Goal: Task Accomplishment & Management: Manage account settings

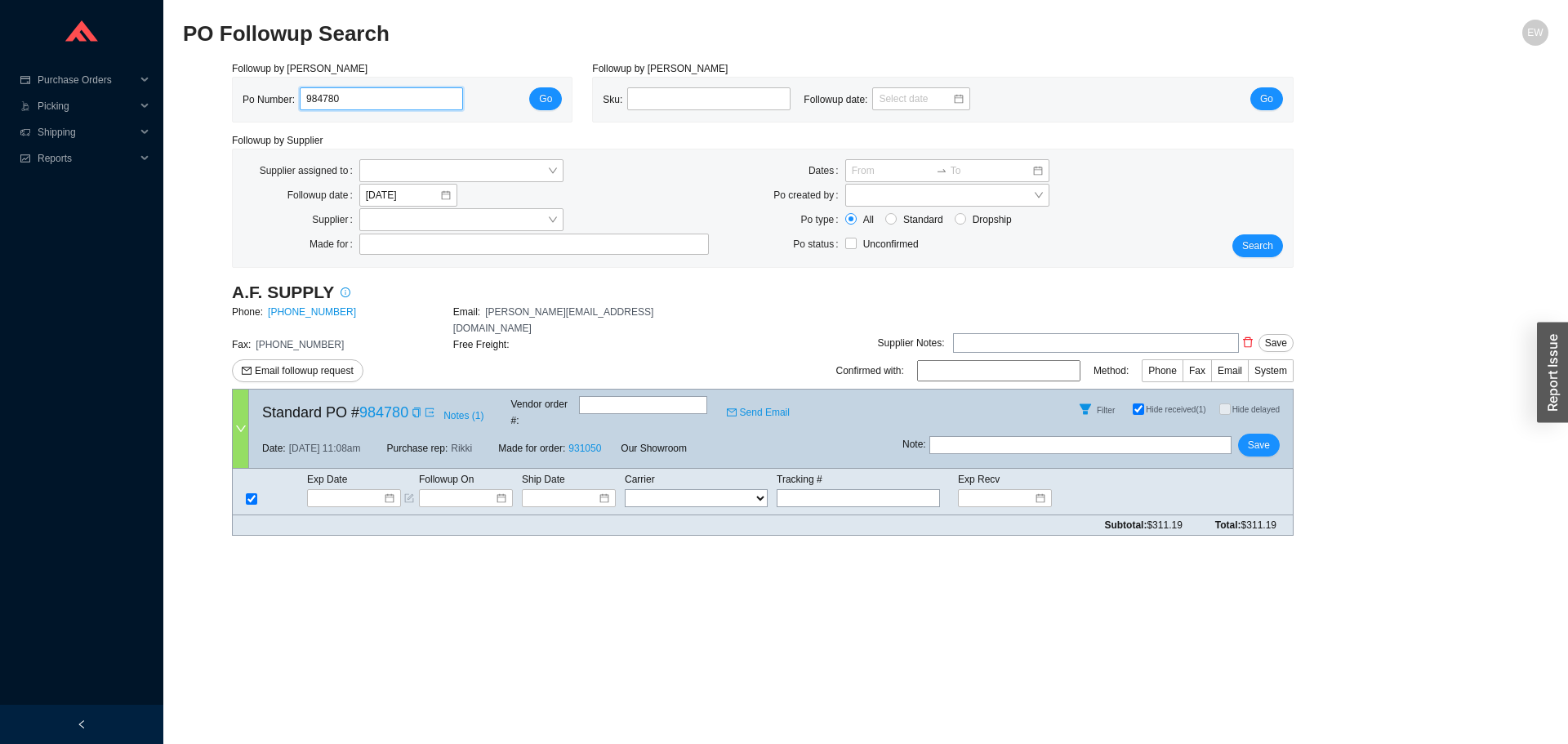
drag, startPoint x: 394, startPoint y: 94, endPoint x: 271, endPoint y: 118, distance: 125.3
click at [266, 102] on div "Po Number: 984780" at bounding box center [360, 99] width 234 height 25
paste input "985241"
type input "985241"
click at [543, 94] on span "Go" at bounding box center [545, 98] width 13 height 16
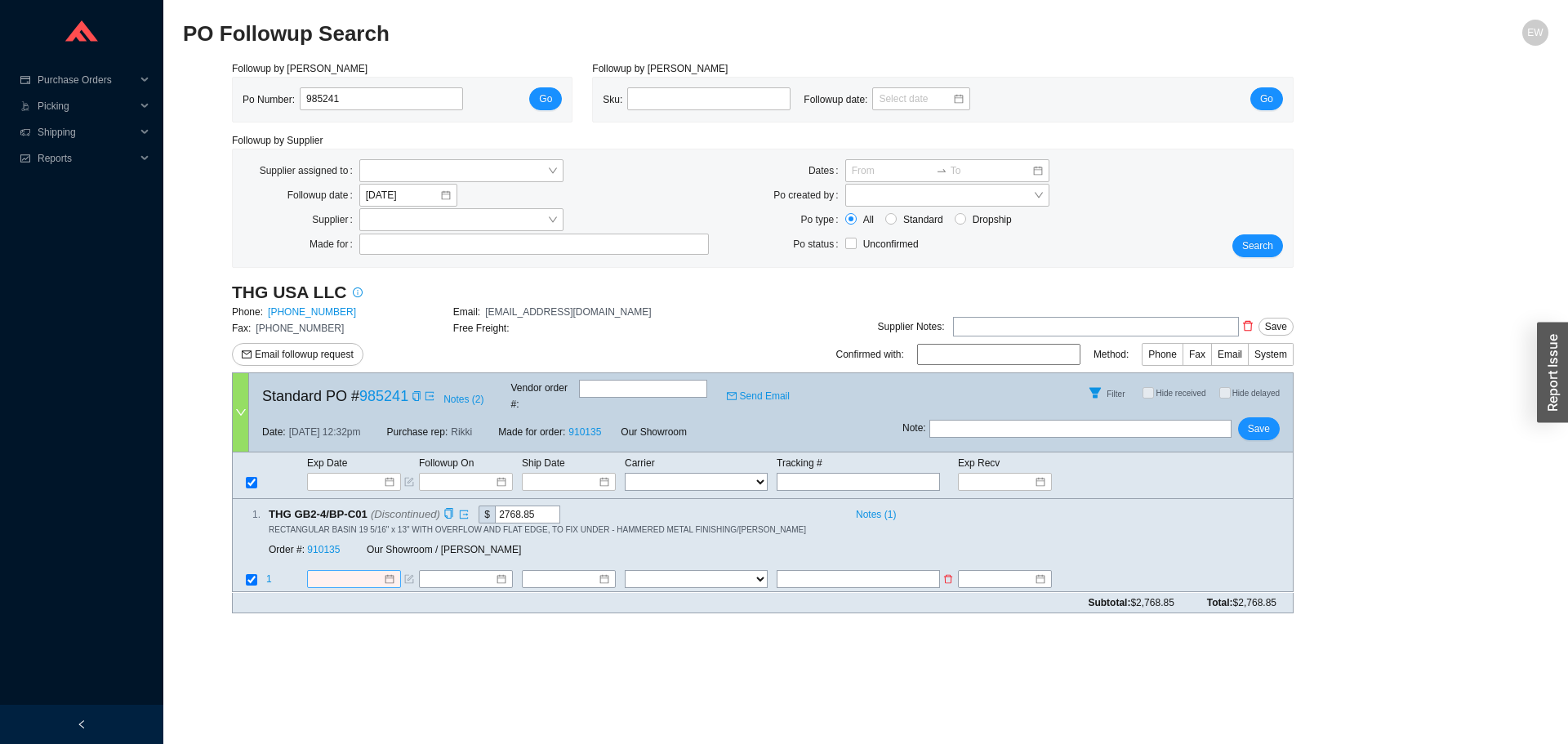
click at [380, 572] on input at bounding box center [347, 580] width 70 height 16
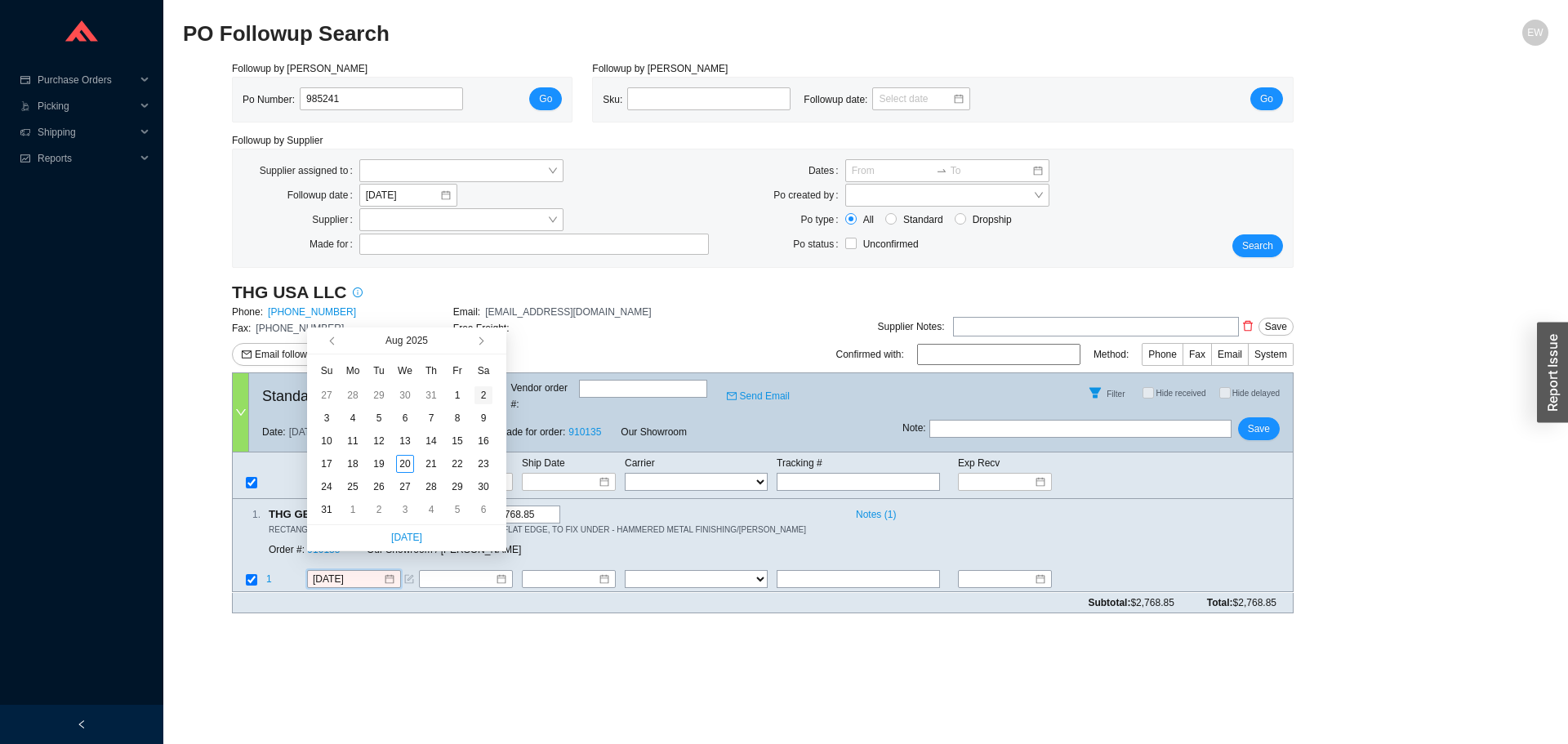
type input "8/2/2025"
click at [484, 344] on button "button" at bounding box center [480, 340] width 16 height 26
type input "11/8/2025"
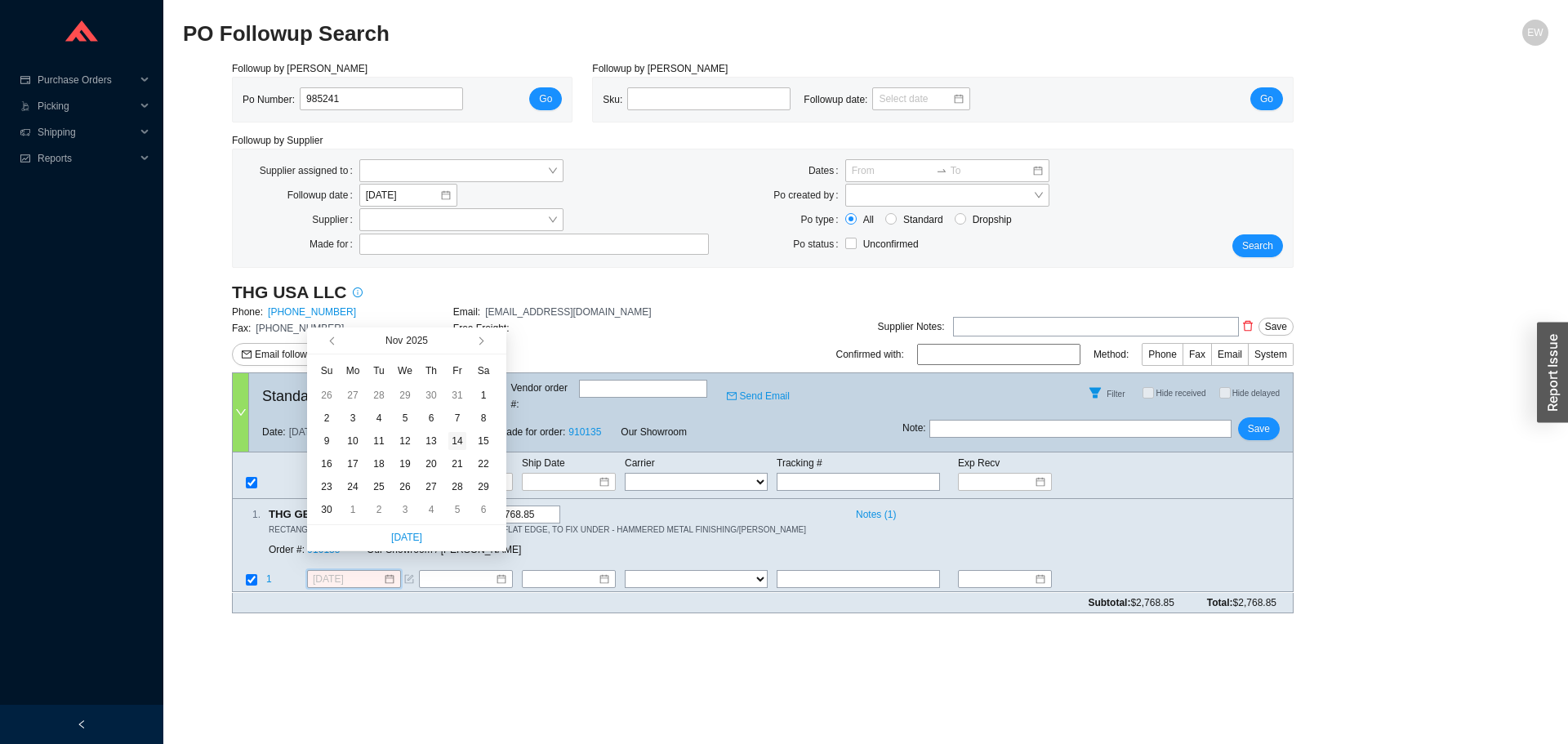
type input "11/14/2025"
click at [460, 448] on div "14" at bounding box center [457, 441] width 18 height 18
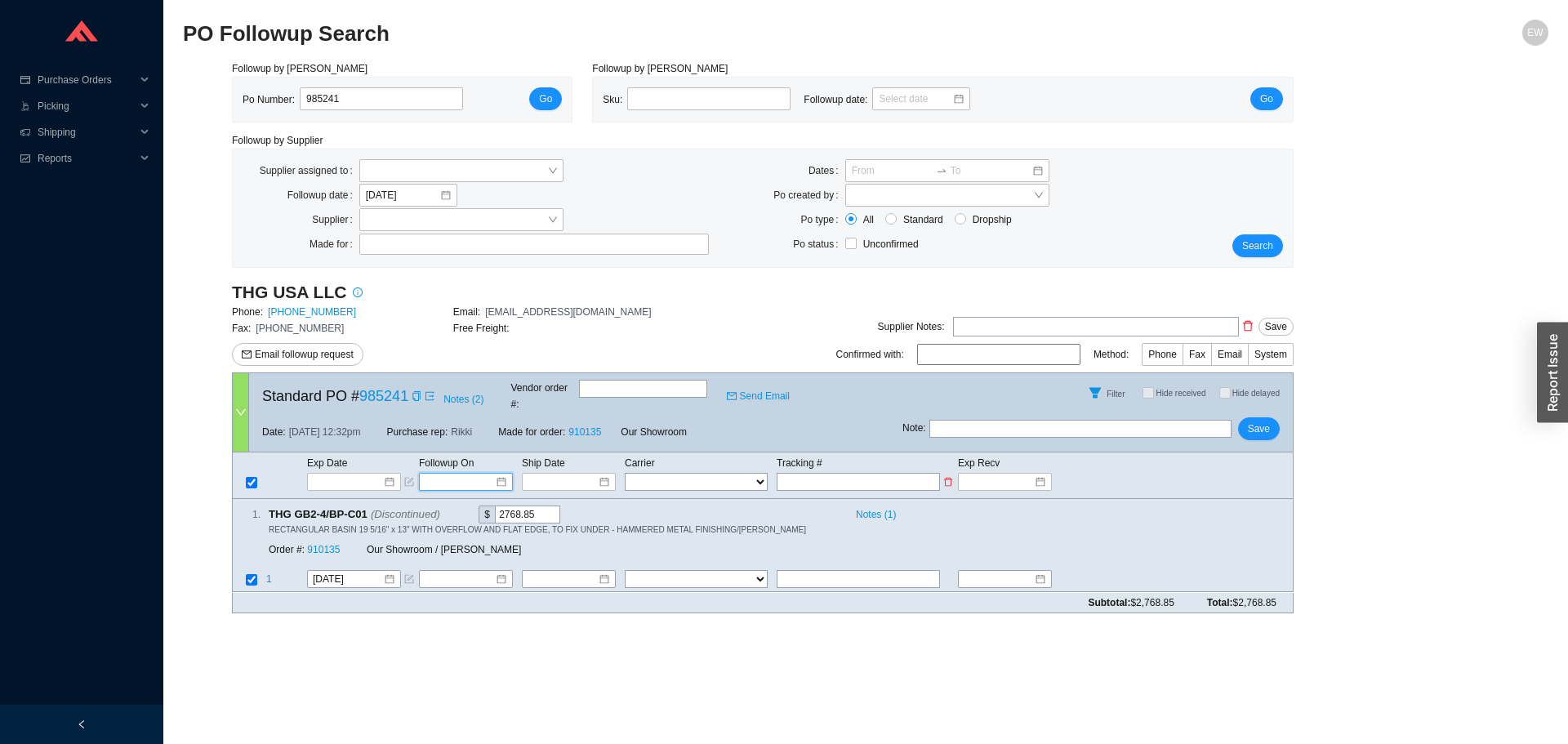
click at [479, 474] on input at bounding box center [460, 482] width 69 height 16
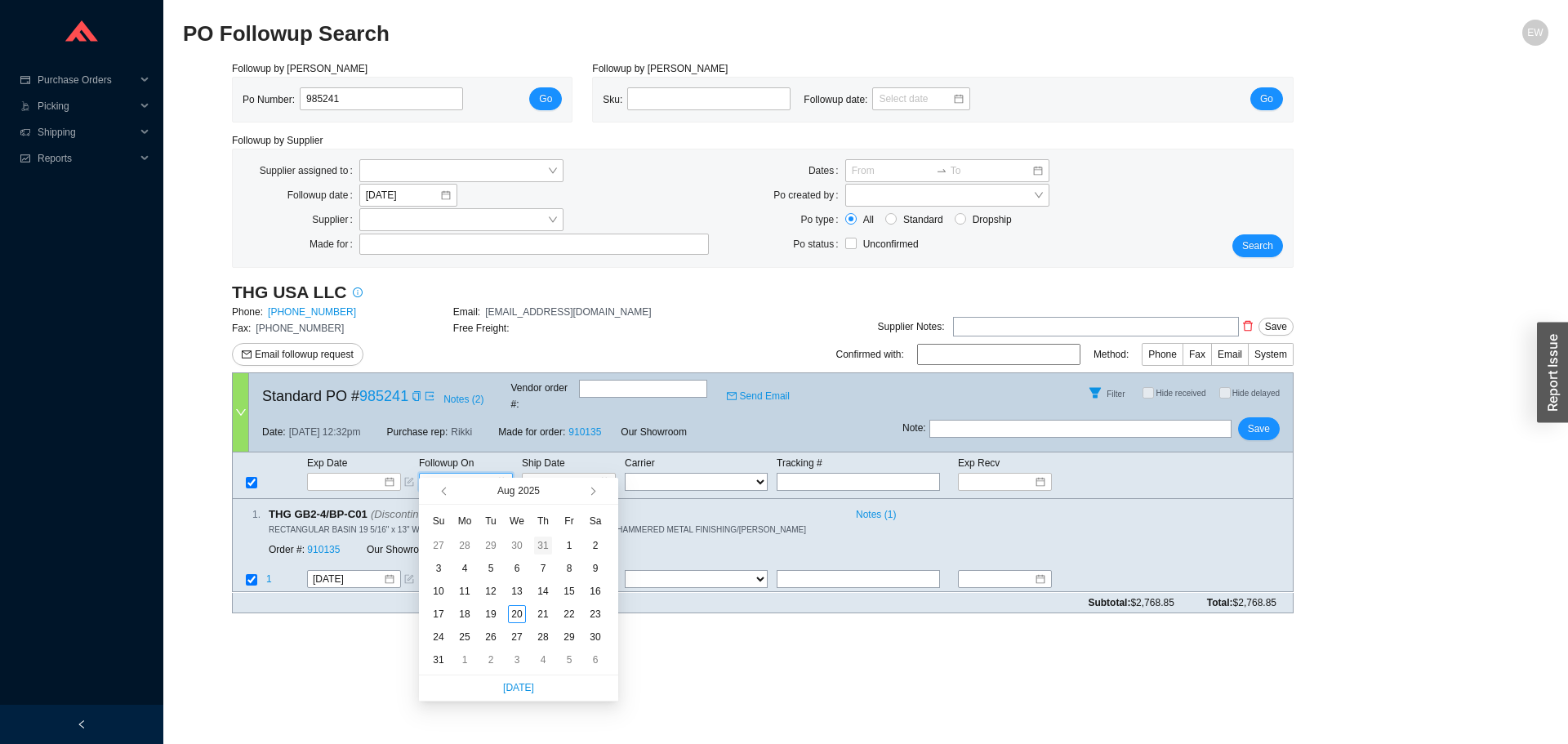
type input "7/31/2025"
click at [590, 491] on span "button" at bounding box center [591, 492] width 8 height 8
click at [594, 491] on span "button" at bounding box center [591, 492] width 8 height 8
type input "11/3/2025"
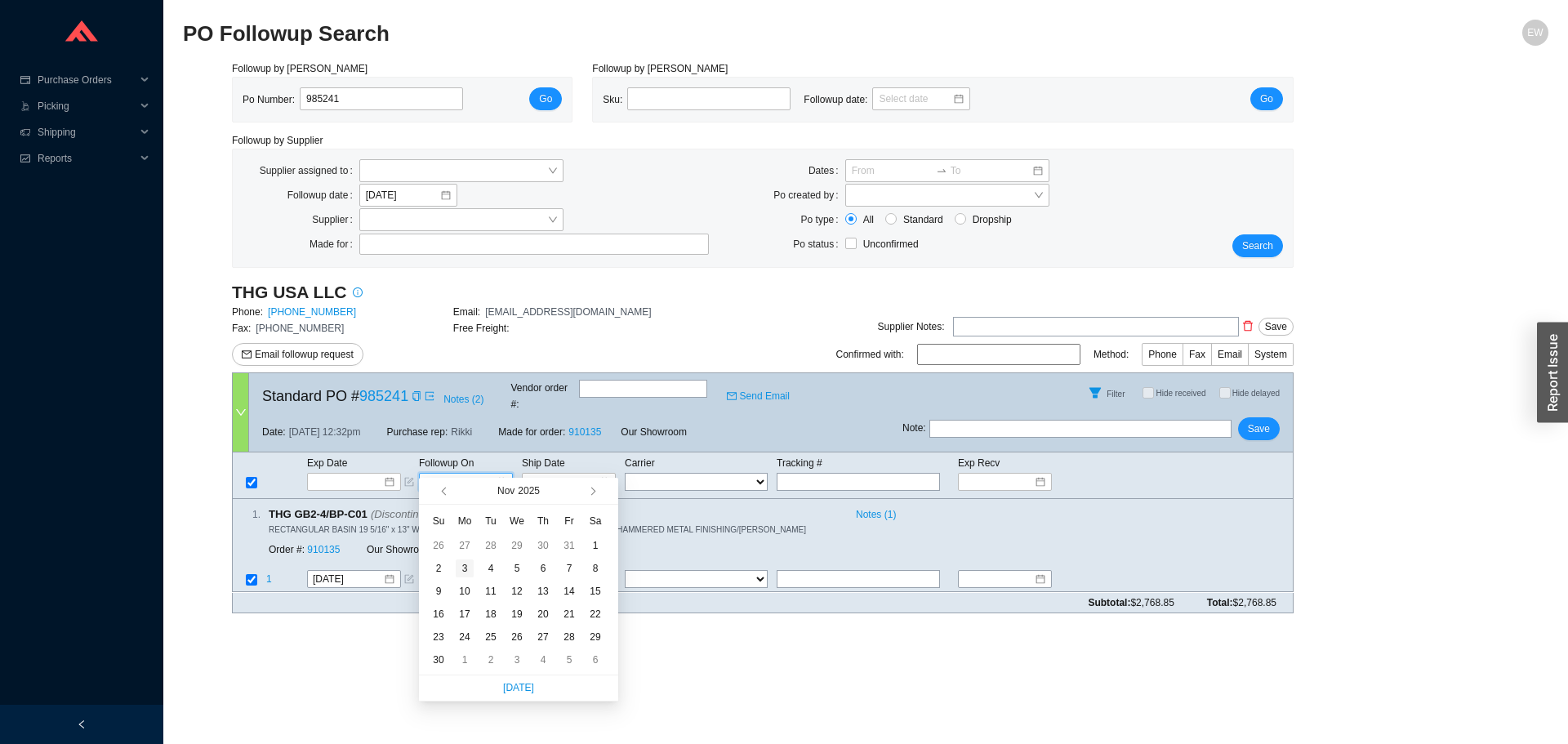
click at [462, 570] on div "3" at bounding box center [465, 568] width 18 height 18
type input "11/3/2025"
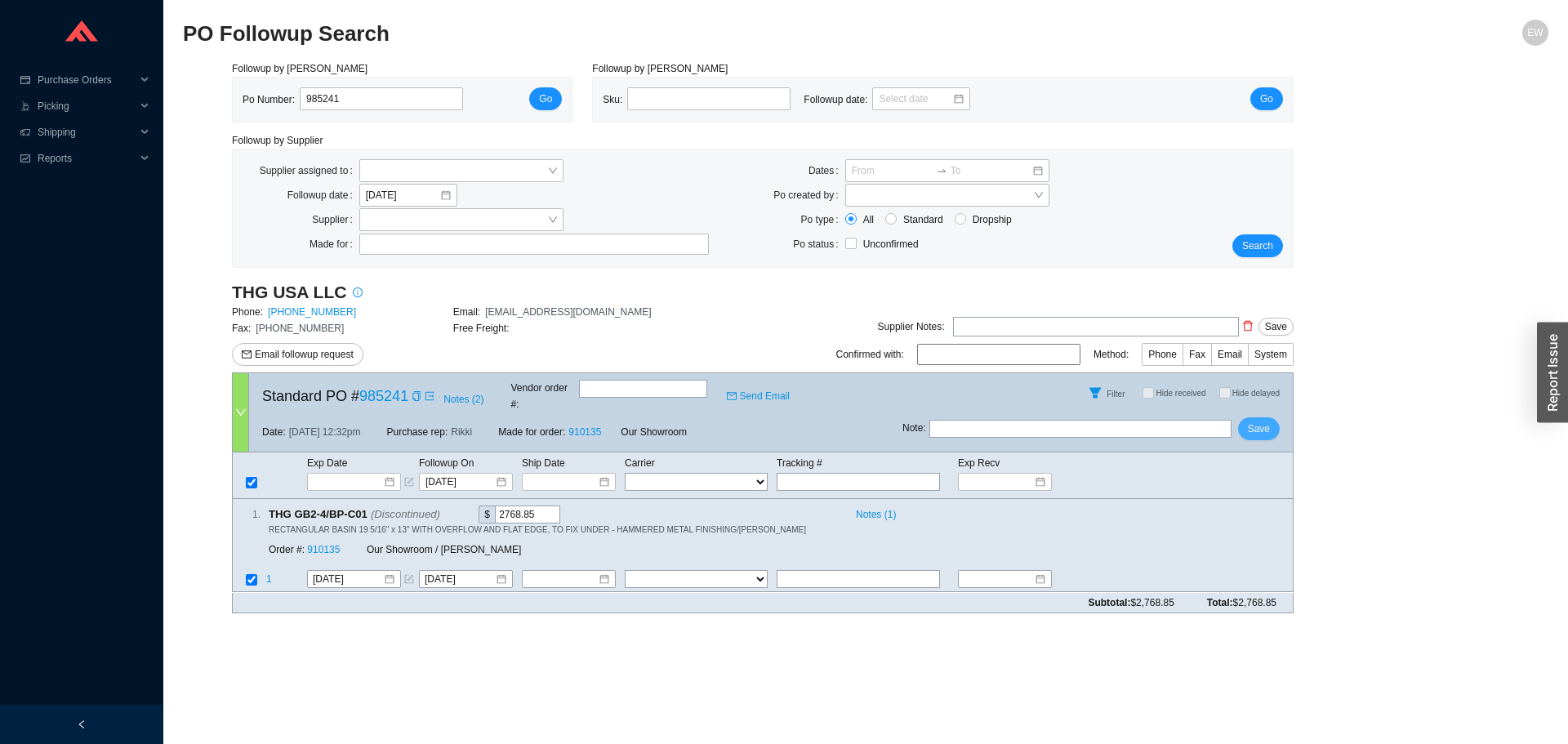
click at [1258, 421] on span "Save" at bounding box center [1259, 429] width 22 height 16
drag, startPoint x: 349, startPoint y: 109, endPoint x: 276, endPoint y: 109, distance: 73.0
click at [280, 109] on div "Po Number: 985241" at bounding box center [360, 99] width 234 height 25
paste input "985263"
type input "985263"
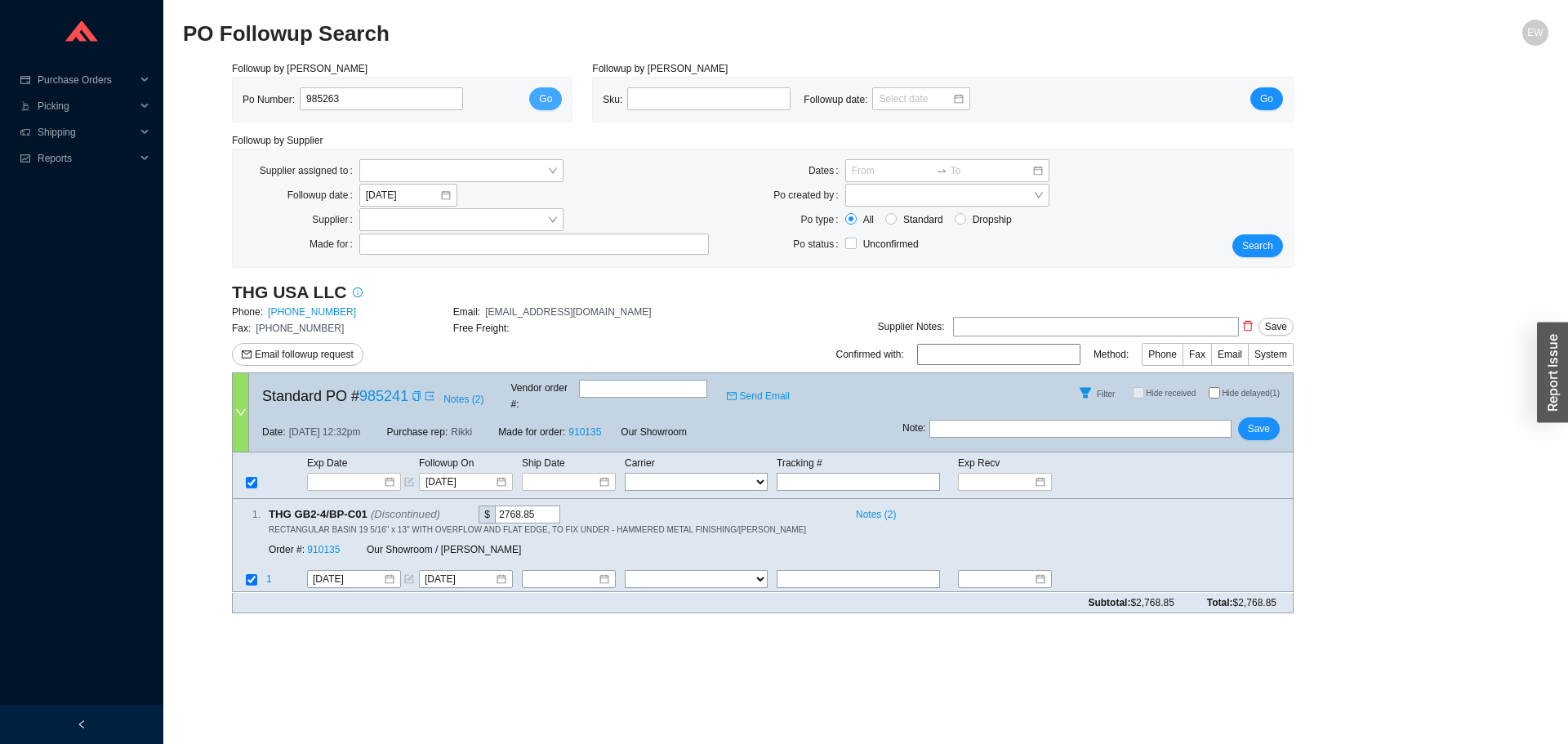
click at [548, 95] on span "Go" at bounding box center [545, 98] width 13 height 16
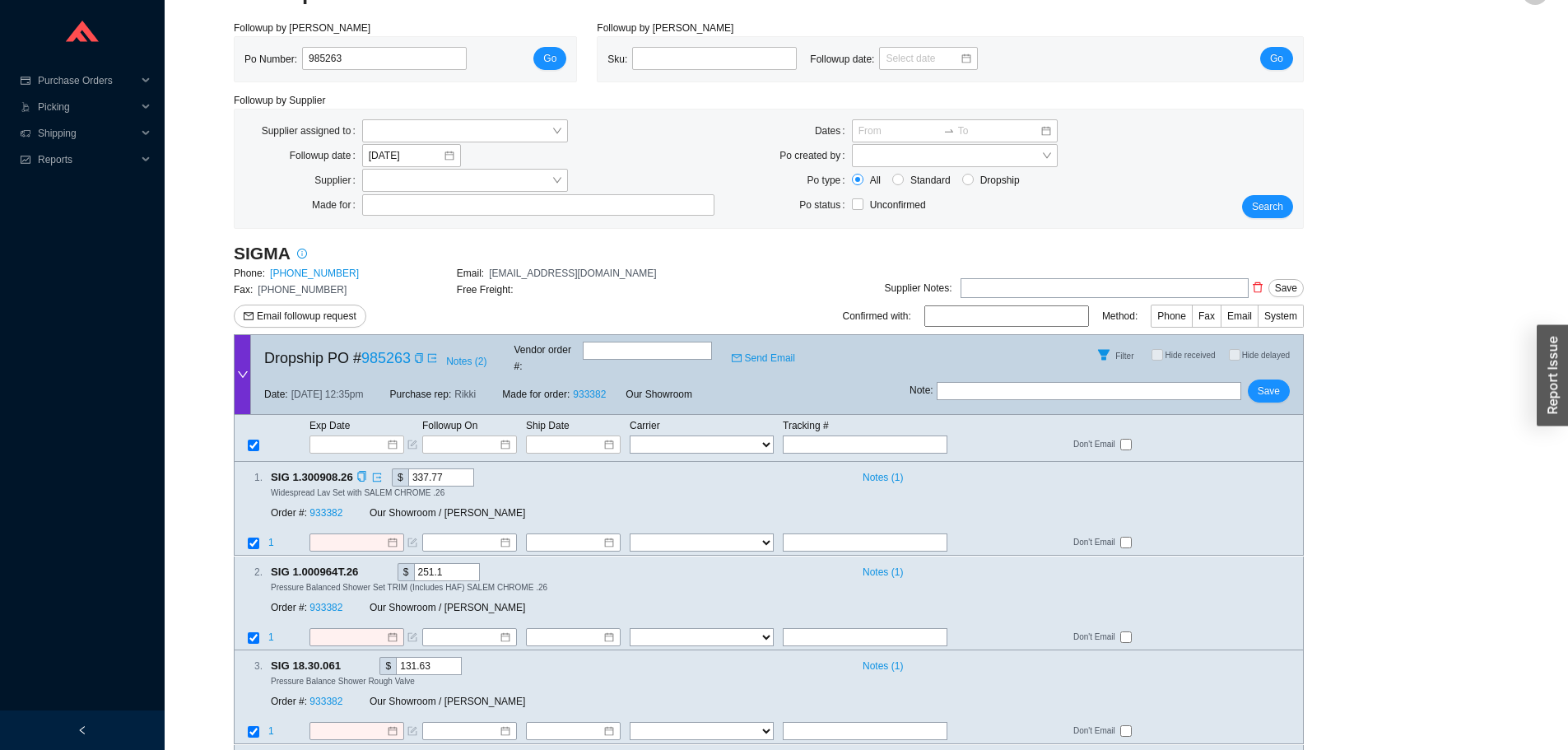
scroll to position [54, 0]
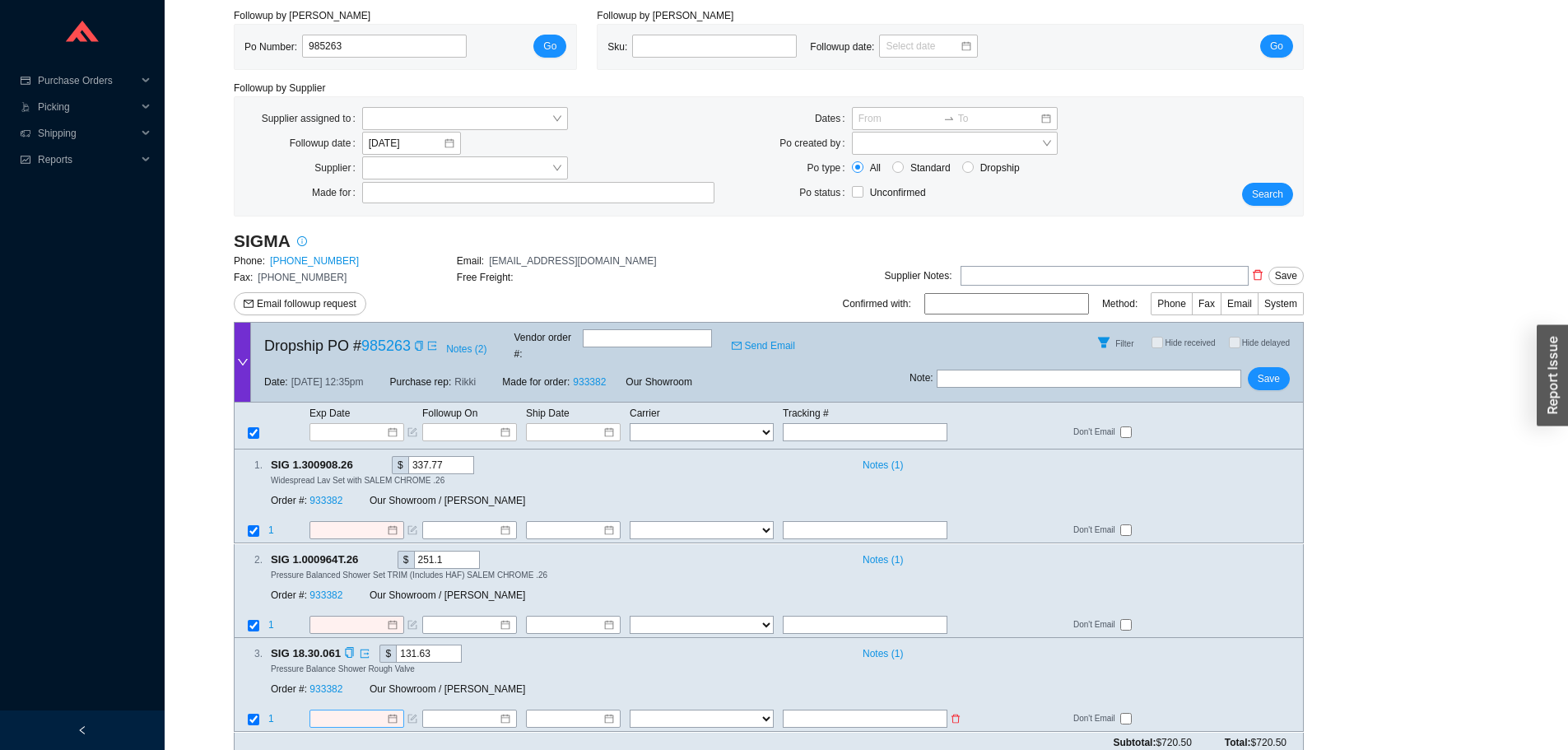
click at [388, 712] on div at bounding box center [356, 720] width 82 height 16
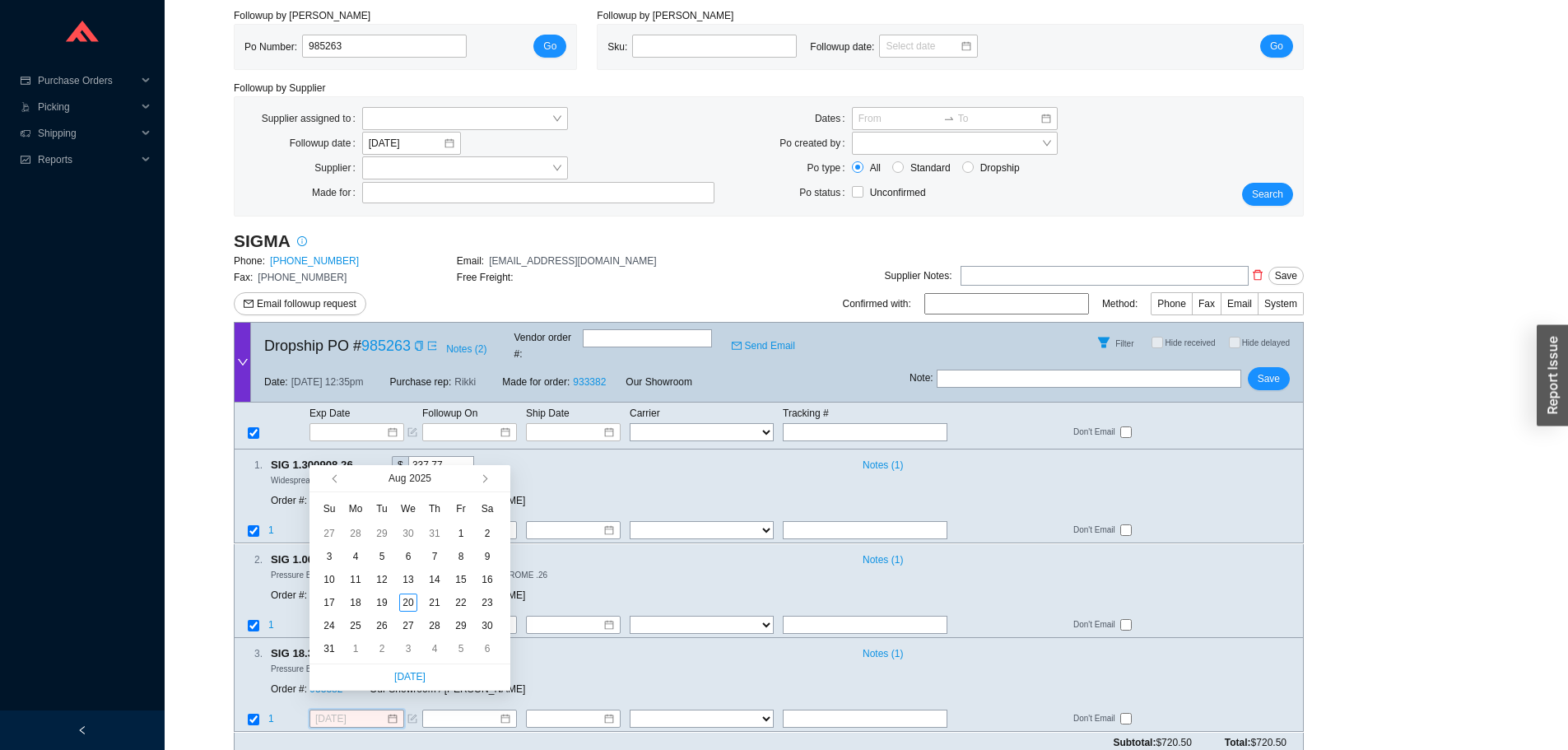
type input "8/9/2025"
click at [540, 281] on div "Free Freight:" at bounding box center [568, 277] width 223 height 16
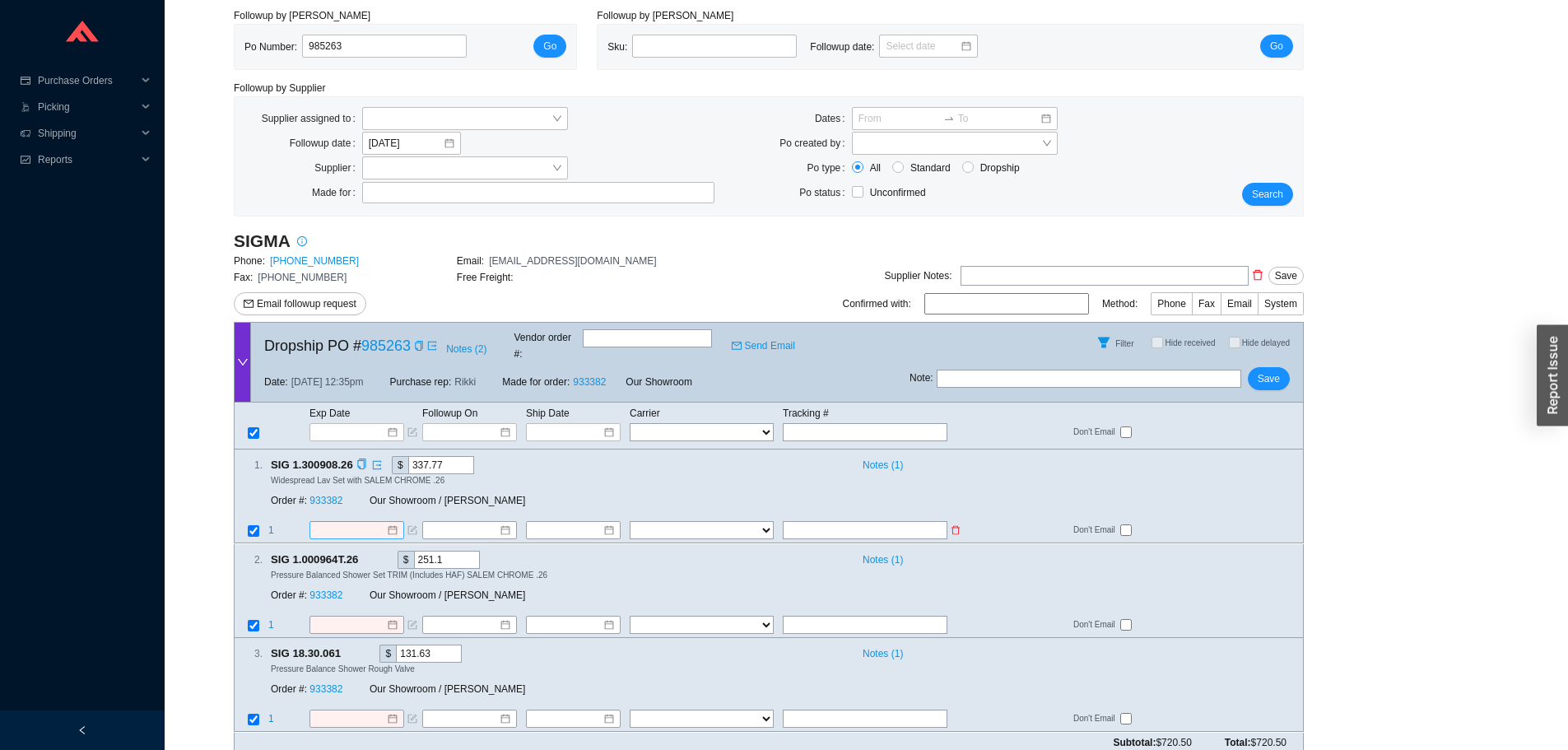
click at [390, 523] on div at bounding box center [356, 531] width 82 height 16
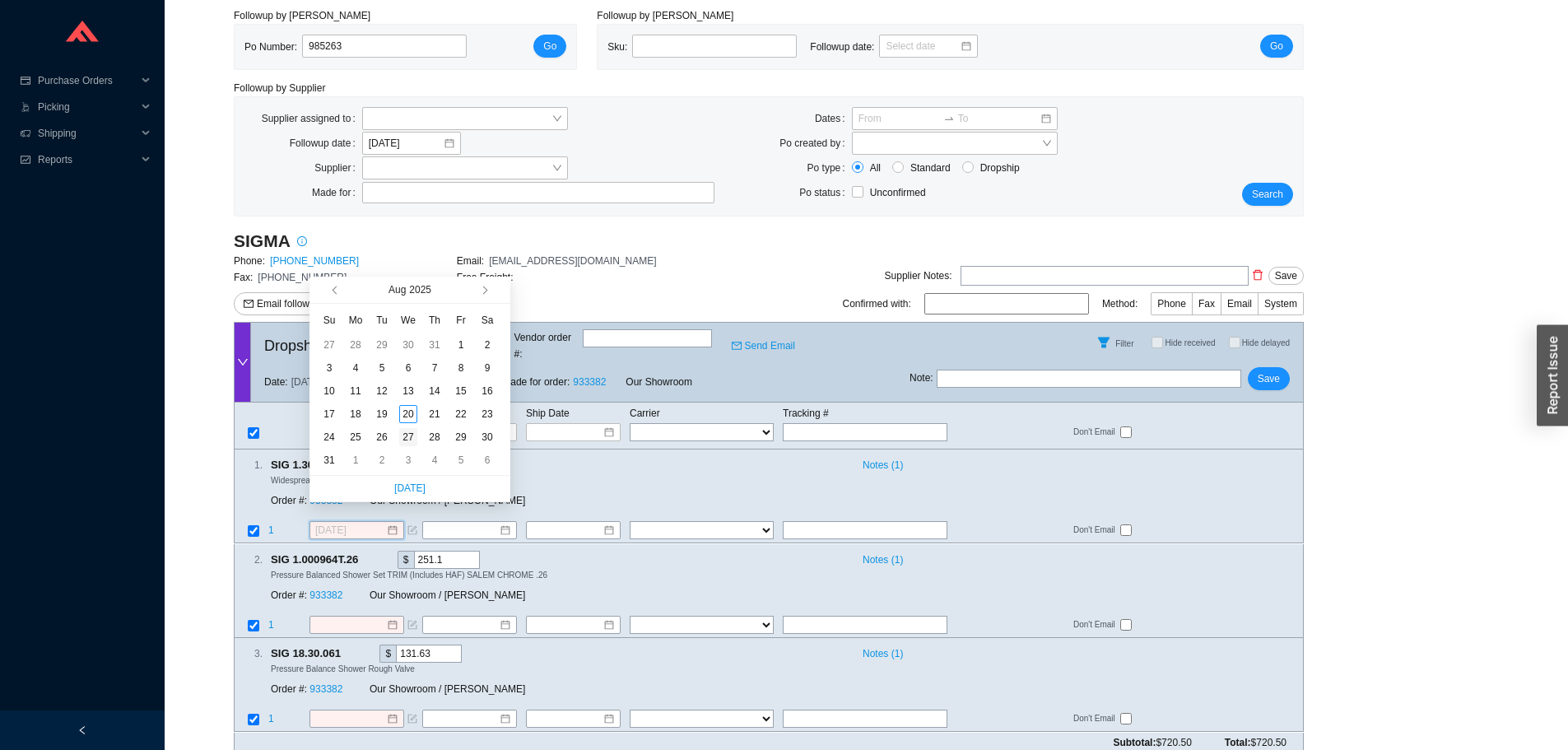
type input "8/27/2025"
click at [407, 442] on div "27" at bounding box center [408, 437] width 18 height 18
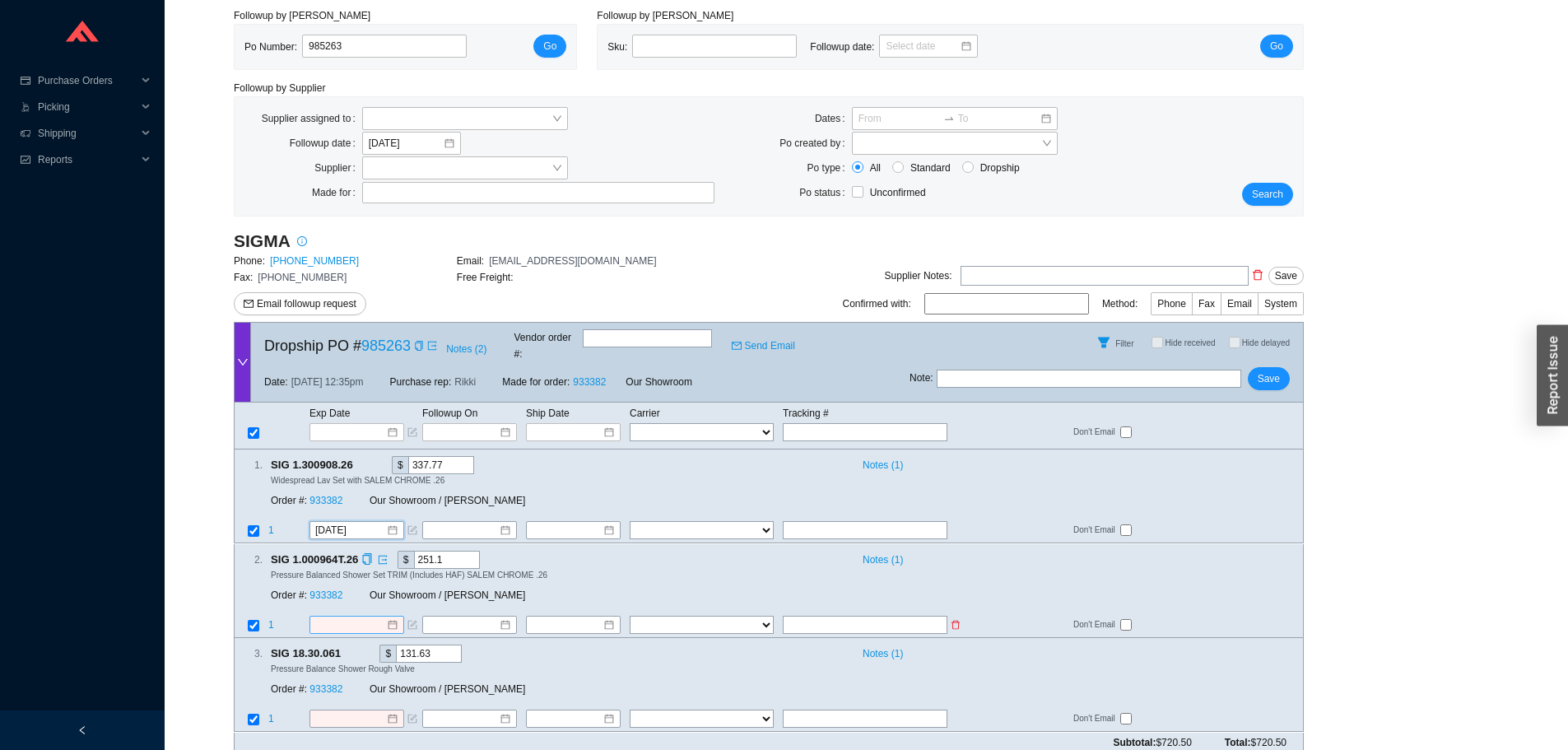
click at [386, 617] on div at bounding box center [356, 625] width 82 height 16
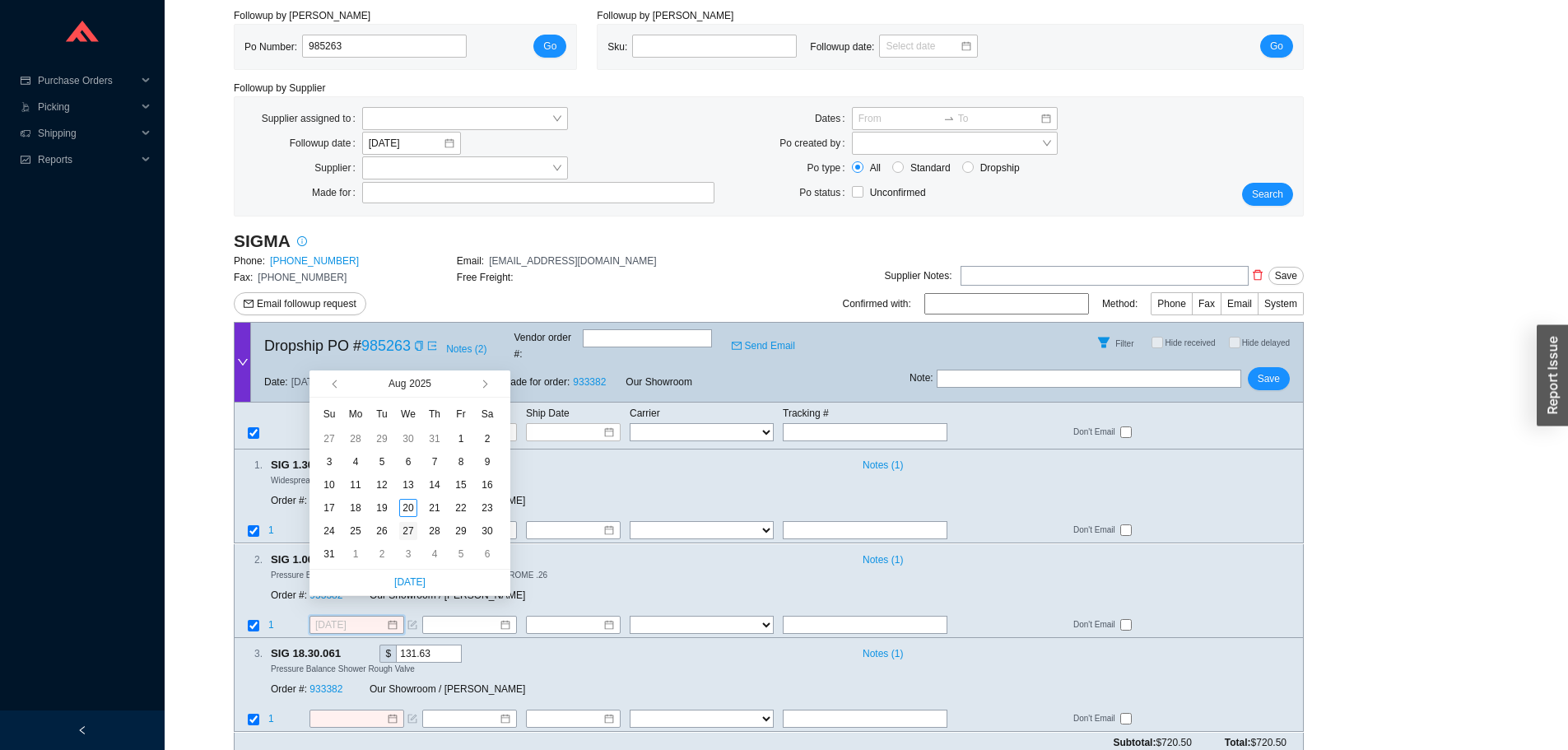
type input "8/27/2025"
click at [407, 534] on div "27" at bounding box center [408, 531] width 18 height 18
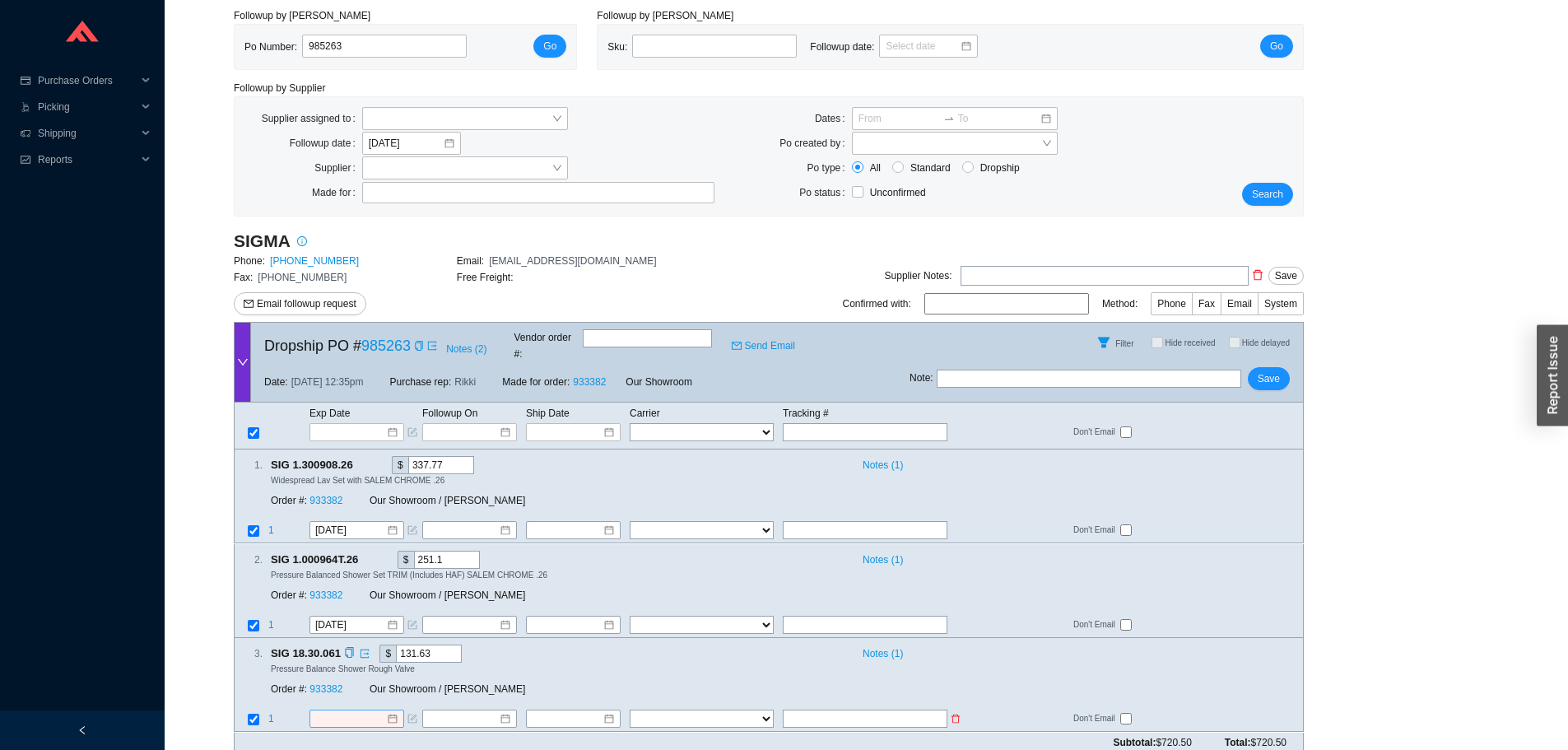
click at [395, 712] on div at bounding box center [356, 720] width 82 height 16
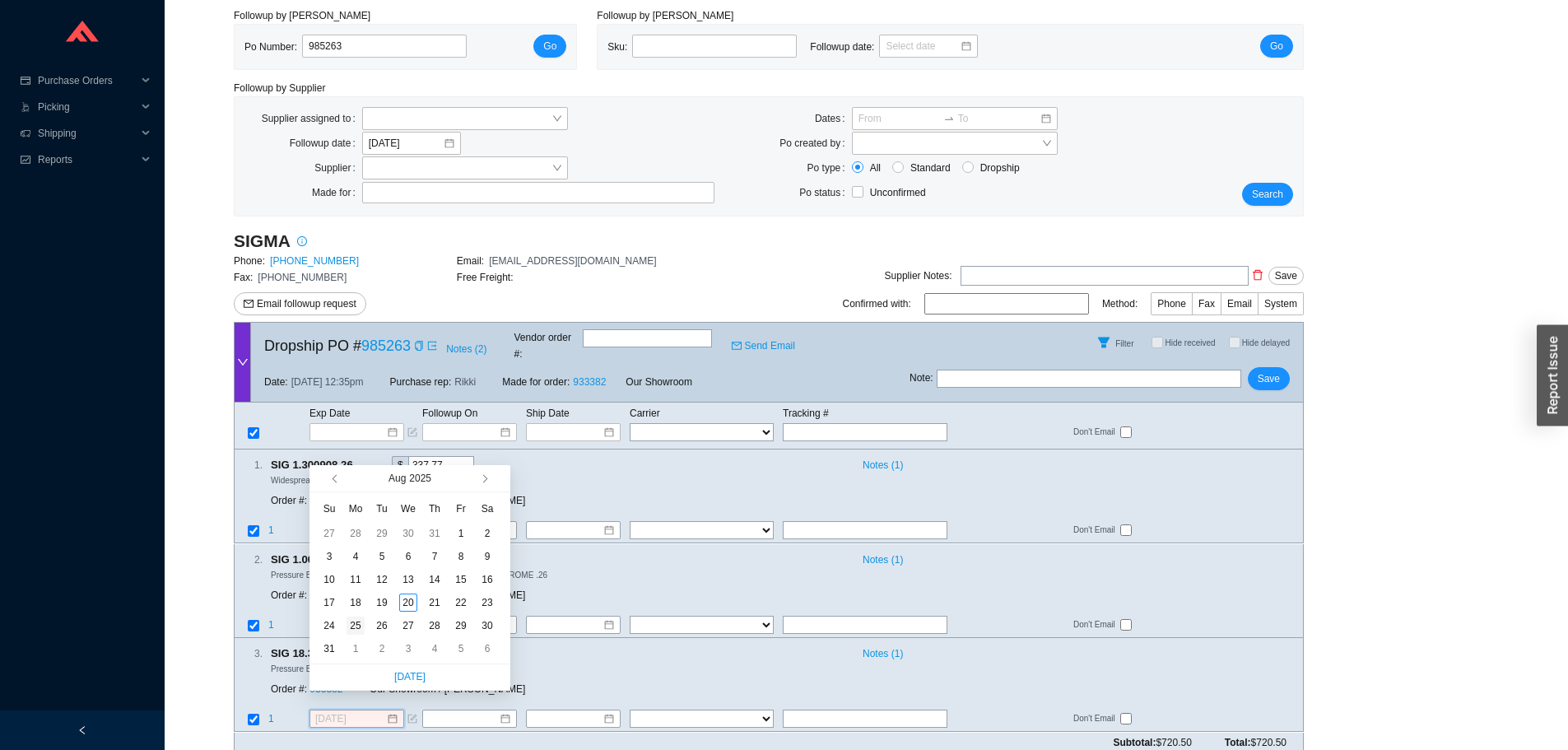
type input "8/25/2025"
click at [354, 623] on div "25" at bounding box center [356, 626] width 18 height 18
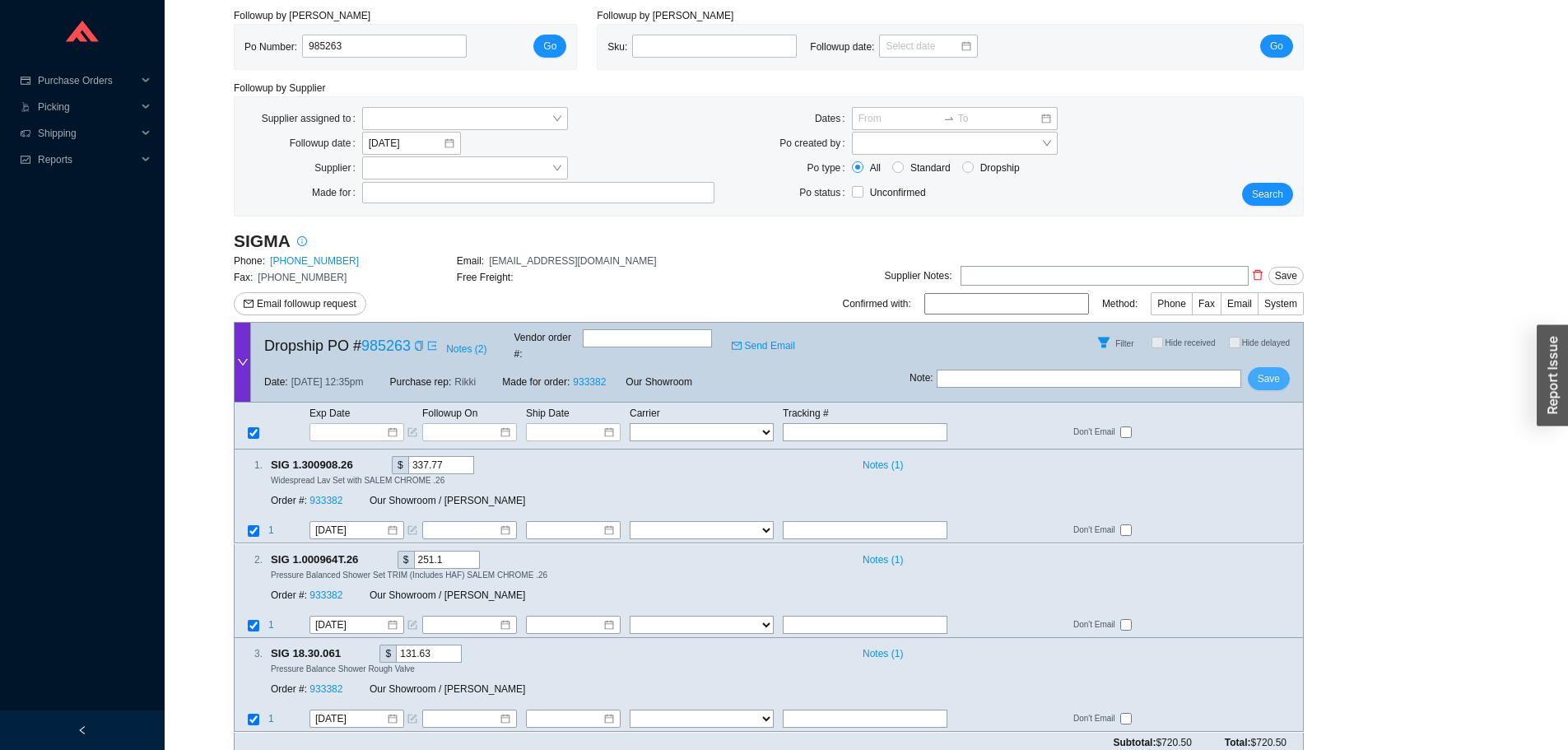
click at [1271, 371] on span "Save" at bounding box center [1268, 379] width 22 height 16
drag, startPoint x: 379, startPoint y: 54, endPoint x: 281, endPoint y: 54, distance: 98.0
click at [287, 53] on div "Po Number: 985263" at bounding box center [363, 47] width 236 height 25
paste input "975378"
type input "975378"
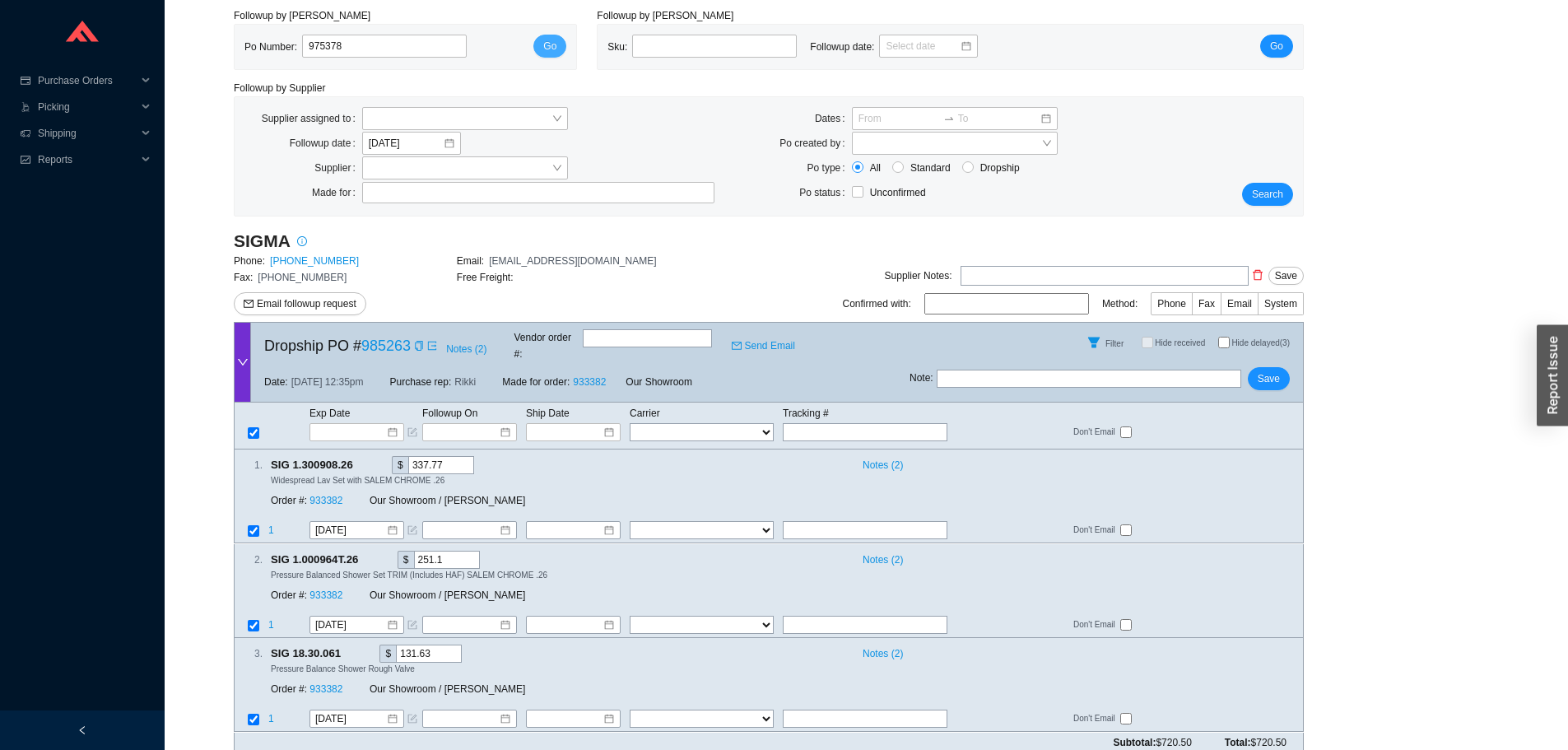
click at [542, 42] on button "Go" at bounding box center [550, 46] width 33 height 23
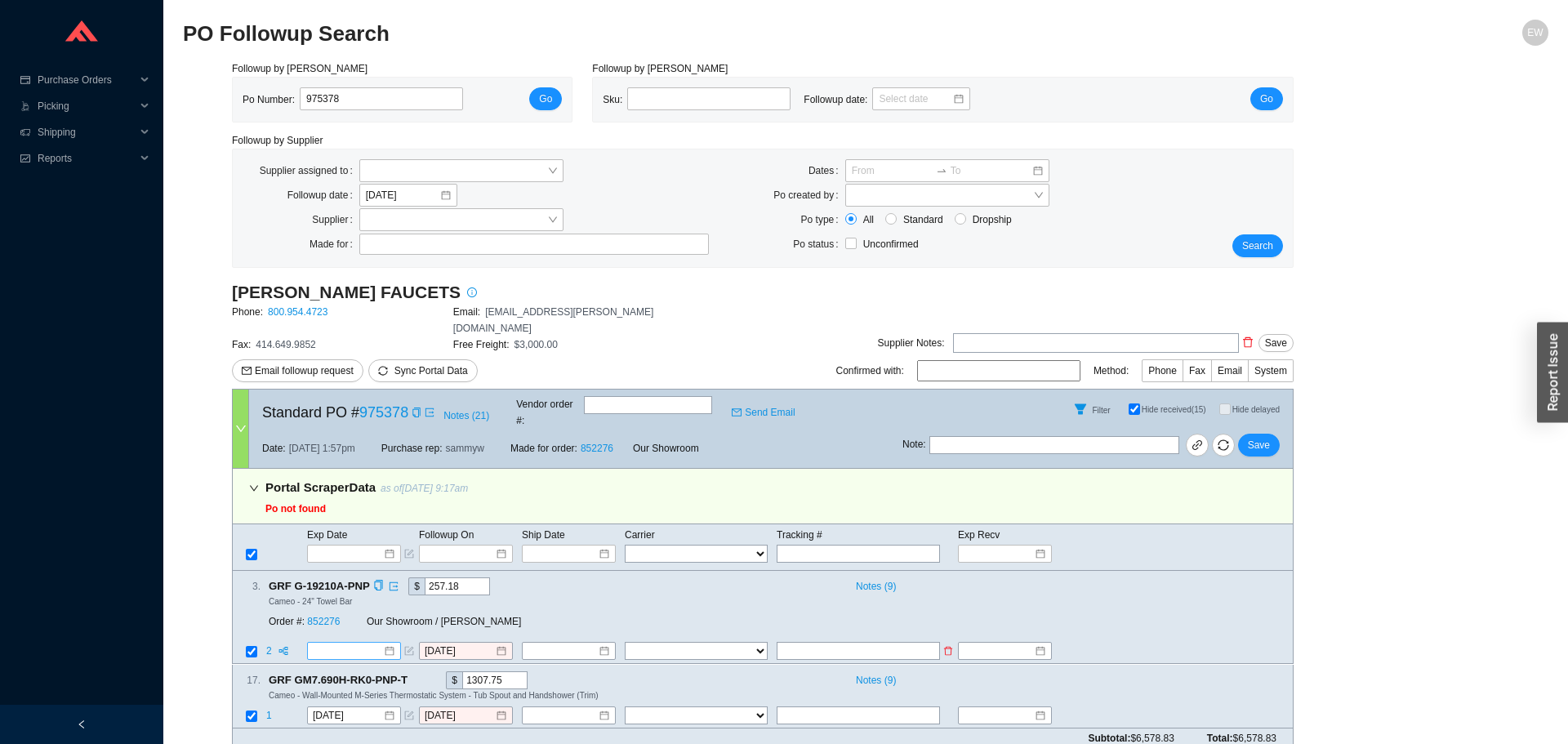
click at [386, 644] on div at bounding box center [353, 652] width 81 height 16
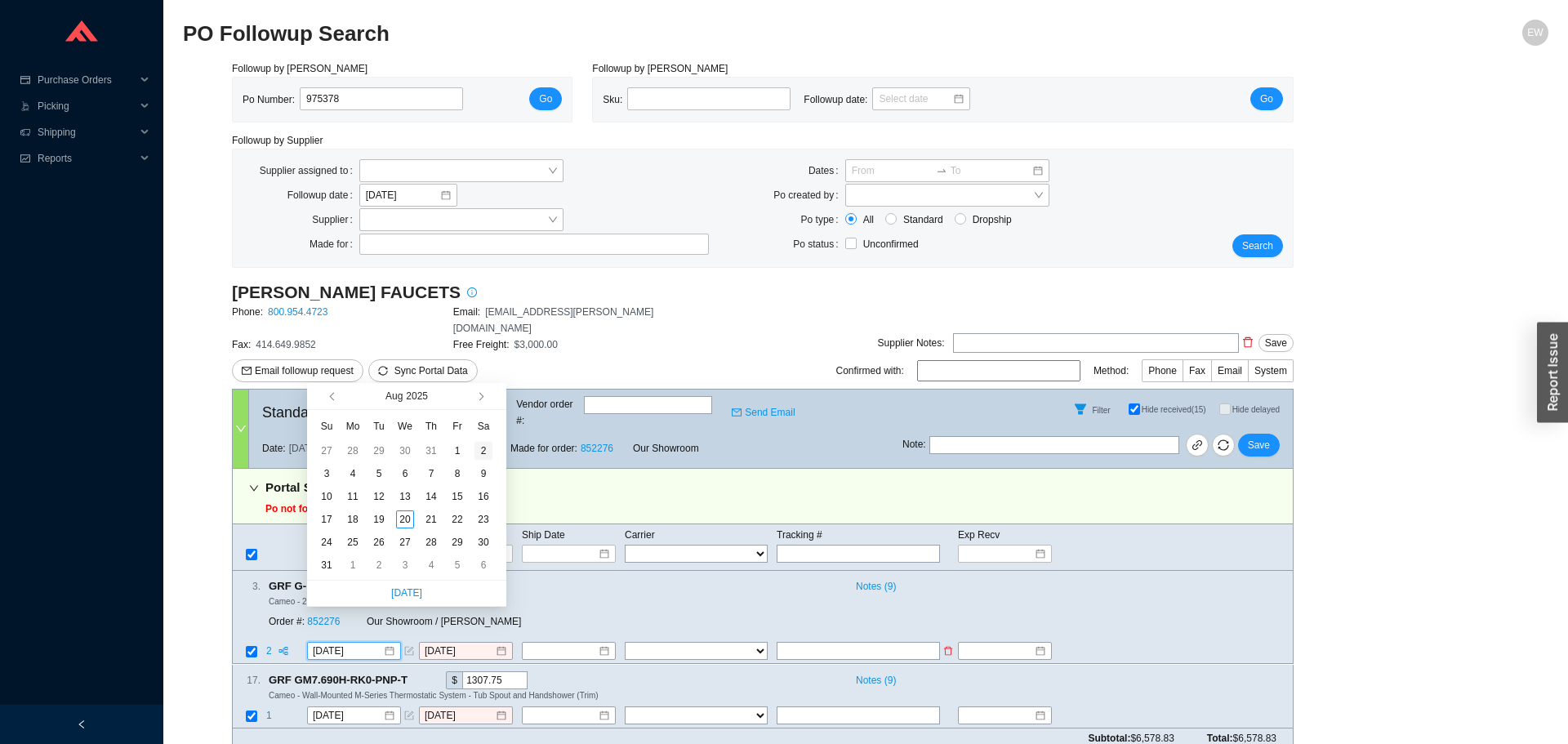
type input "8/2/2025"
click at [485, 398] on button "button" at bounding box center [480, 396] width 16 height 26
type input "9/10/2025"
click at [405, 471] on div "10" at bounding box center [405, 474] width 18 height 18
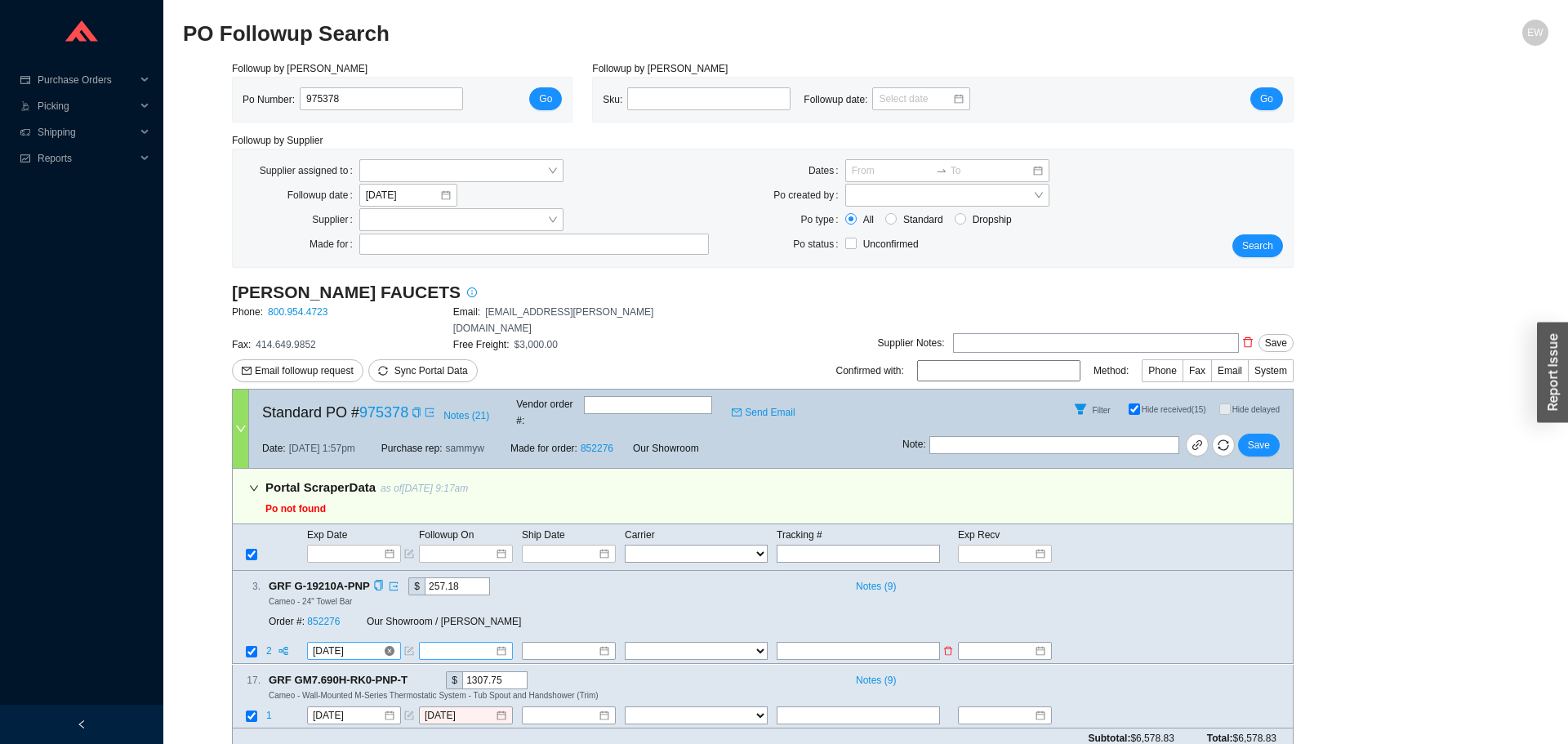
click at [502, 644] on div at bounding box center [465, 652] width 81 height 16
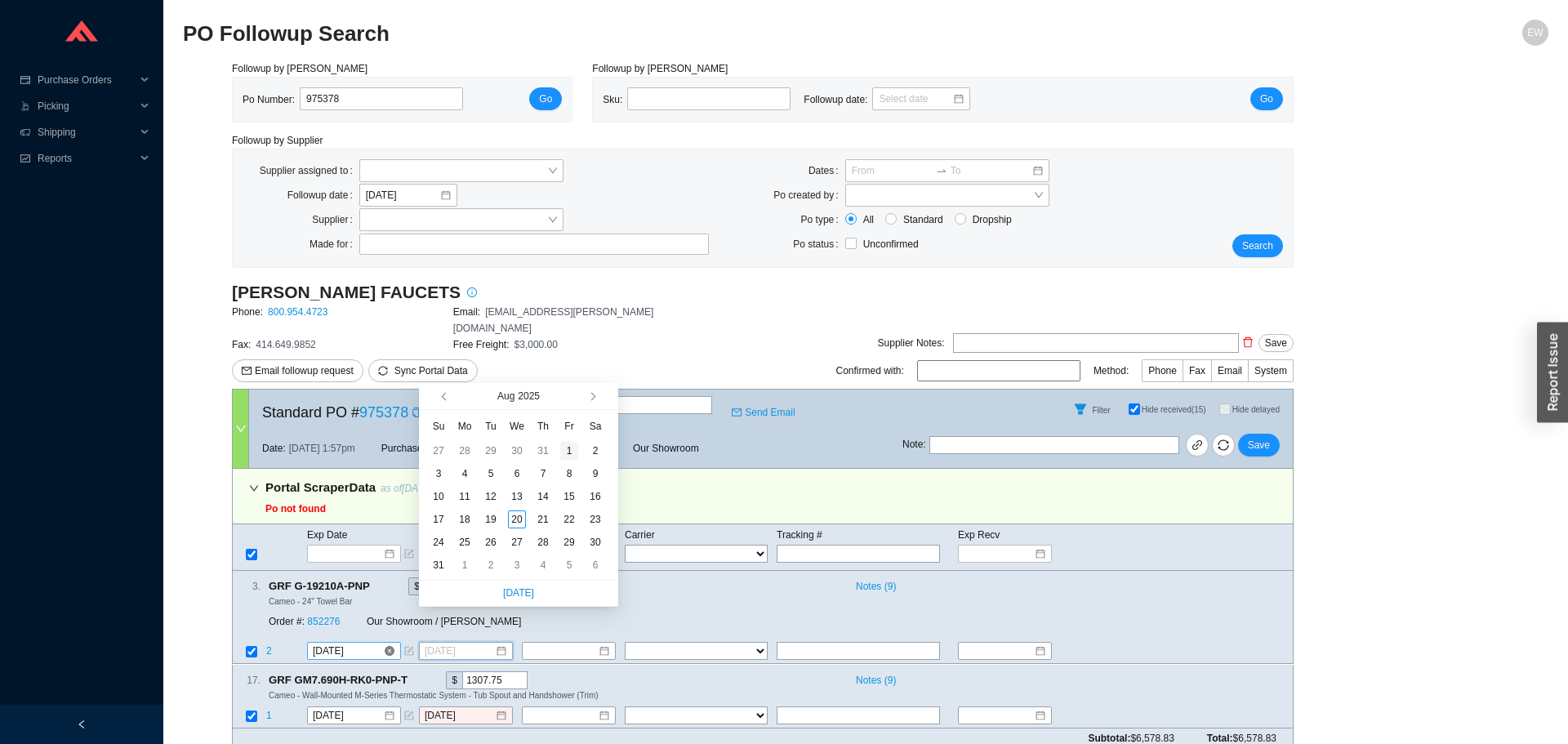
type input "8/1/2025"
click at [600, 399] on span "button" at bounding box center [608, 396] width 16 height 26
click at [596, 396] on button "button" at bounding box center [592, 396] width 16 height 26
type input "9/8/2025"
click at [463, 476] on div "8" at bounding box center [465, 474] width 18 height 18
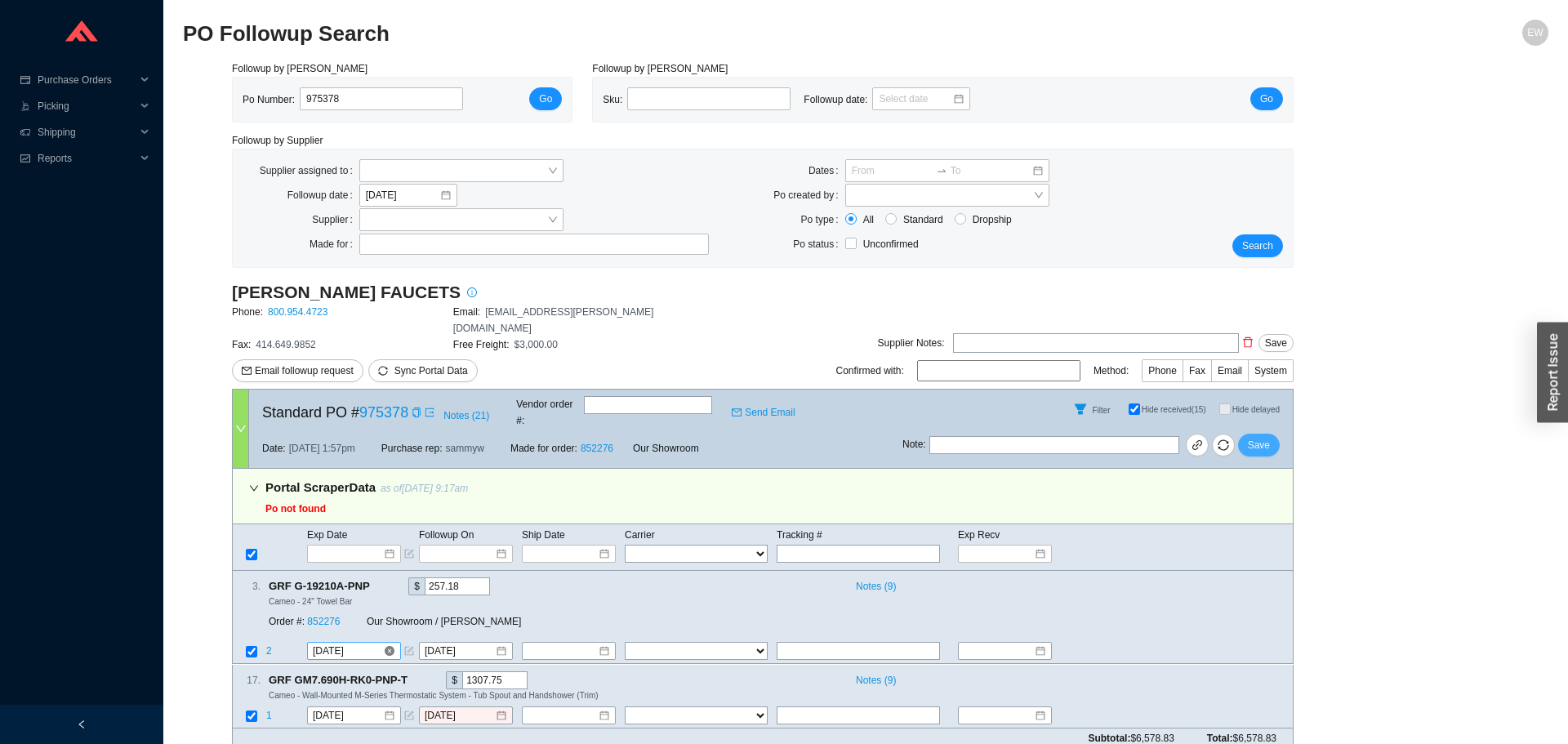
click at [1262, 437] on span "Save" at bounding box center [1259, 445] width 22 height 16
click at [391, 707] on div at bounding box center [353, 715] width 81 height 16
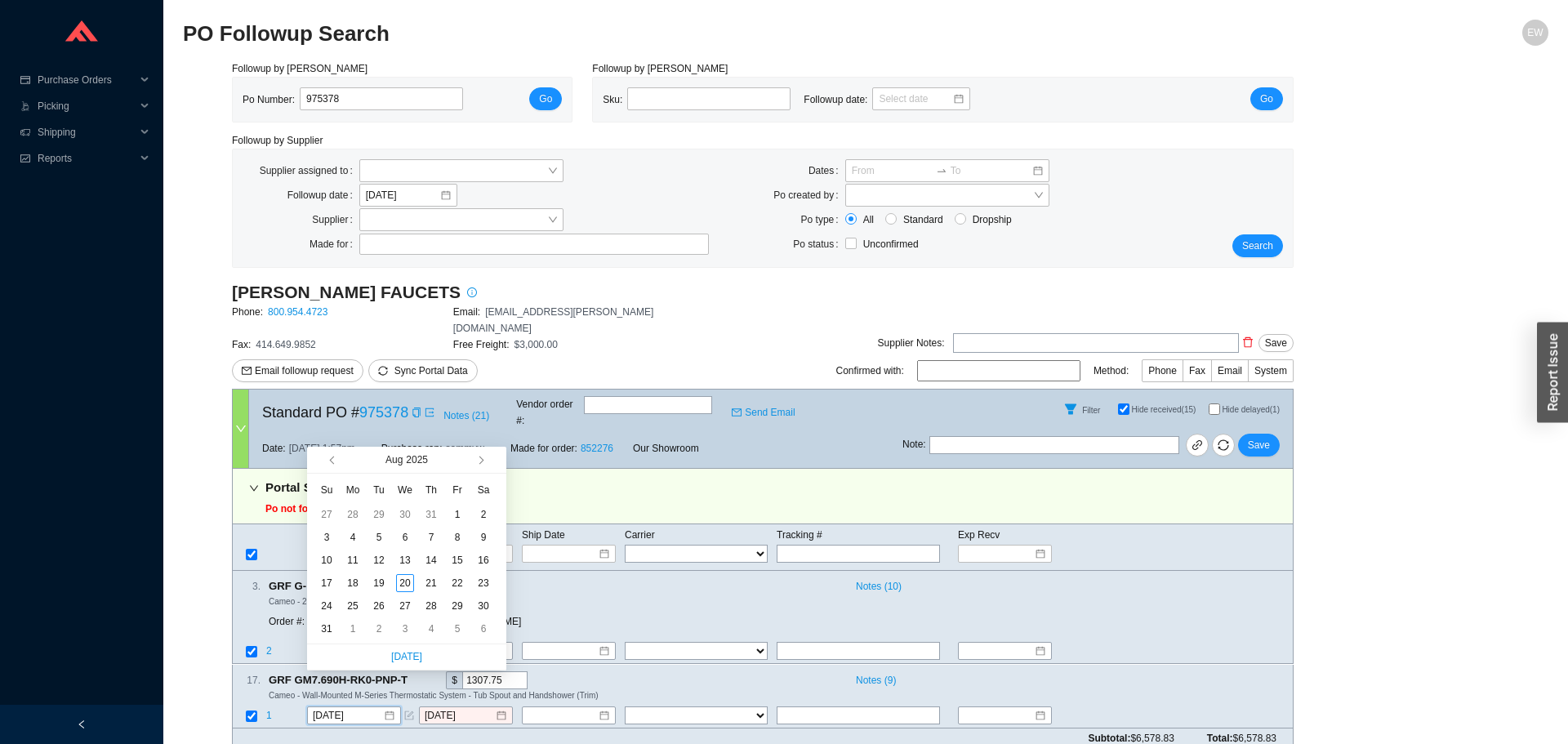
type input "8/9/2025"
click at [479, 463] on span "button" at bounding box center [479, 460] width 8 height 8
type input "9/22/2025"
click at [355, 584] on div "22" at bounding box center [353, 583] width 18 height 18
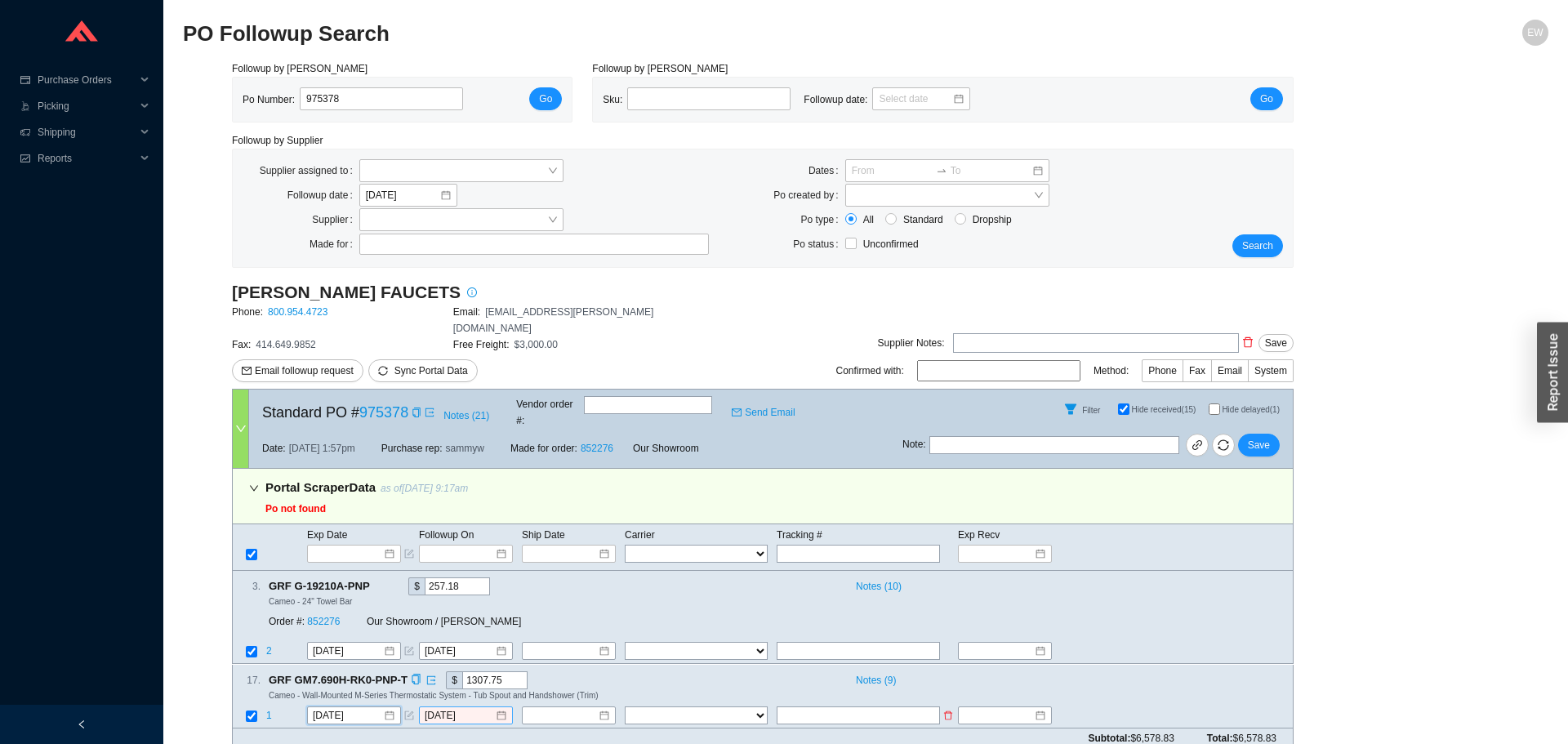
click at [513, 706] on td "8/18/2025" at bounding box center [470, 717] width 103 height 22
click at [502, 707] on div "8/18/2025" at bounding box center [465, 715] width 81 height 16
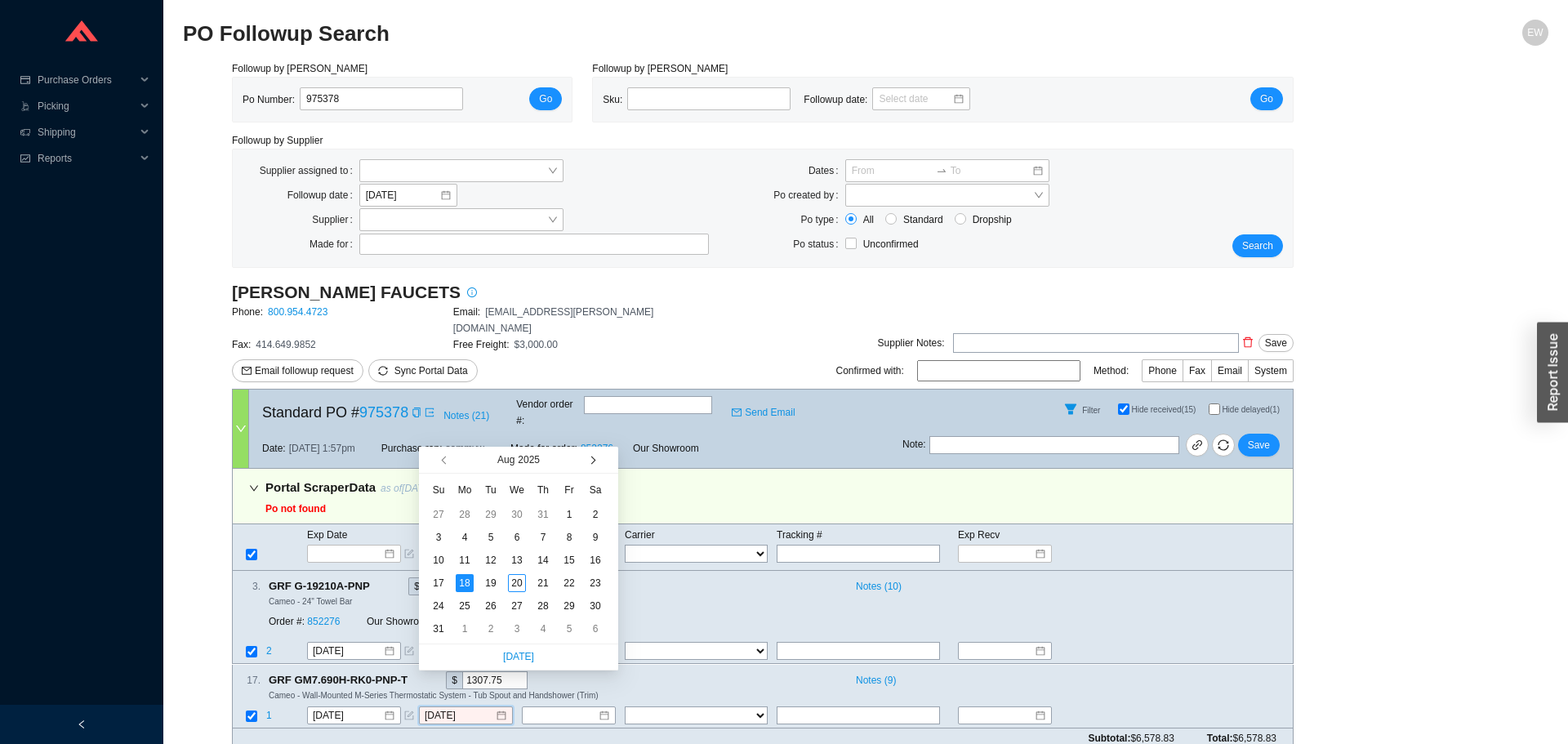
click at [591, 462] on span "button" at bounding box center [591, 460] width 8 height 8
type input "9/15/2025"
click at [464, 560] on div "15" at bounding box center [465, 560] width 18 height 18
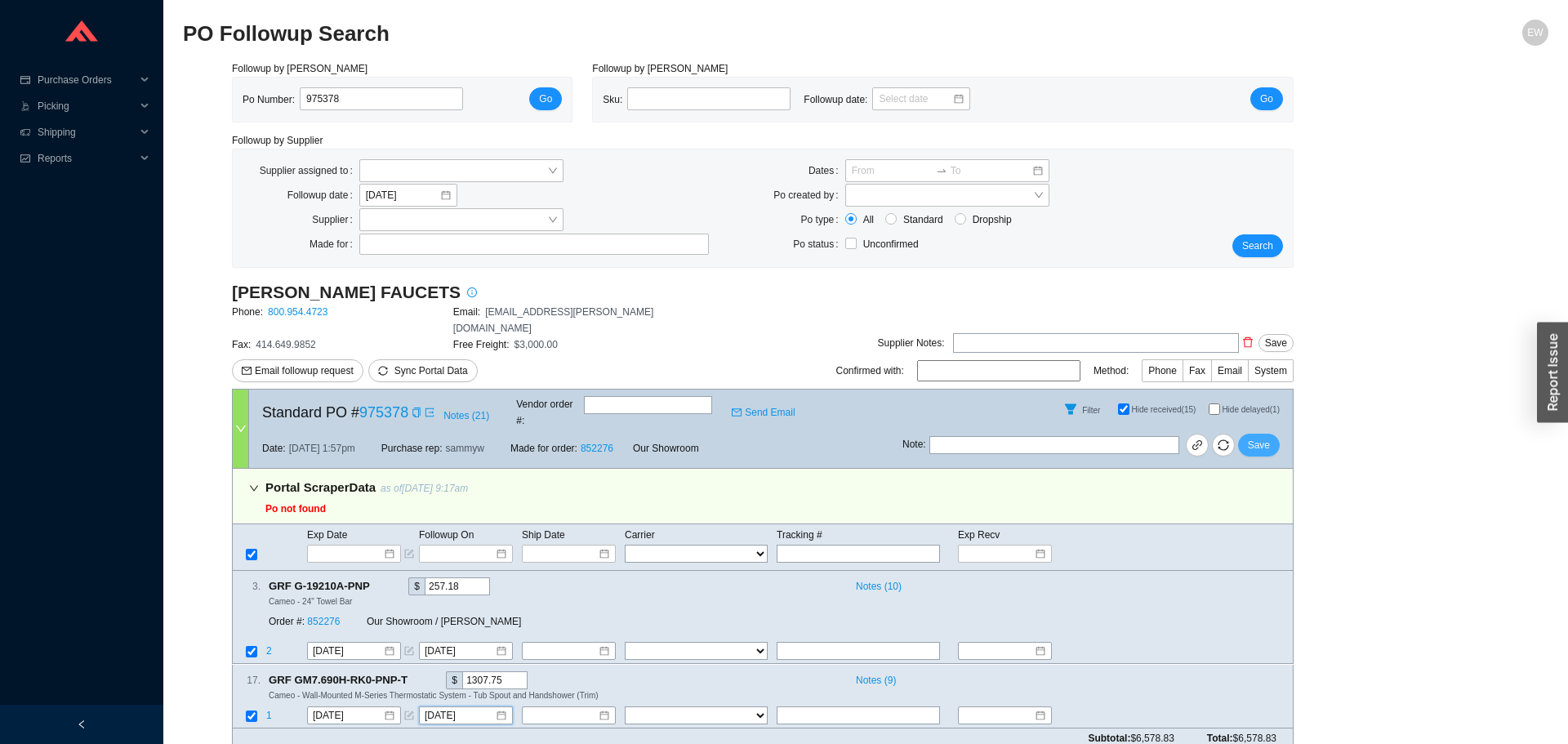
click at [1253, 437] on span "Save" at bounding box center [1259, 445] width 22 height 16
click at [72, 80] on span "Purchase Orders" at bounding box center [86, 80] width 98 height 26
click at [78, 137] on link "Followup" at bounding box center [60, 133] width 40 height 12
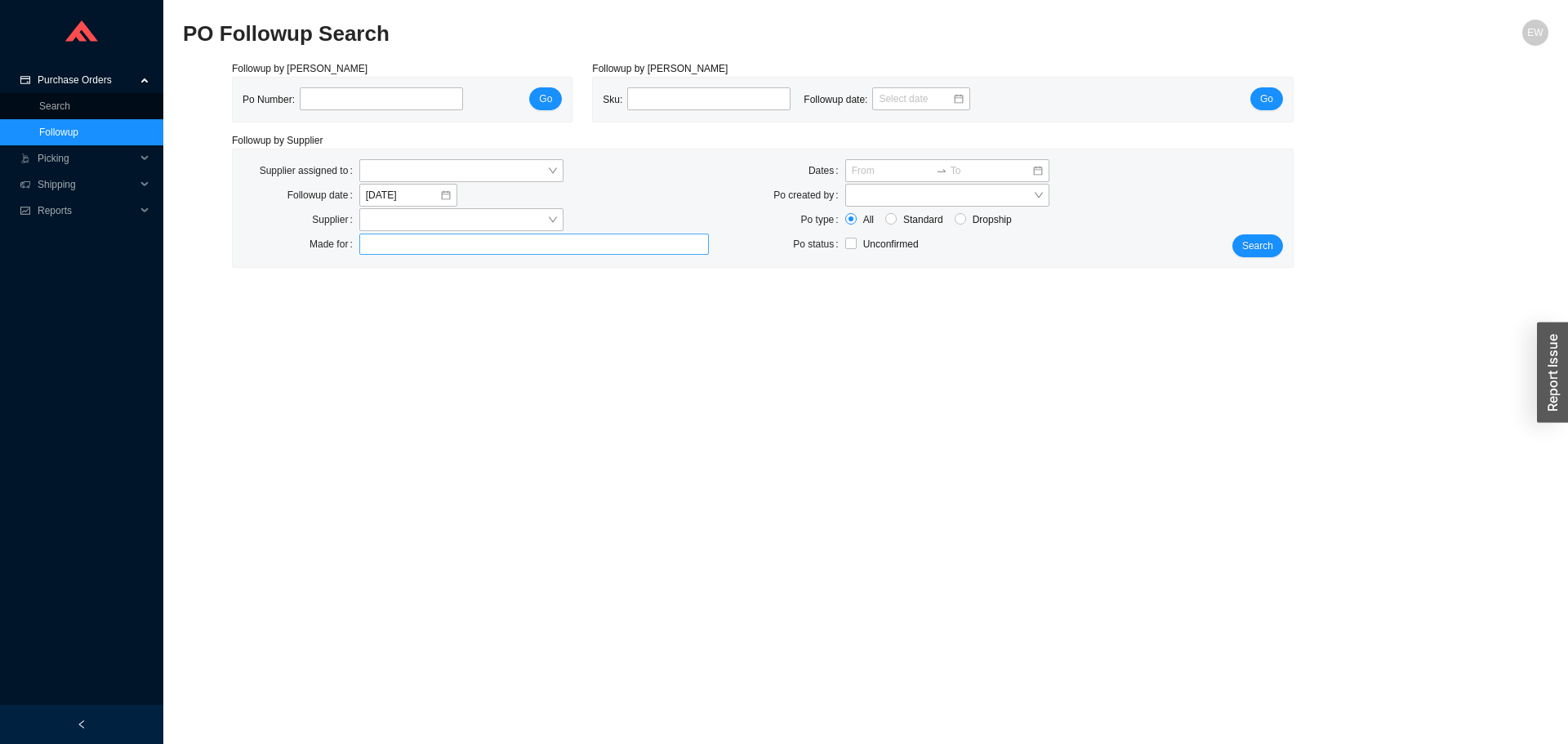
click at [410, 245] on div at bounding box center [528, 244] width 329 height 16
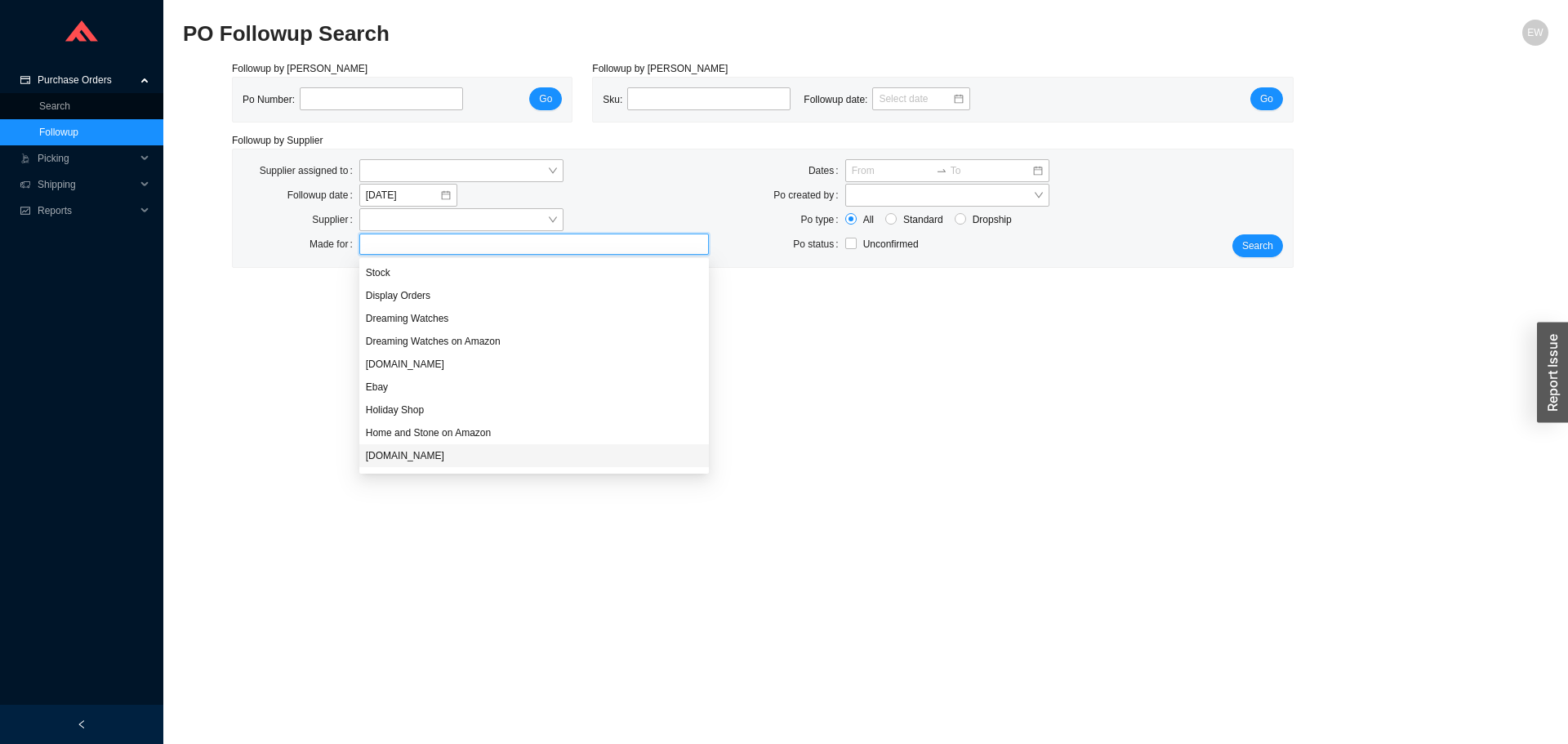
click at [431, 452] on div "HomeAndStone.Com" at bounding box center [534, 455] width 336 height 15
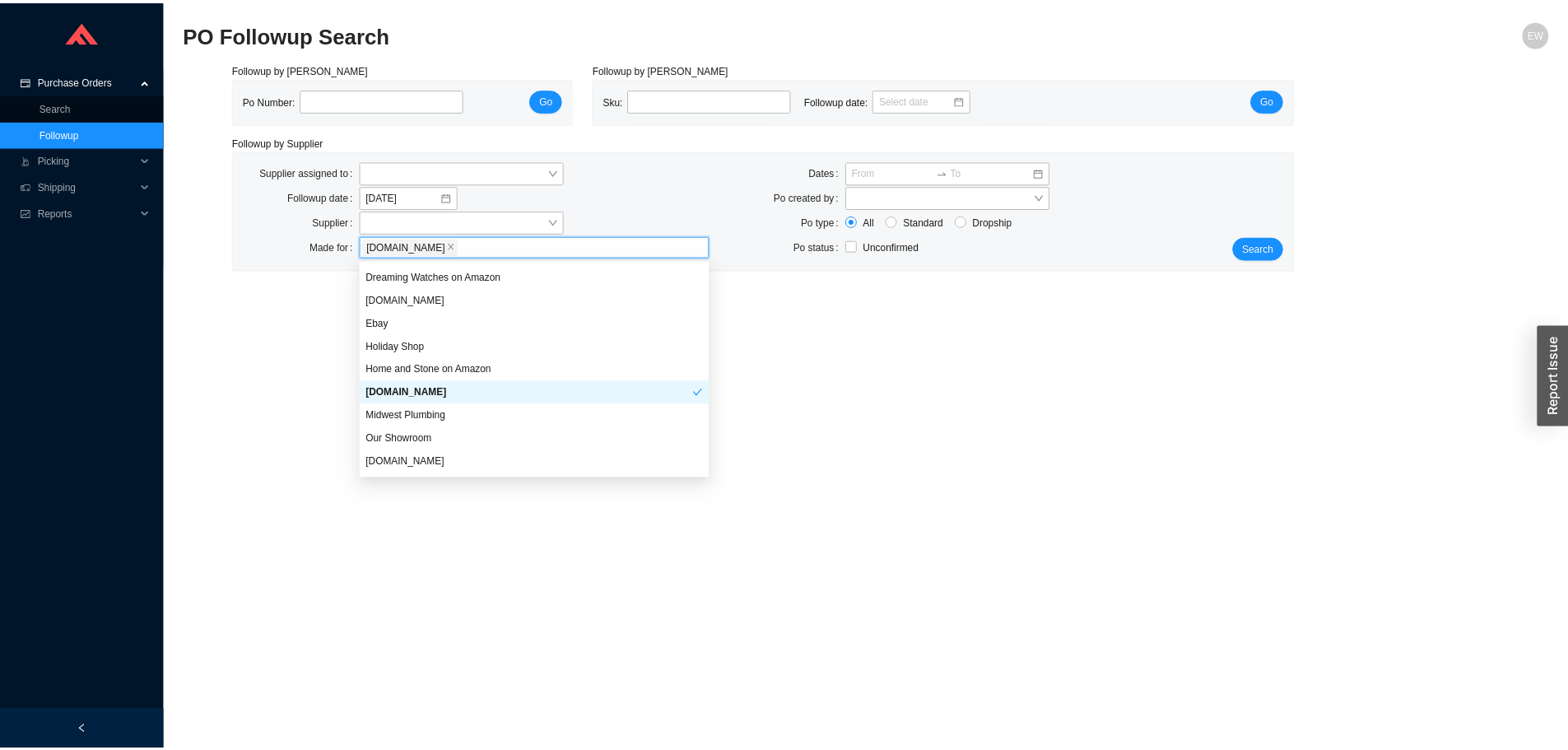
scroll to position [158, 0]
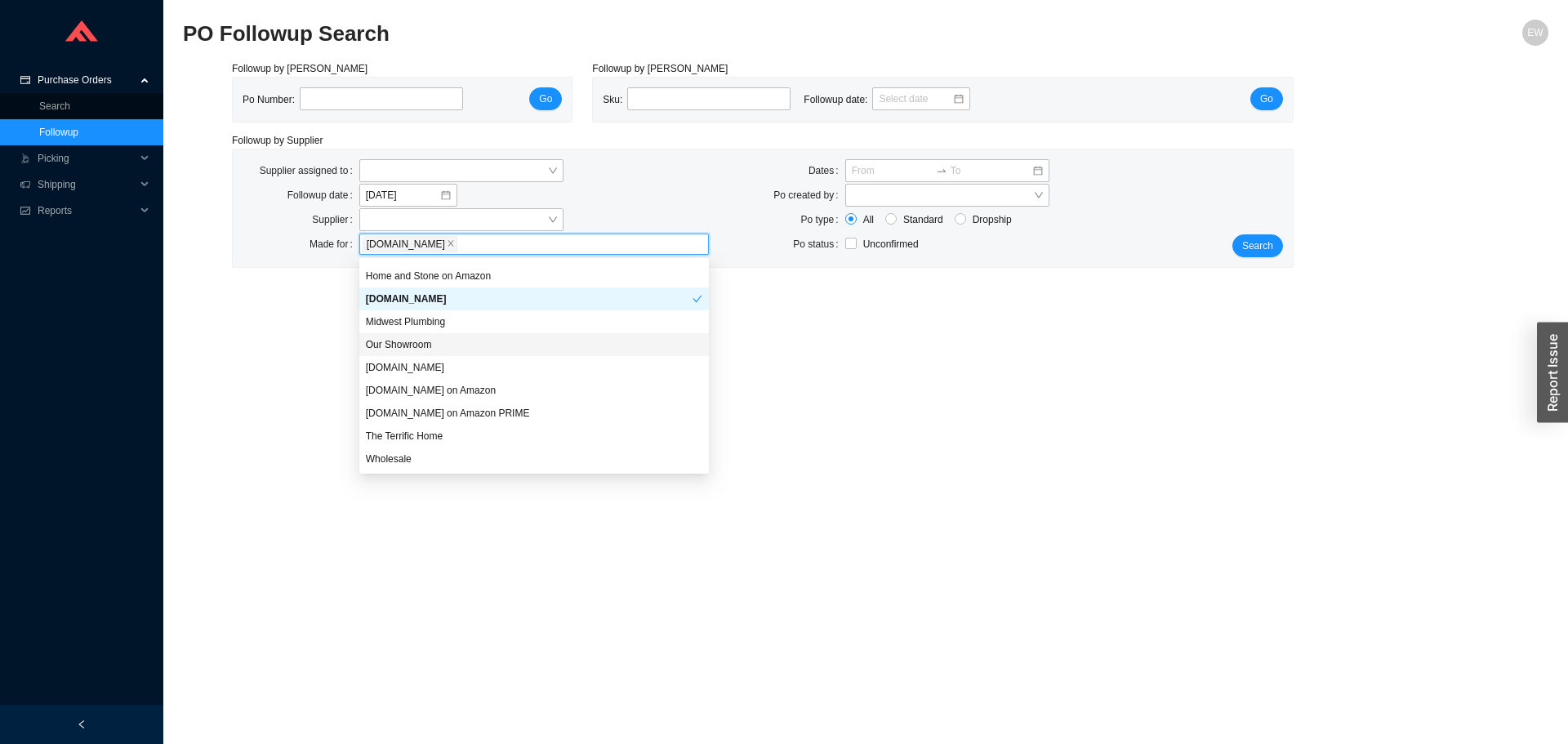
click at [415, 346] on div "Our Showroom" at bounding box center [534, 344] width 336 height 15
click at [415, 461] on div "Wholesale" at bounding box center [534, 458] width 336 height 15
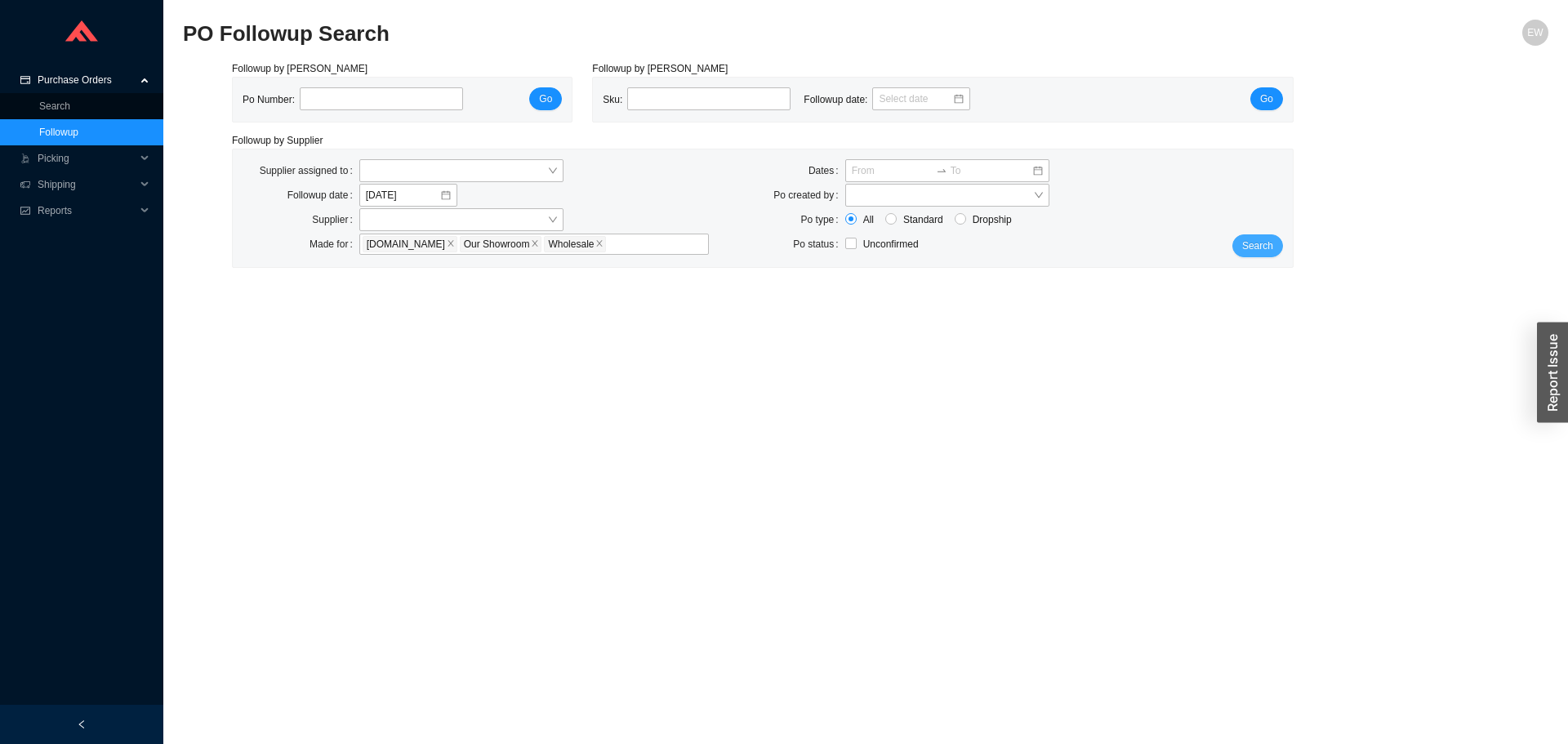
click at [1261, 247] on span "Search" at bounding box center [1258, 246] width 31 height 16
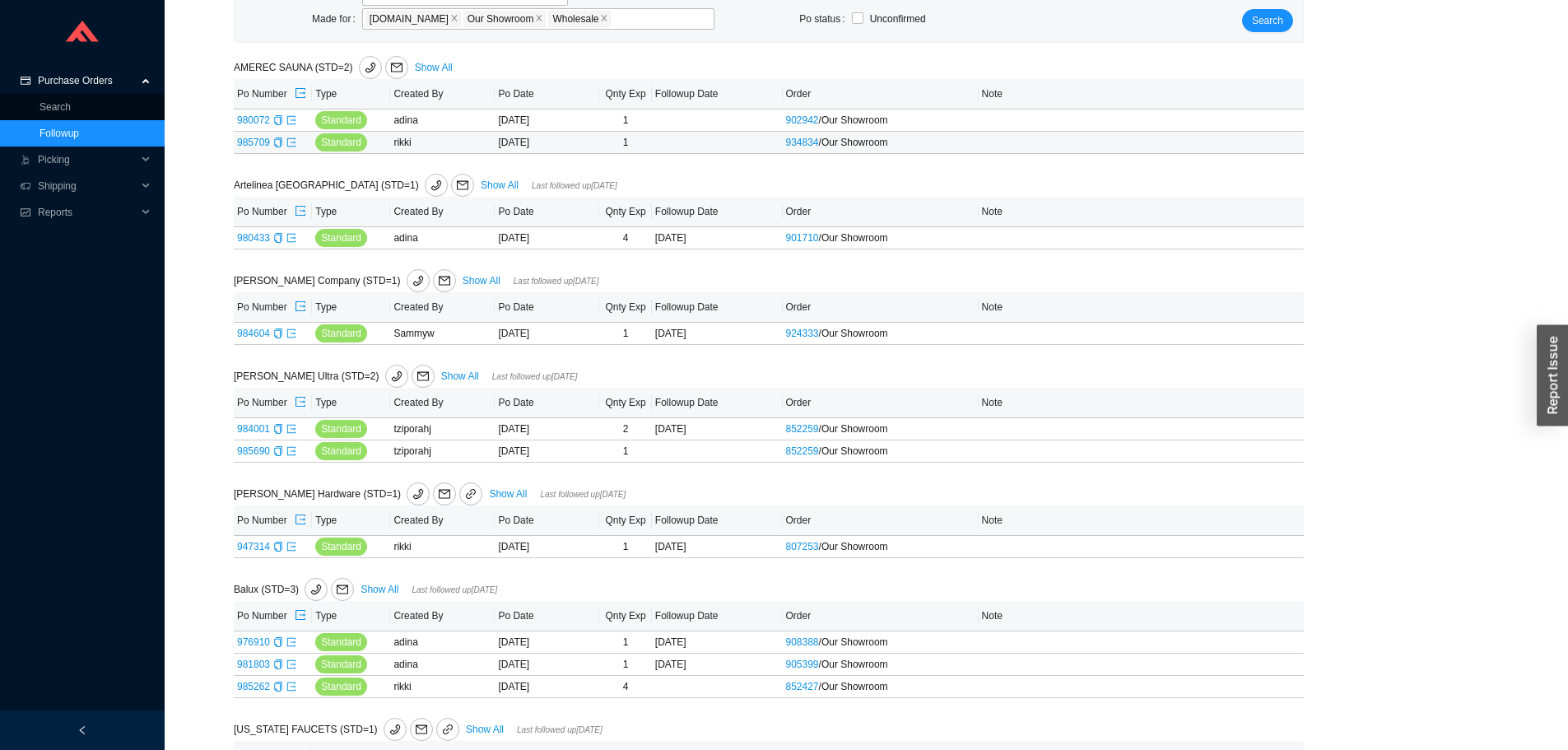
scroll to position [247, 0]
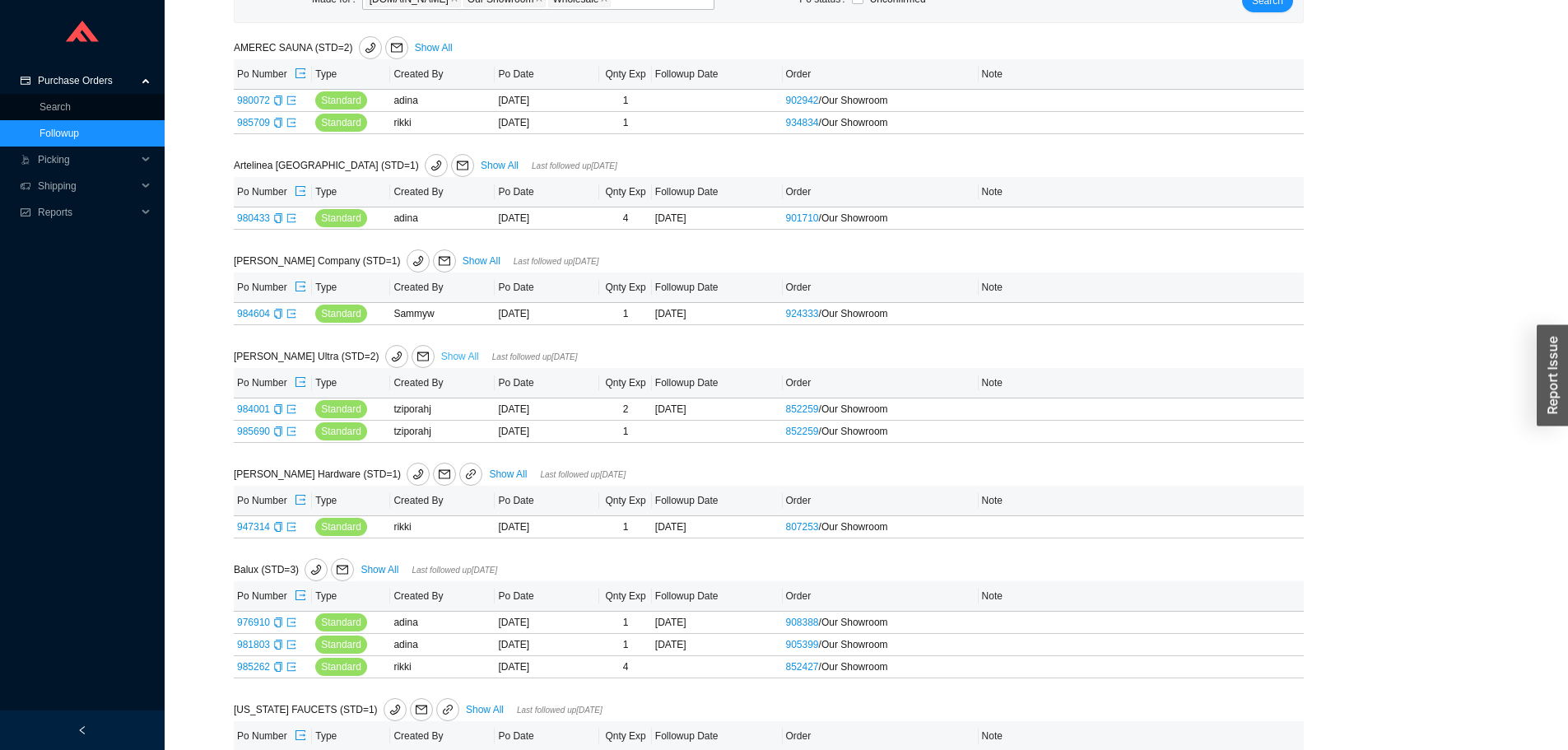
click at [441, 355] on link "Show All" at bounding box center [460, 357] width 38 height 12
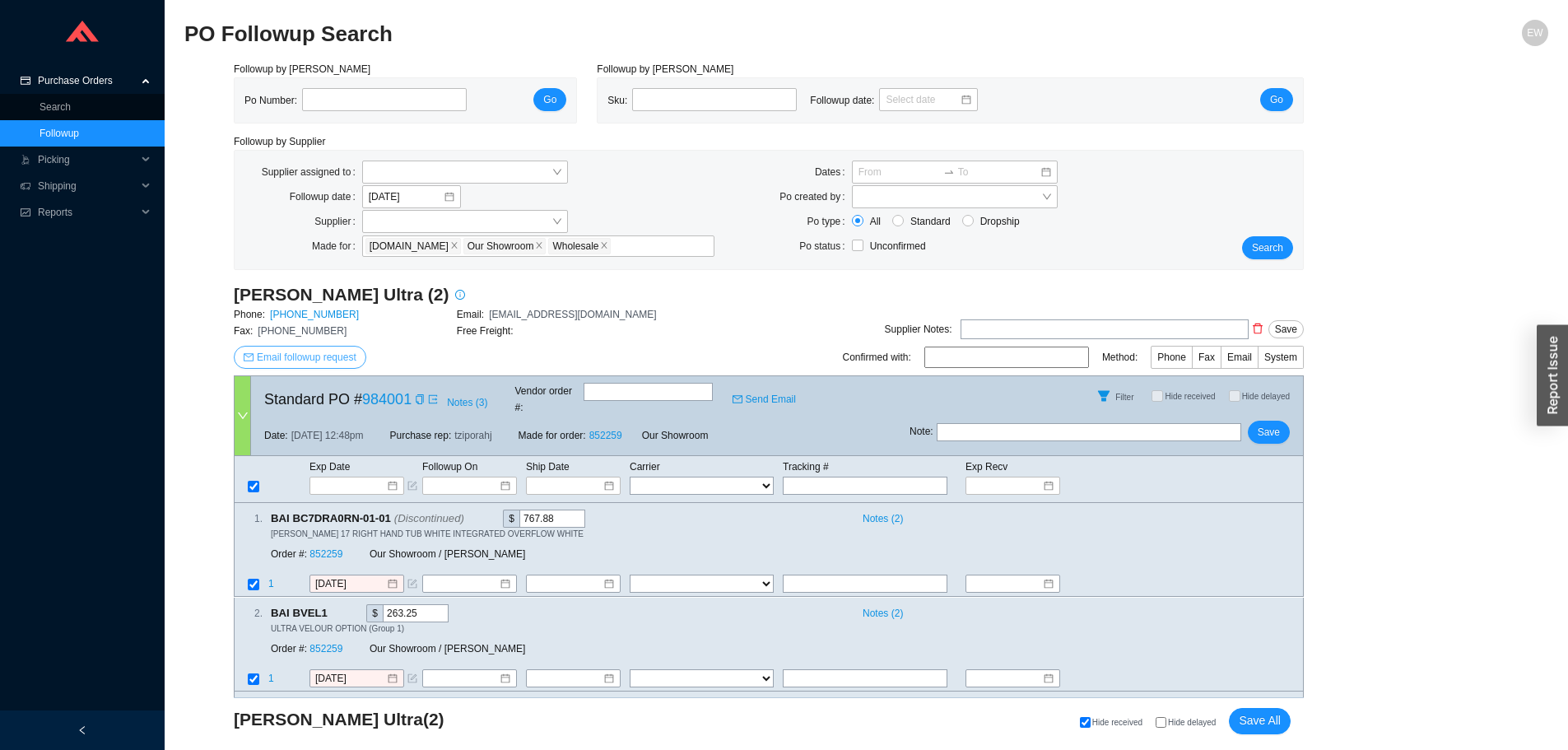
click at [337, 358] on span "Email followup request" at bounding box center [307, 357] width 100 height 16
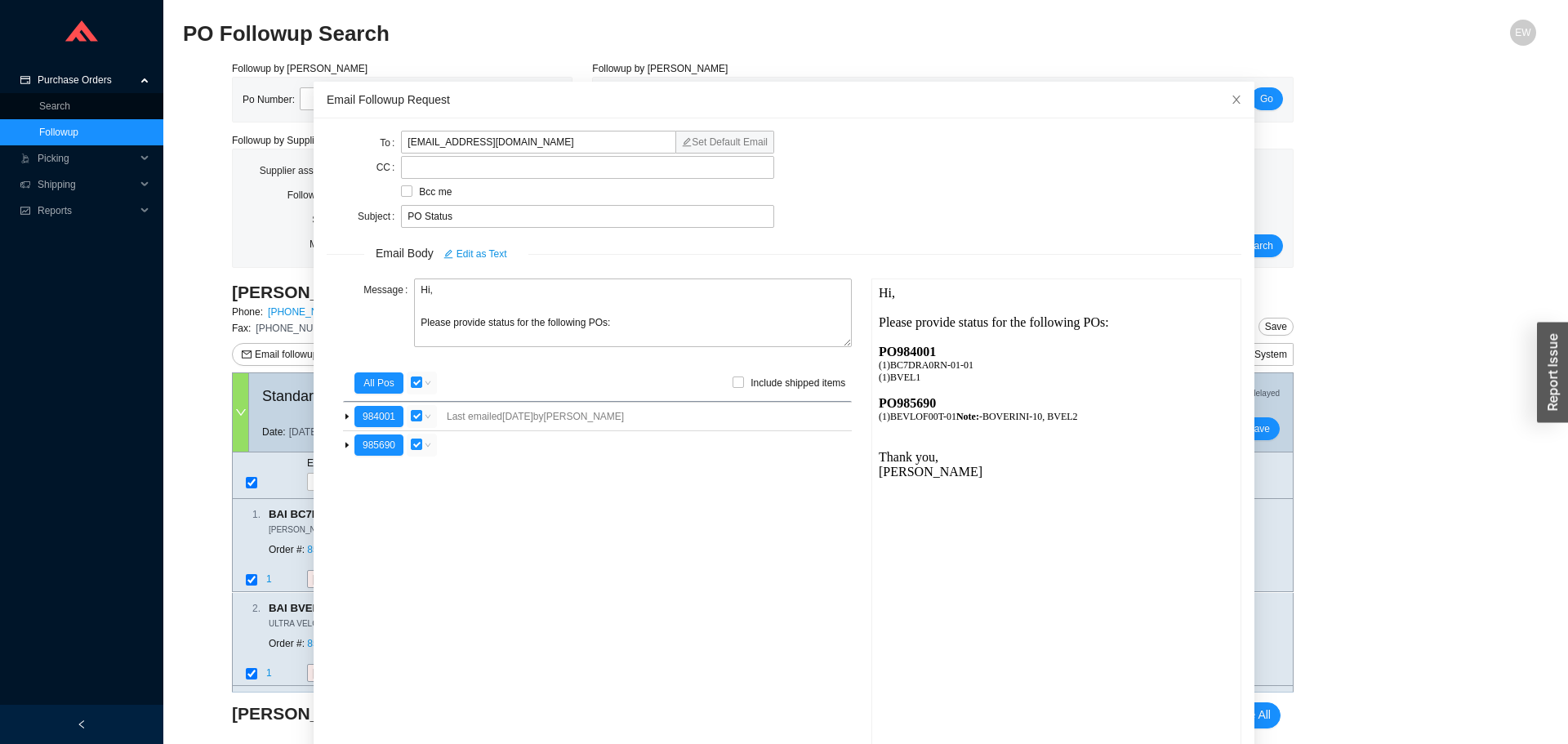
scroll to position [97, 0]
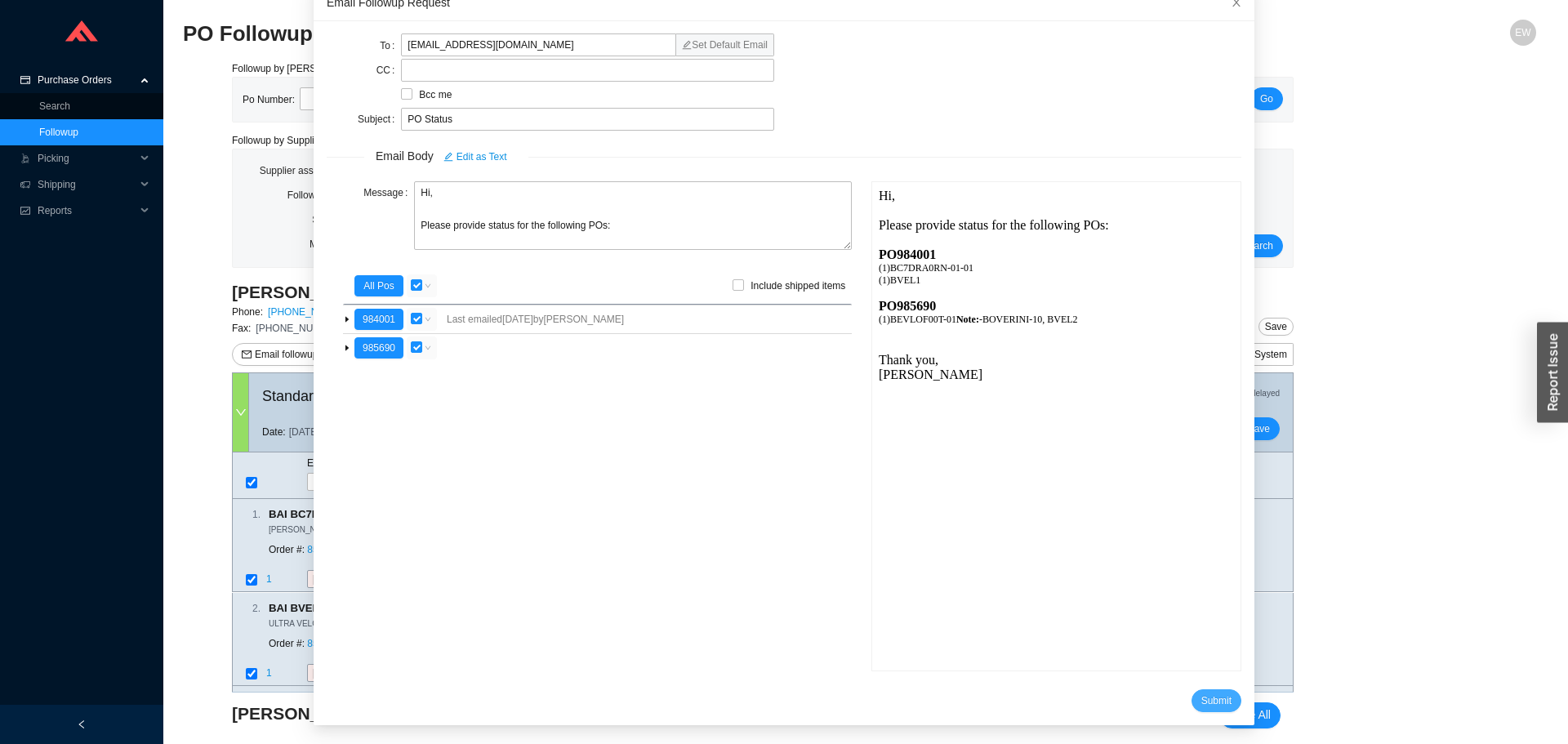
click at [1201, 695] on span "Submit" at bounding box center [1216, 700] width 30 height 16
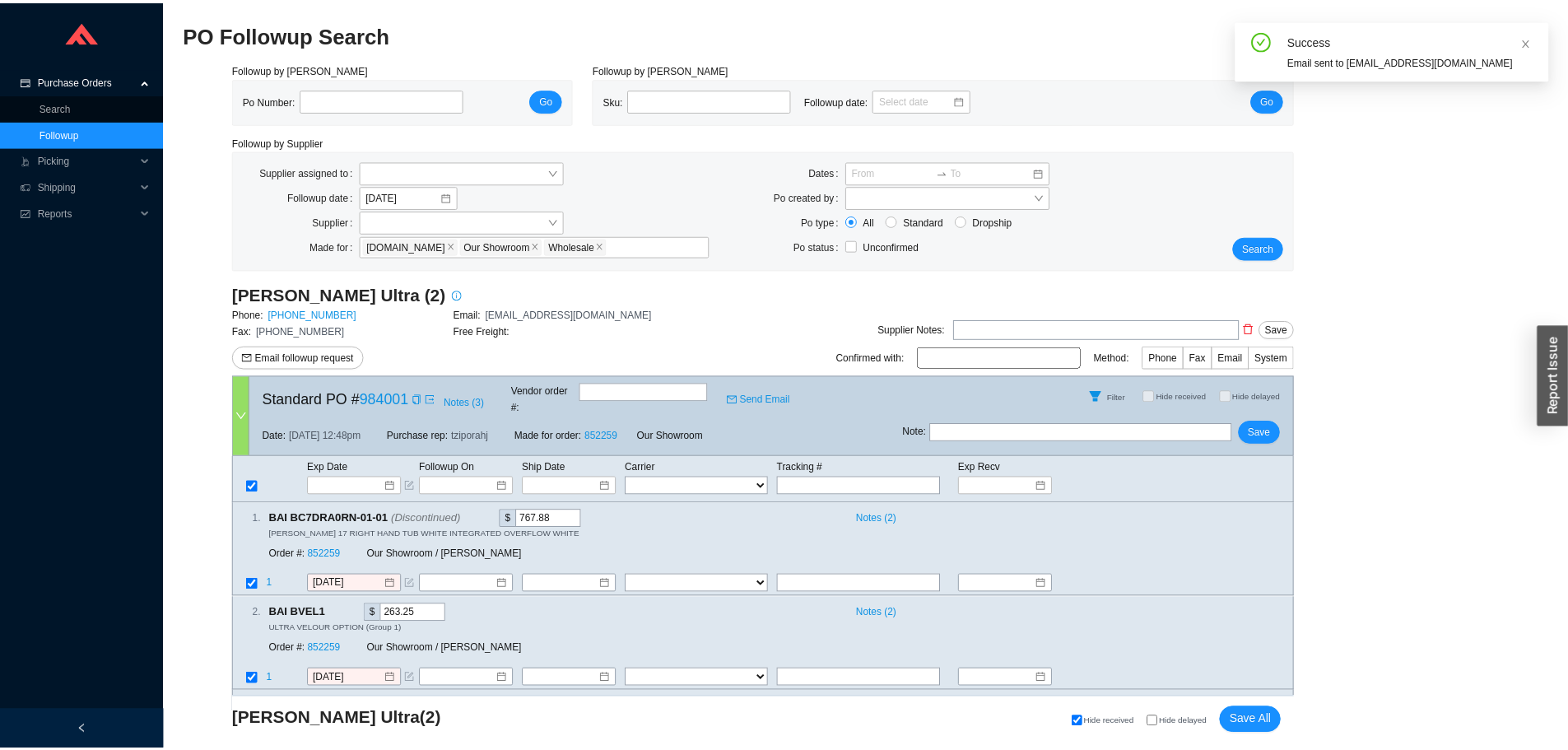
scroll to position [16, 0]
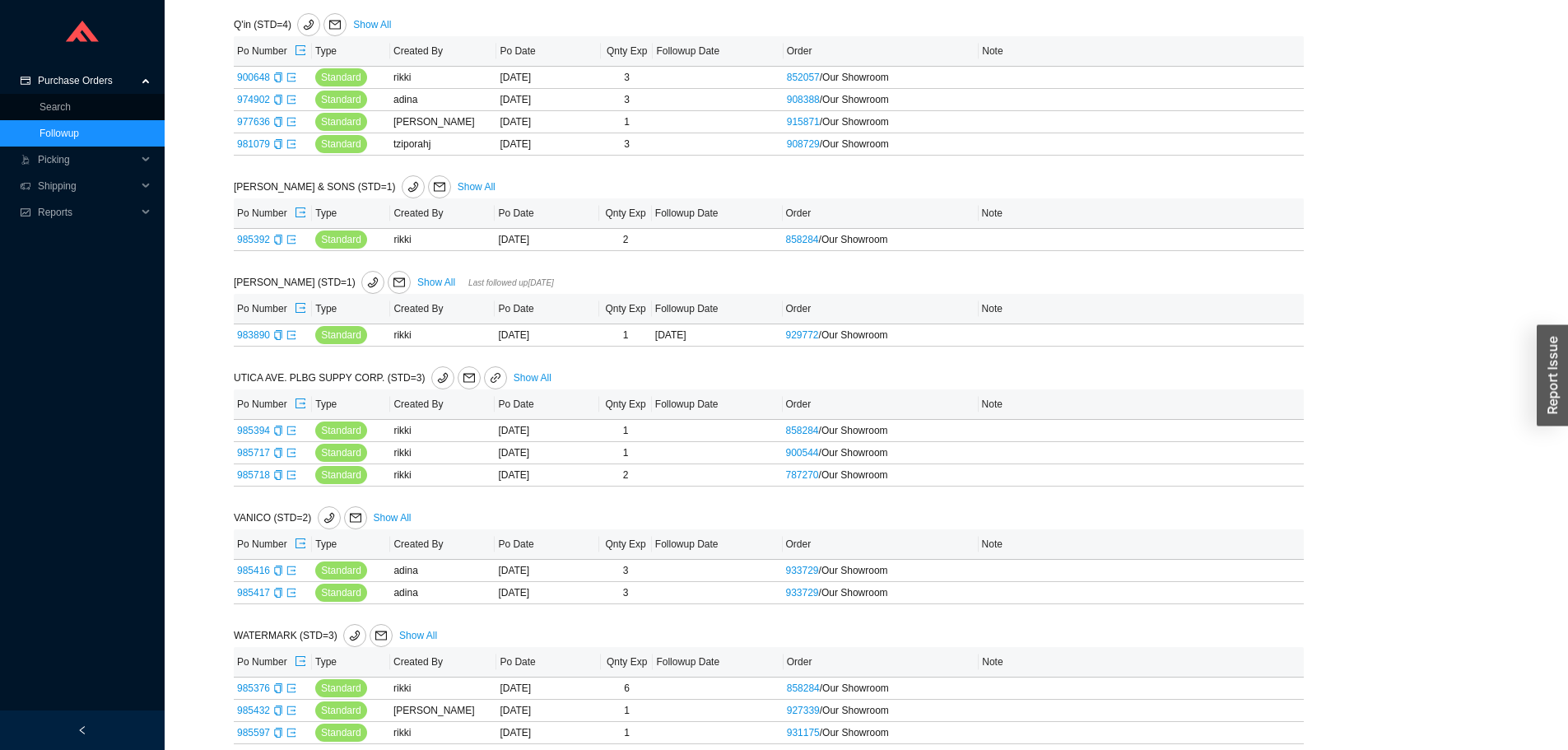
scroll to position [3121, 0]
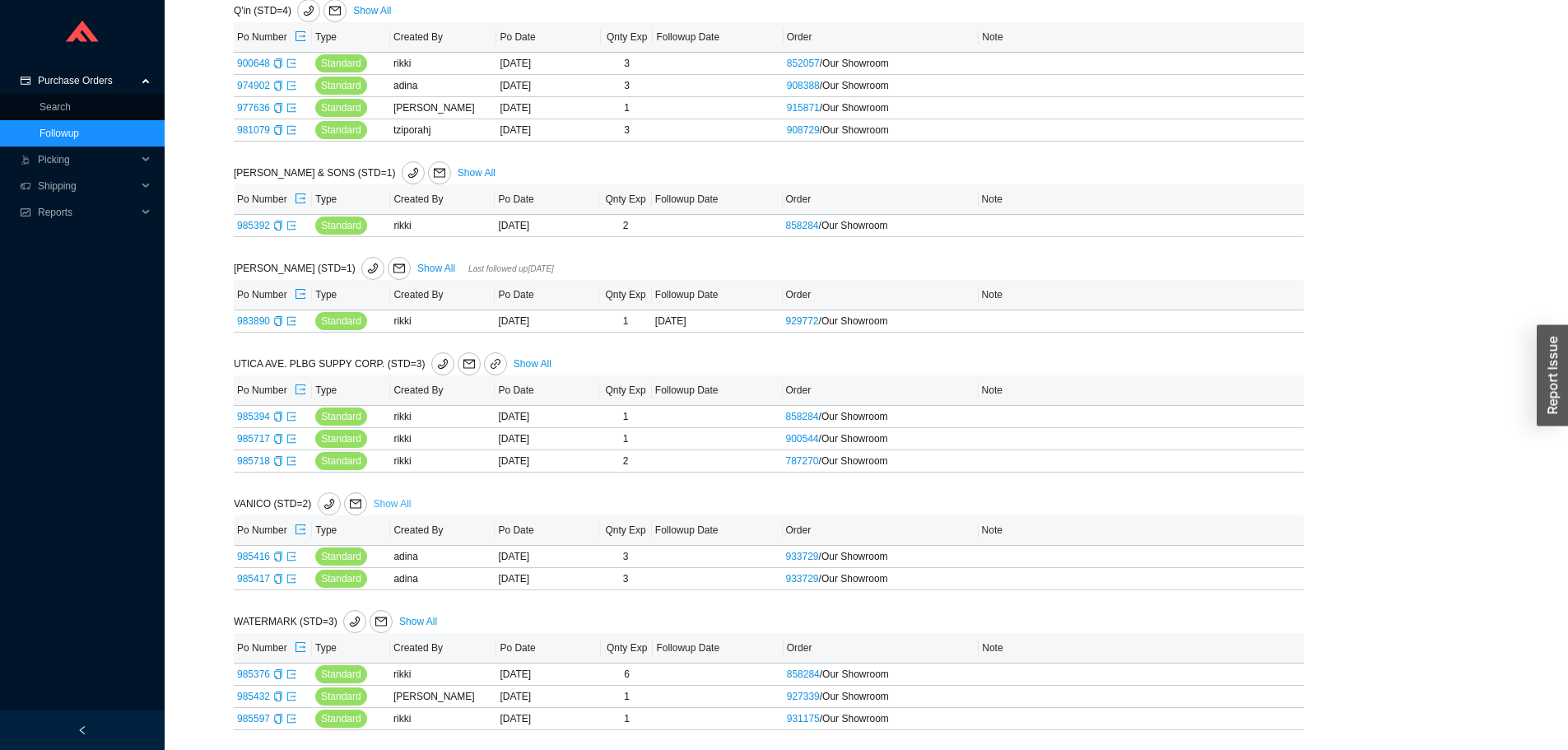
click at [396, 500] on link "Show All" at bounding box center [393, 504] width 38 height 12
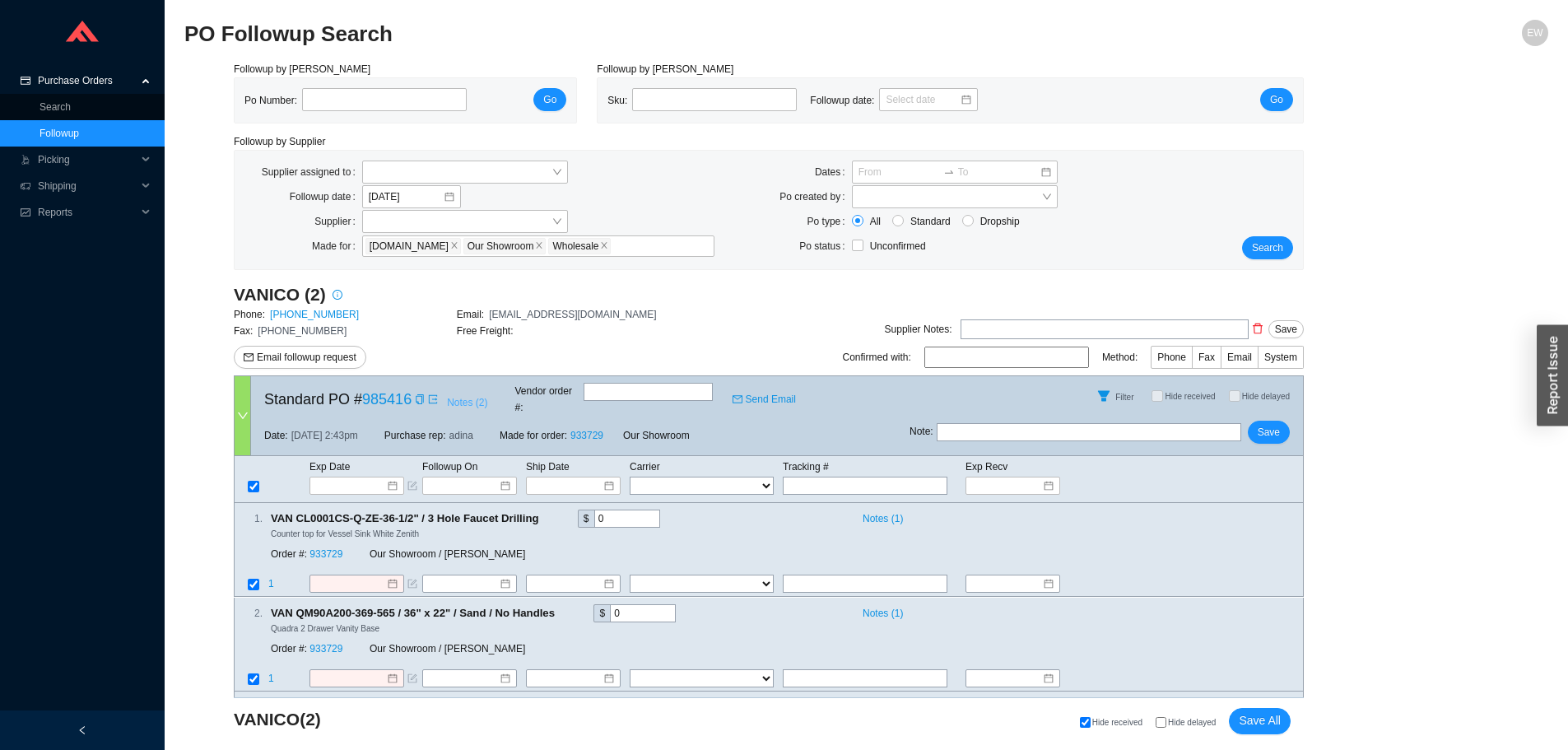
click at [457, 402] on span "Notes ( 2 )" at bounding box center [467, 402] width 40 height 16
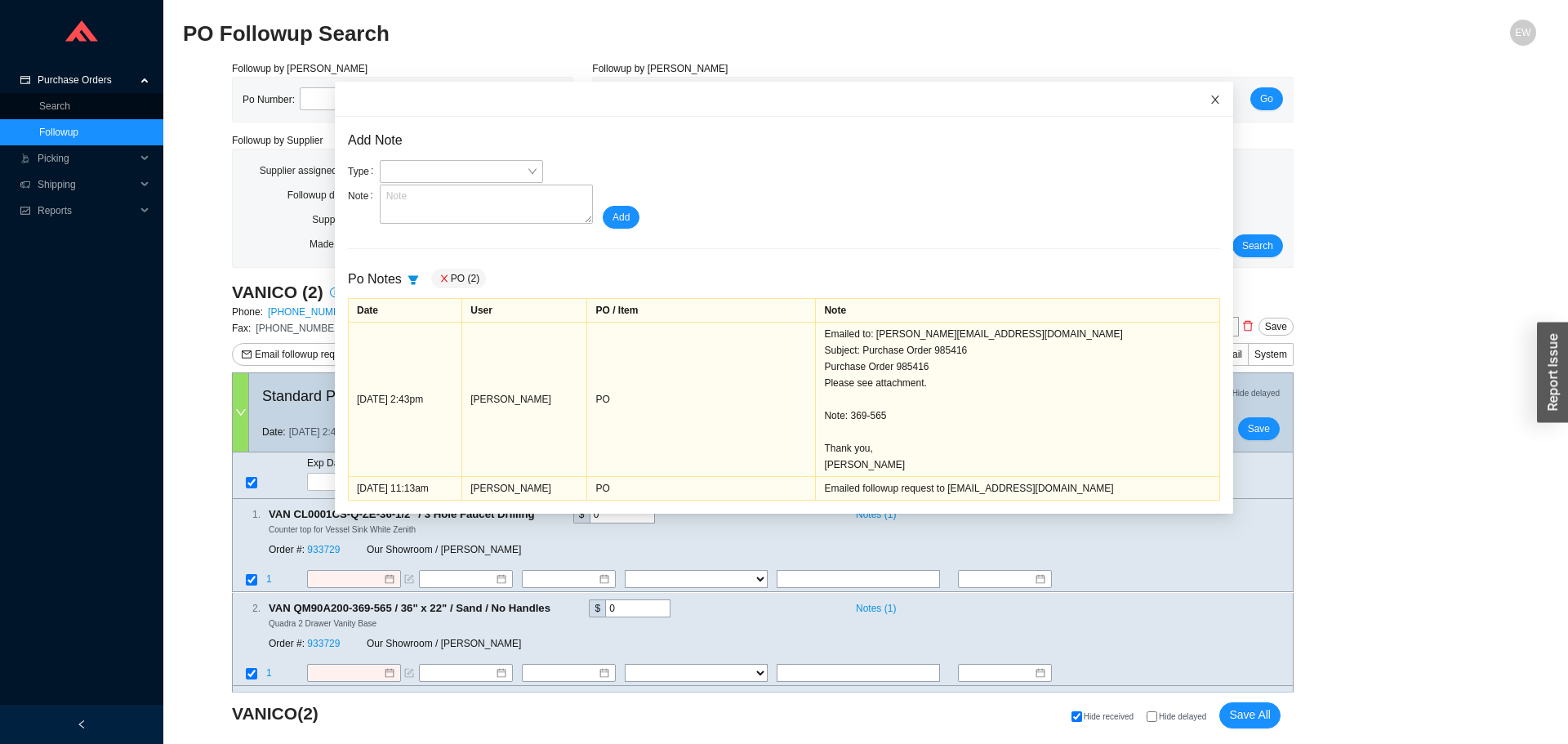
click at [1210, 100] on icon "close" at bounding box center [1216, 100] width 12 height 12
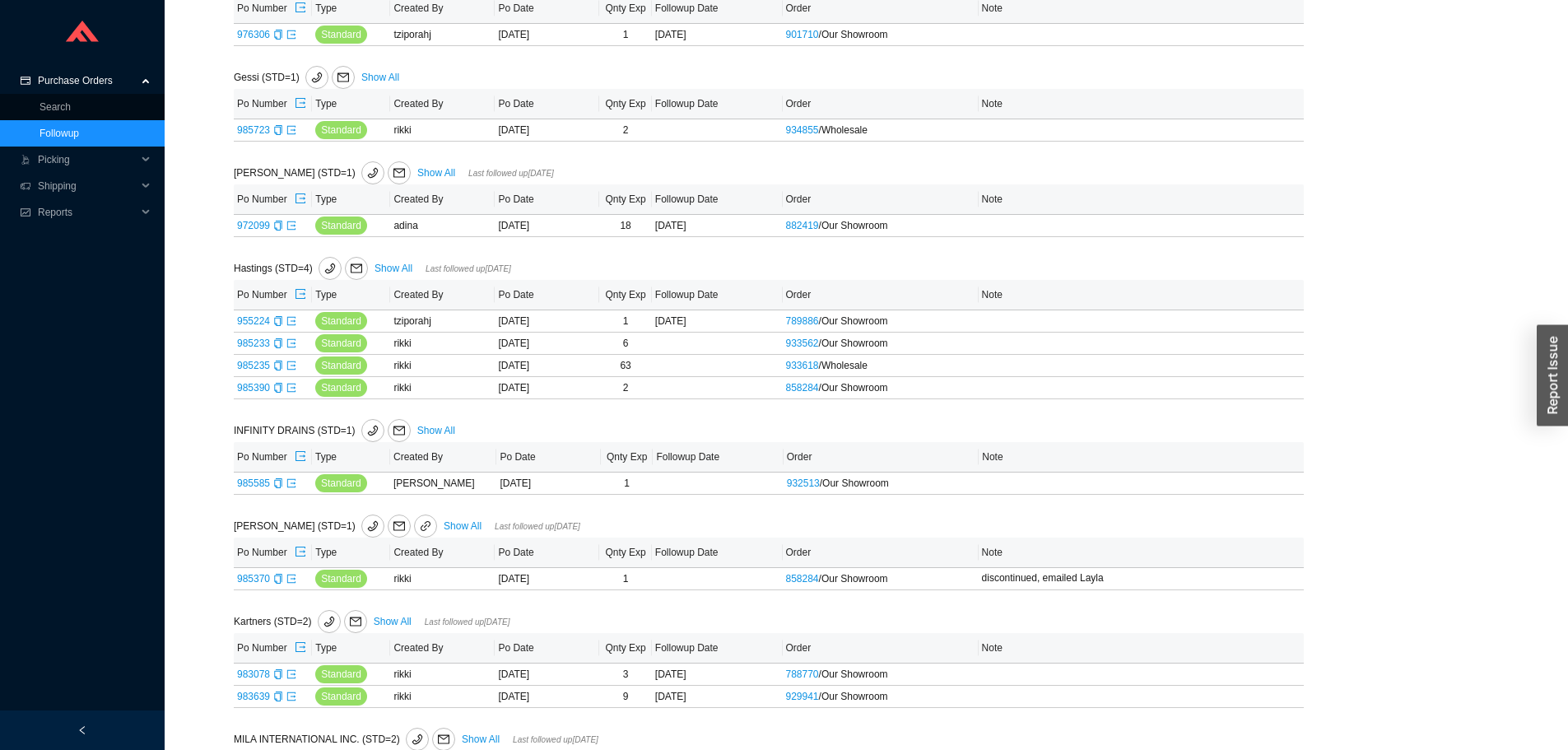
scroll to position [2132, 0]
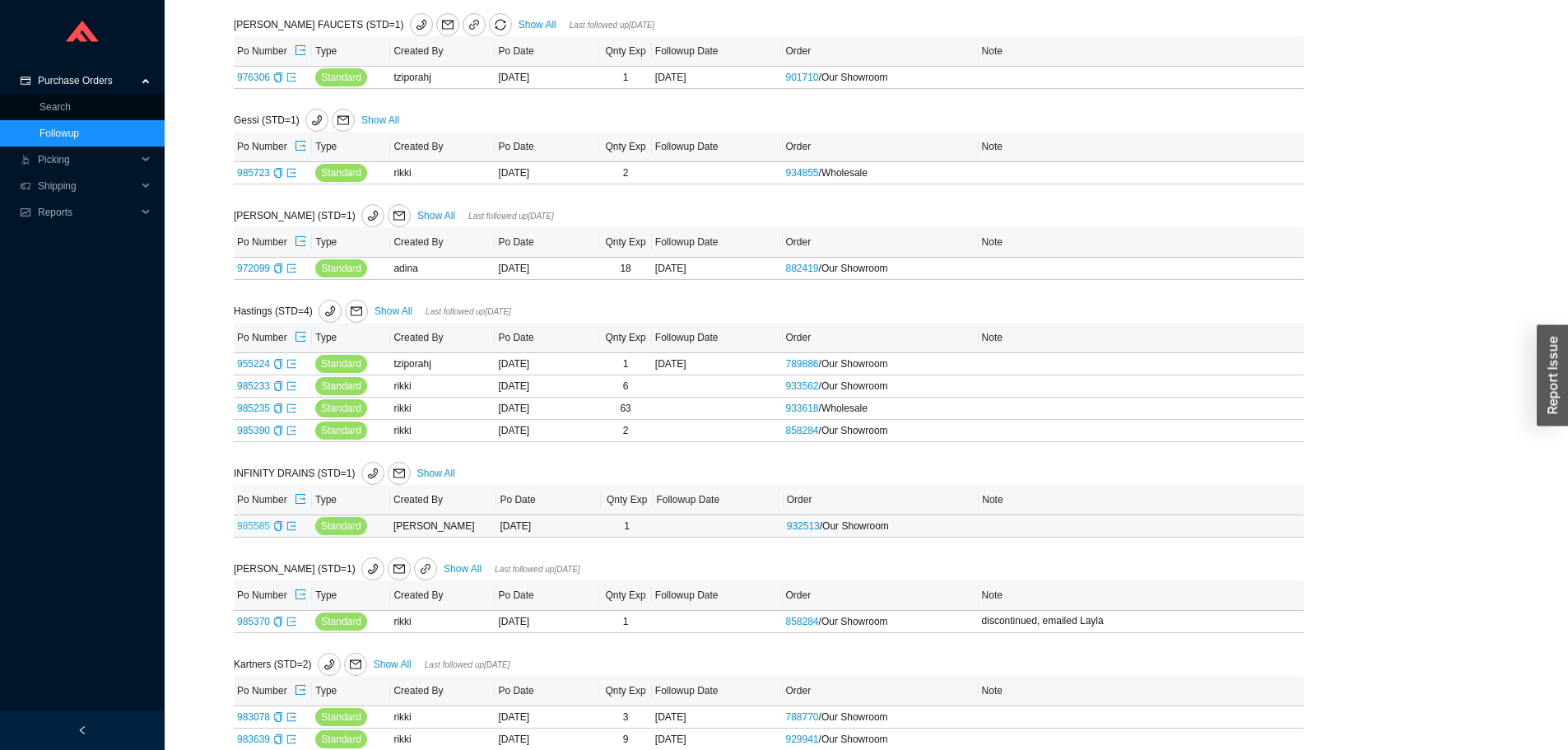
click at [259, 530] on link "985585" at bounding box center [253, 526] width 33 height 12
type input "985585"
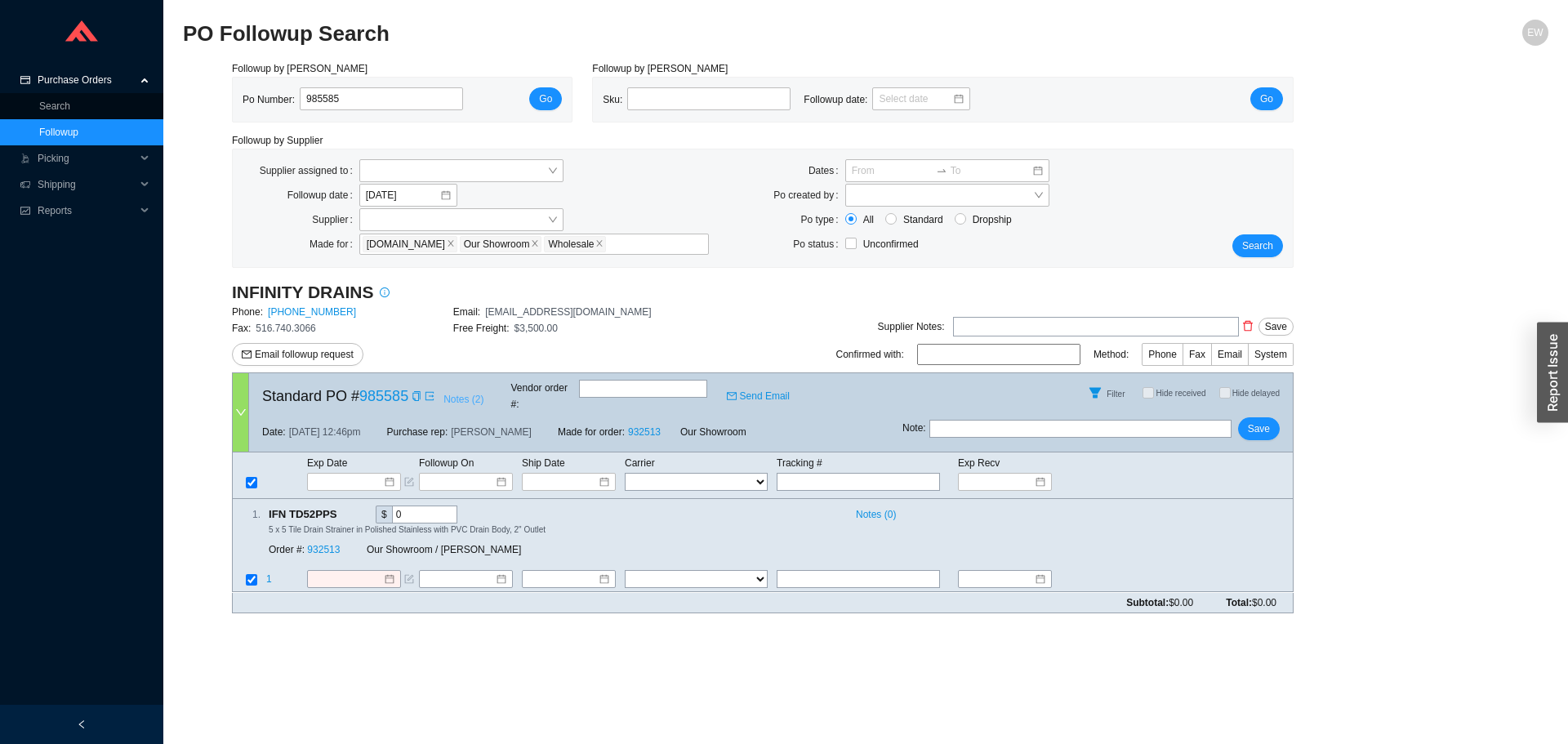
click at [480, 392] on span "Notes ( 2 )" at bounding box center [463, 399] width 40 height 16
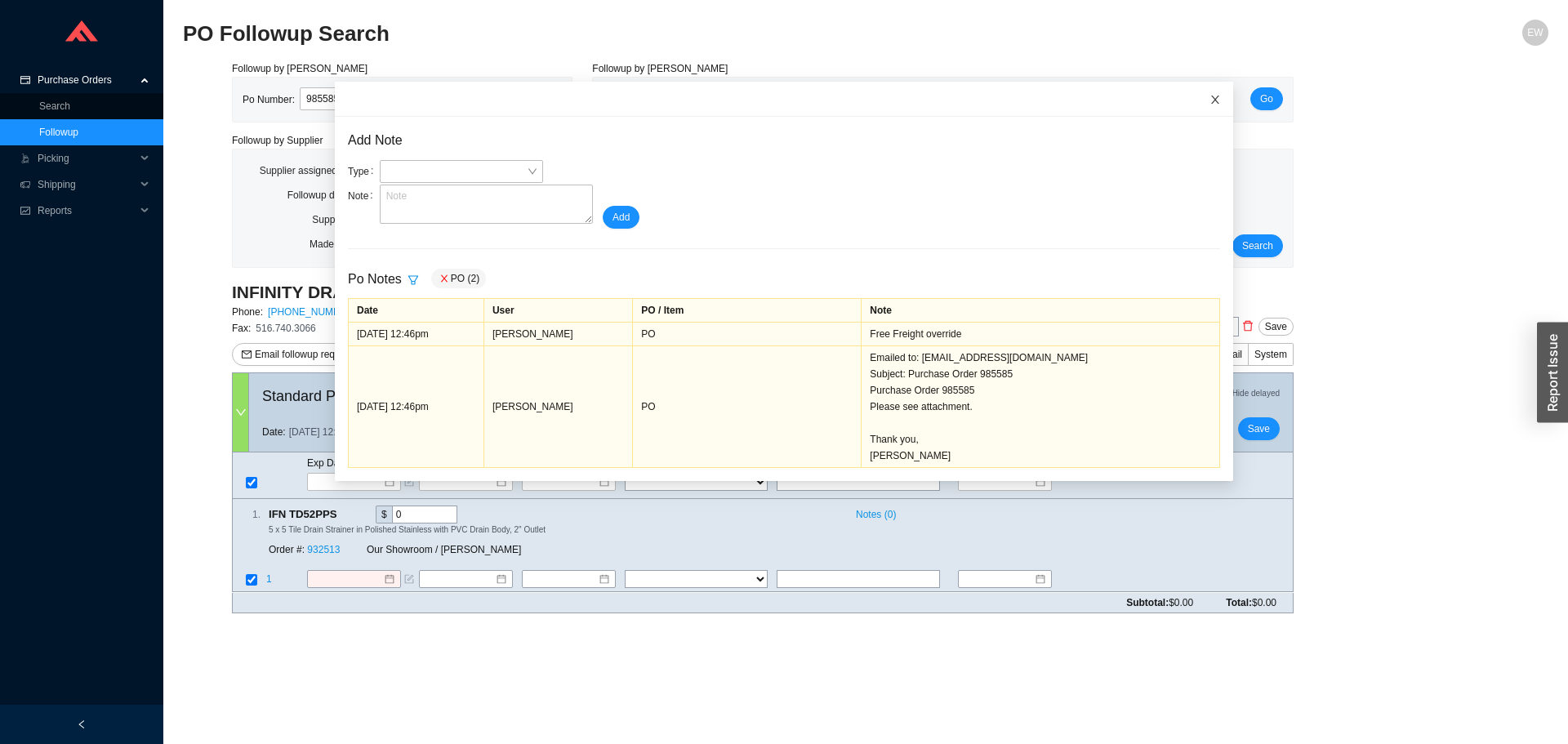
click at [1210, 104] on icon "close" at bounding box center [1216, 100] width 12 height 12
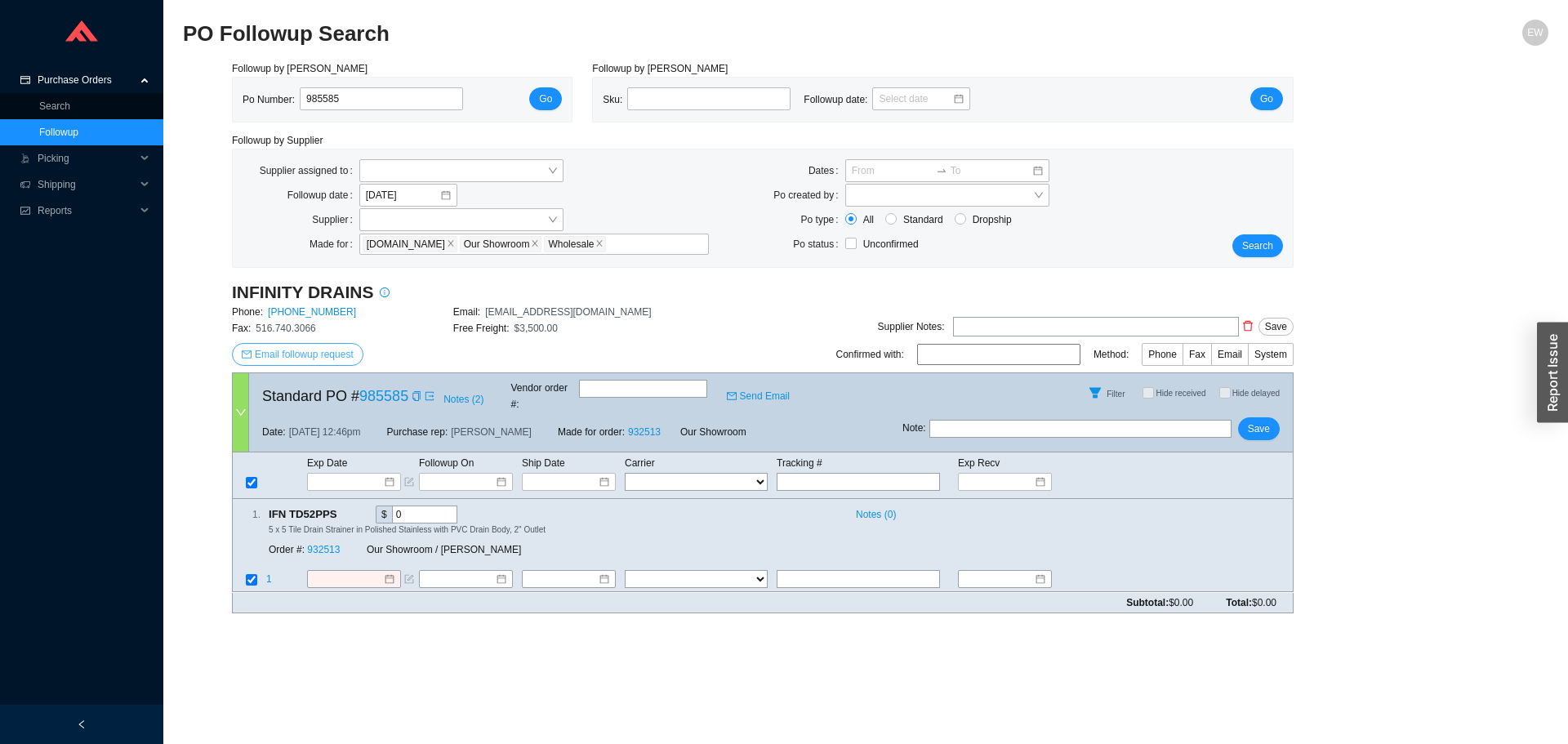
click at [324, 363] on span "Email followup request" at bounding box center [304, 354] width 99 height 16
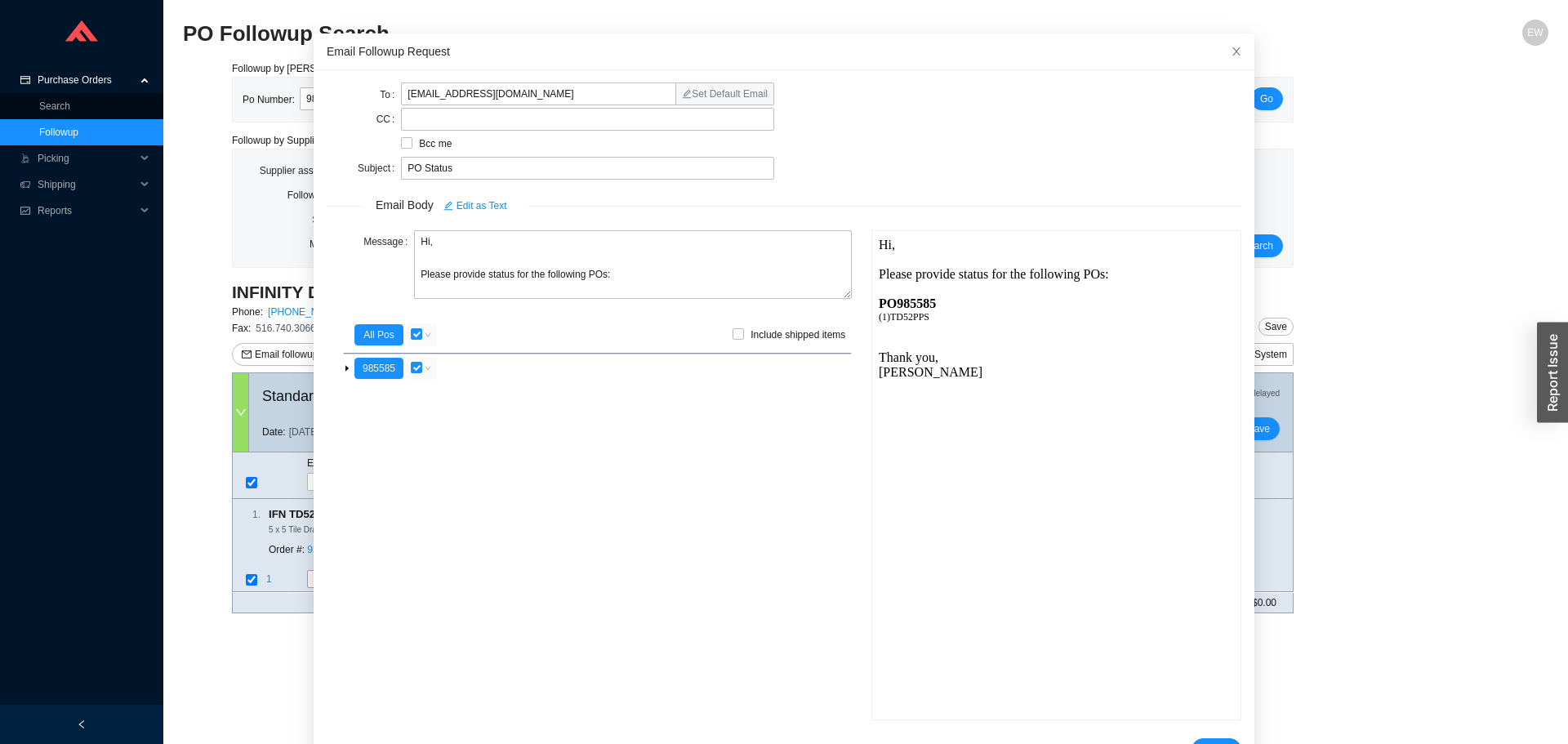
scroll to position [97, 0]
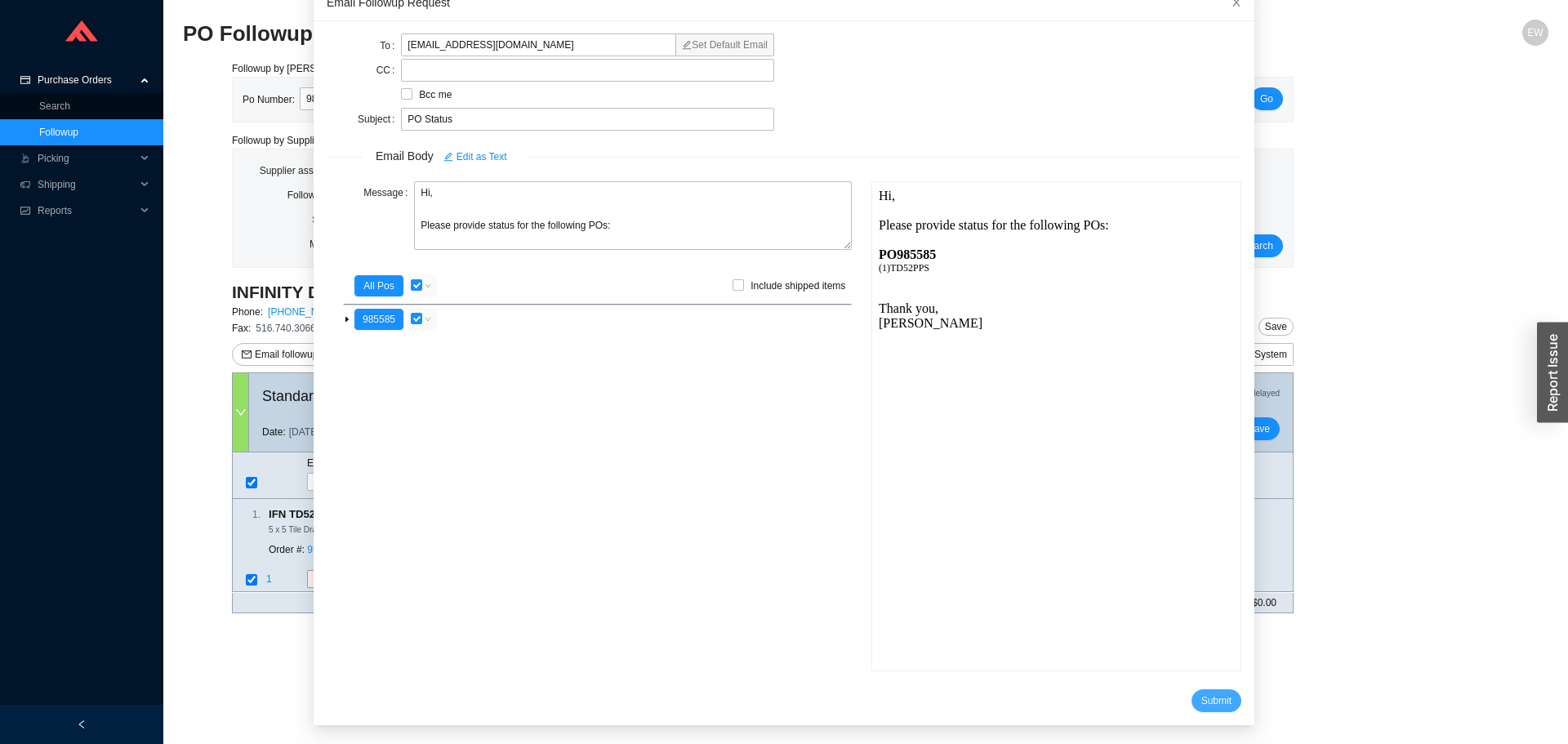
click at [1201, 701] on span "Submit" at bounding box center [1216, 700] width 30 height 16
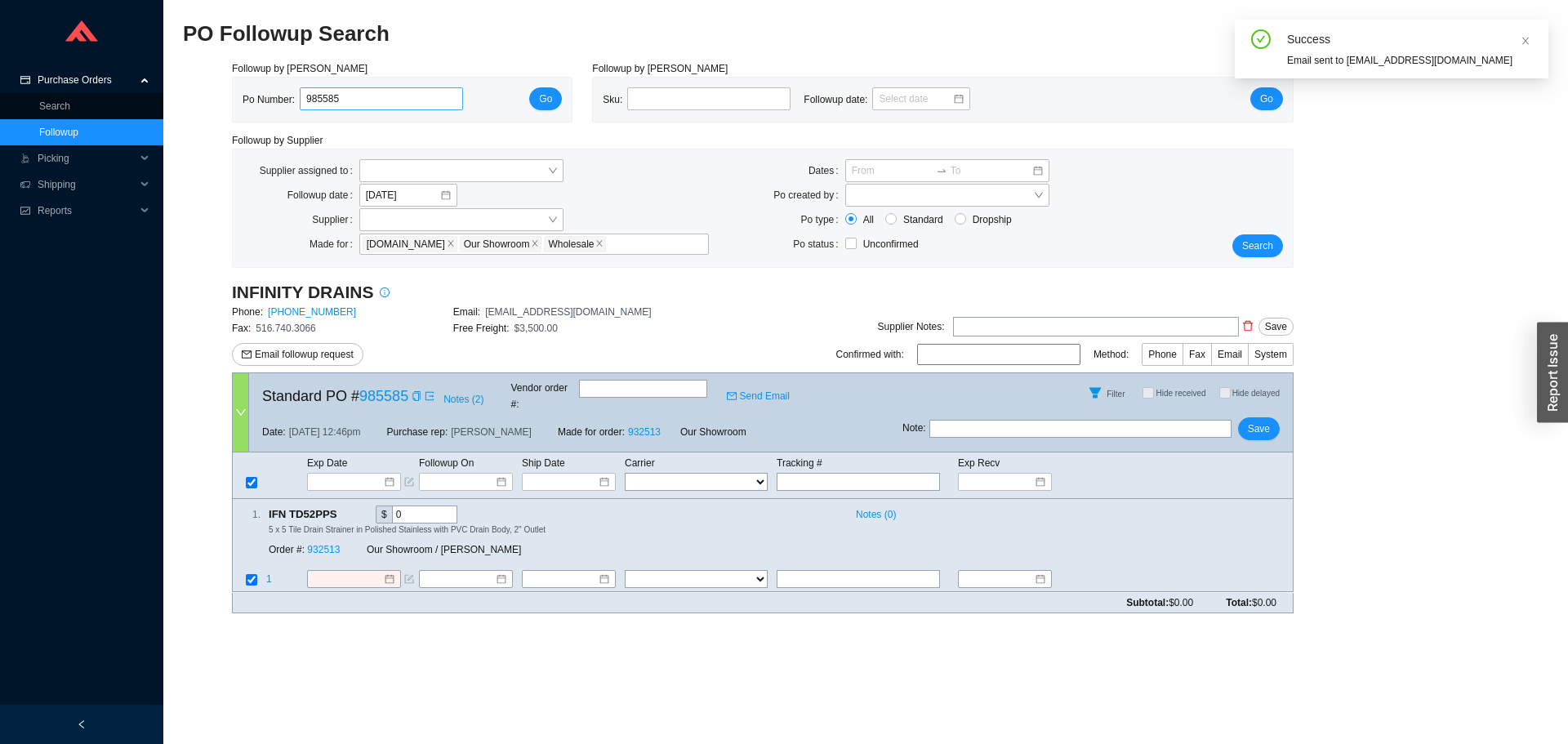
scroll to position [16, 0]
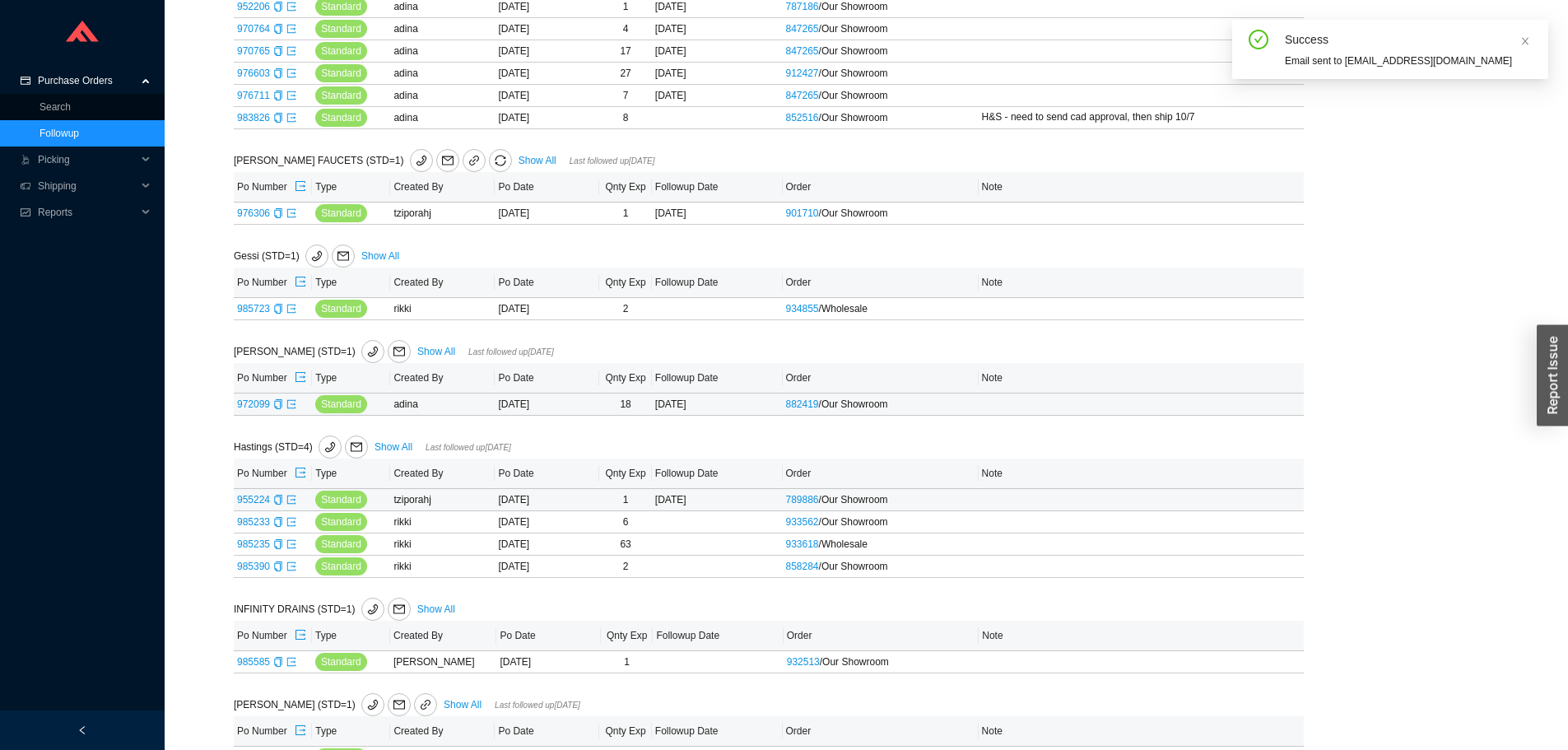
scroll to position [1968, 0]
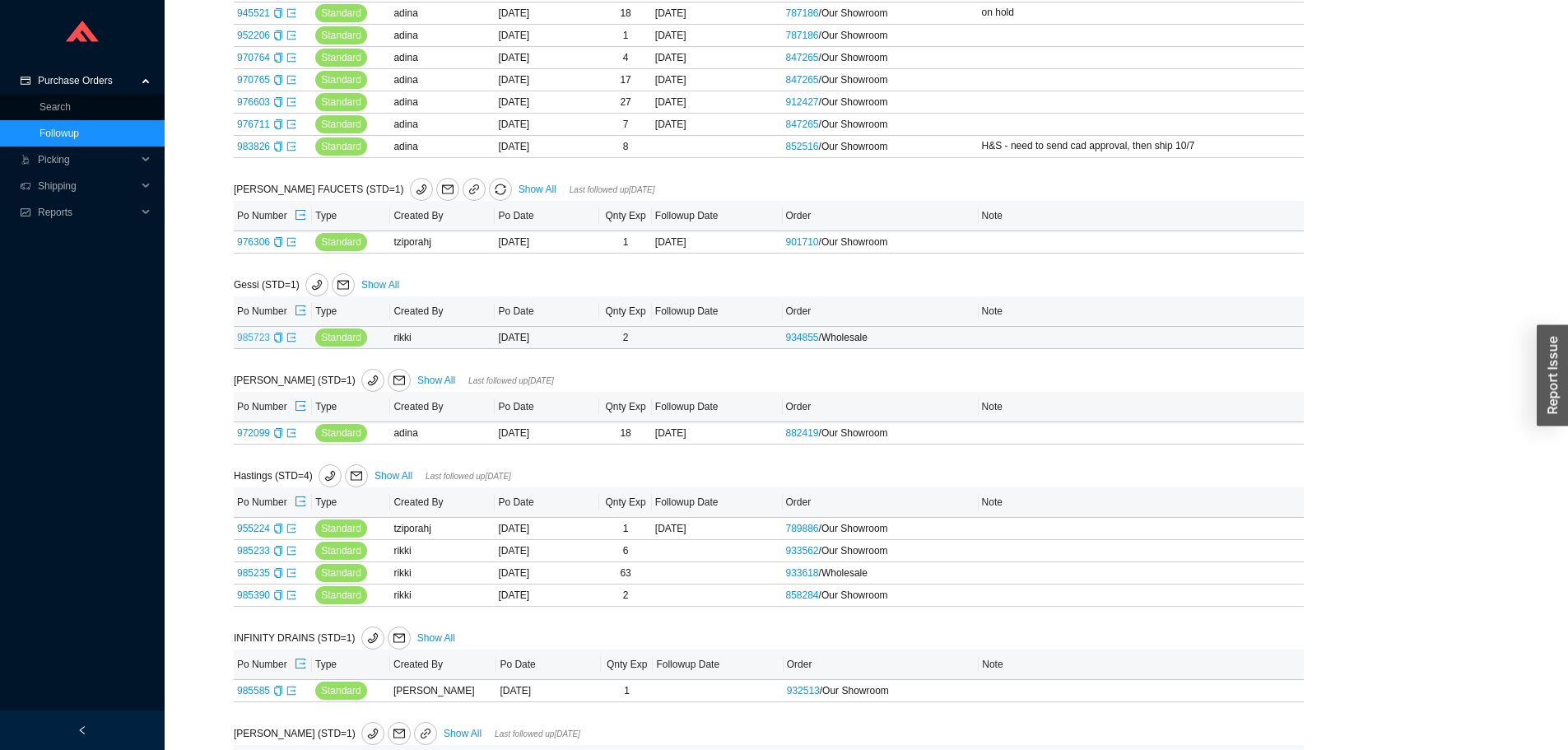
click at [262, 338] on link "985723" at bounding box center [253, 338] width 33 height 12
type input "985723"
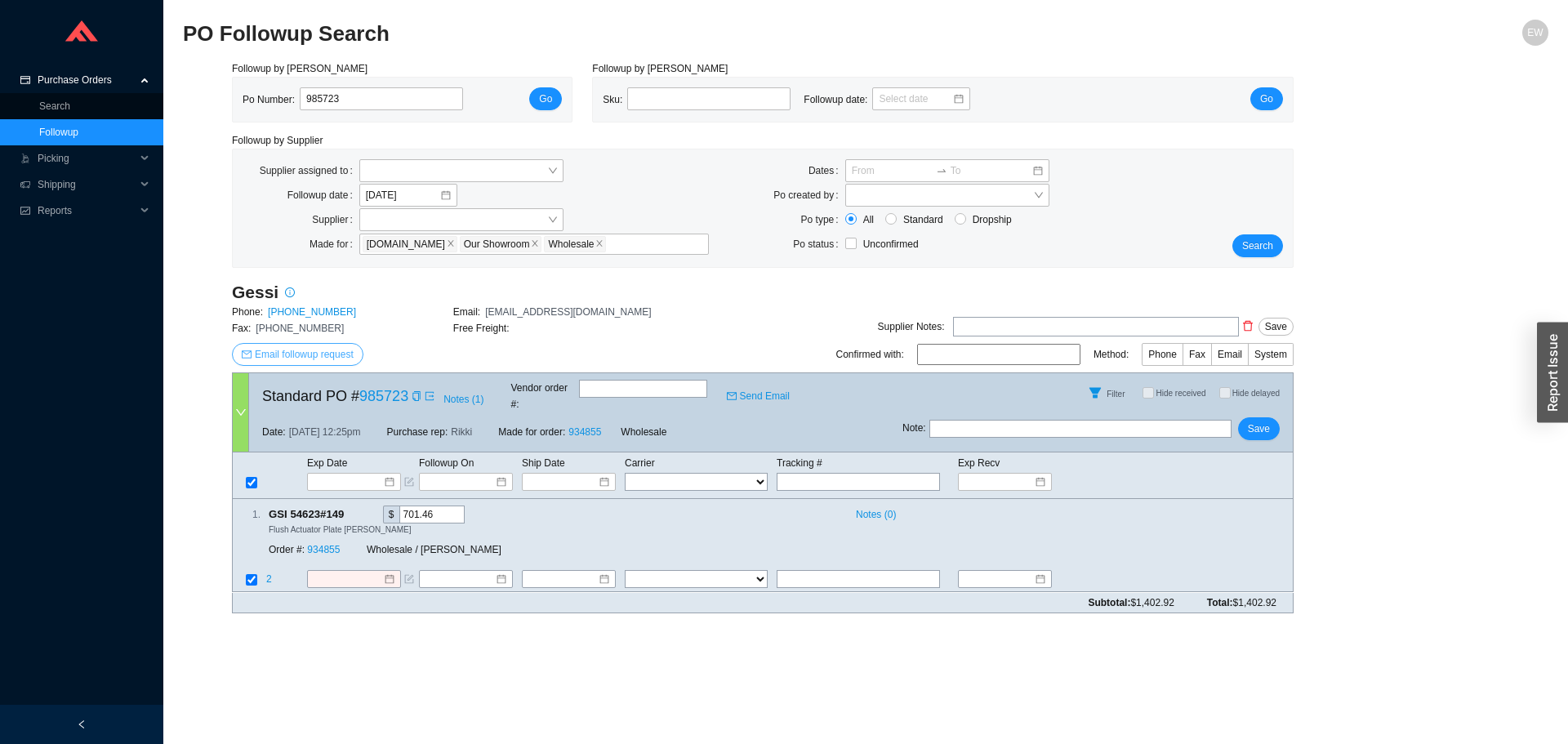
click at [321, 341] on div "Gessi Phone: 714-808-0099 Email: cs.northamerica@gessi.com Fax: 714-808-0973 Fr…" at bounding box center [453, 326] width 442 height 91
click at [330, 354] on span "Email followup request" at bounding box center [304, 354] width 99 height 16
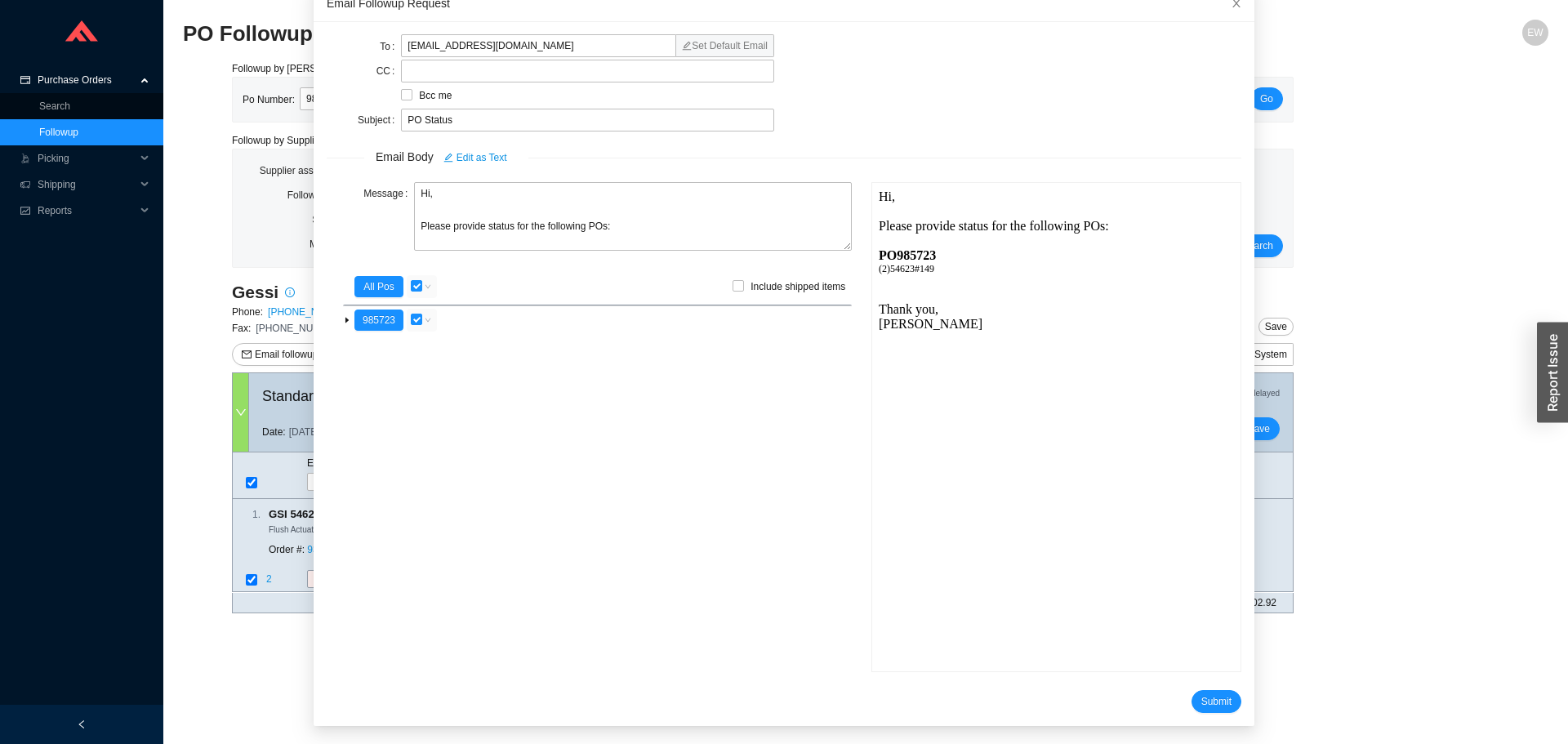
scroll to position [97, 0]
click at [1206, 714] on div "To cs.northamerica@gessi.com Set Default Email CC Bcc me Subject PO Status Emai…" at bounding box center [784, 373] width 941 height 704
click at [1201, 706] on span "Submit" at bounding box center [1216, 700] width 30 height 16
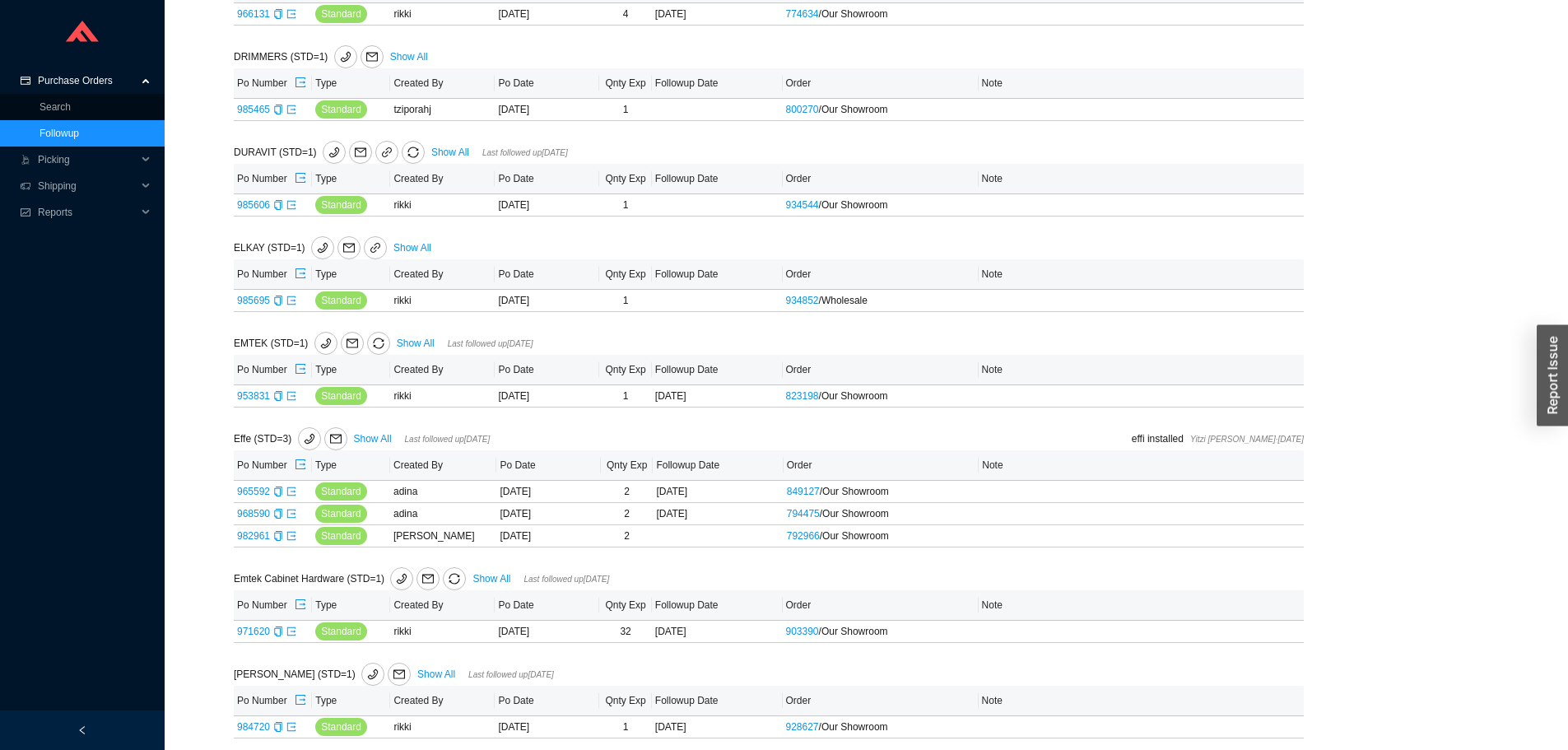
scroll to position [979, 0]
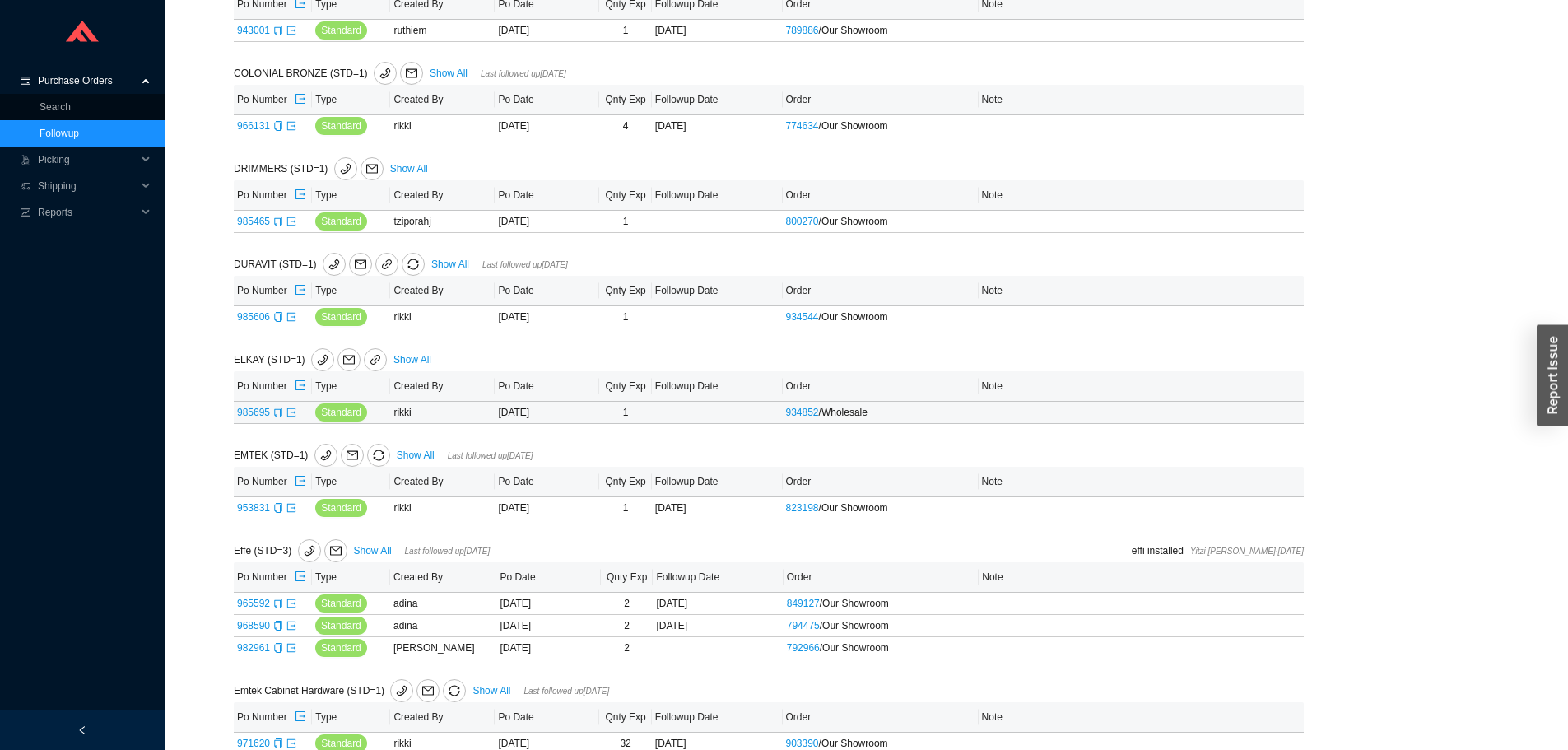
click at [250, 412] on link "985695" at bounding box center [253, 413] width 33 height 12
type input "985695"
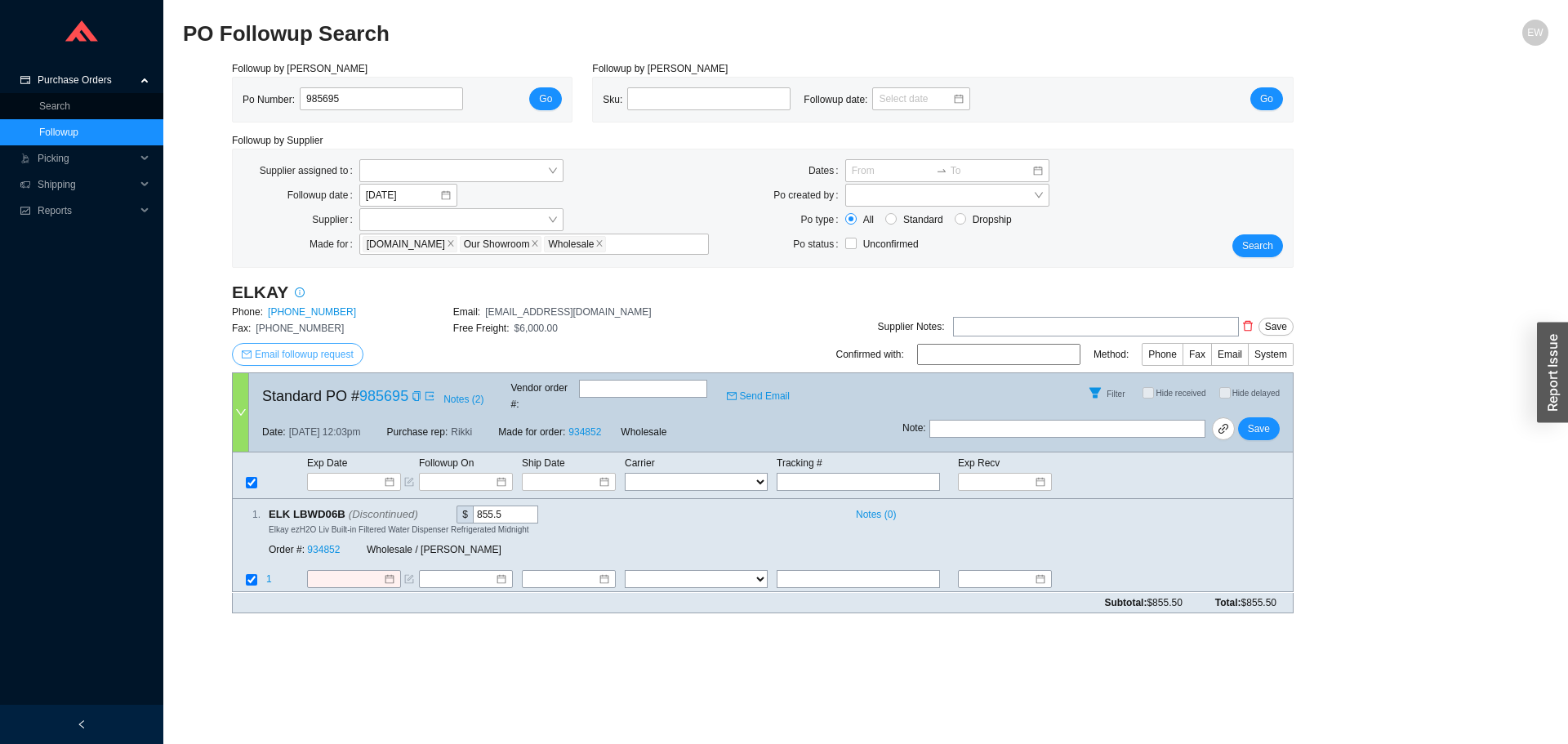
click at [347, 357] on span "Email followup request" at bounding box center [304, 354] width 99 height 16
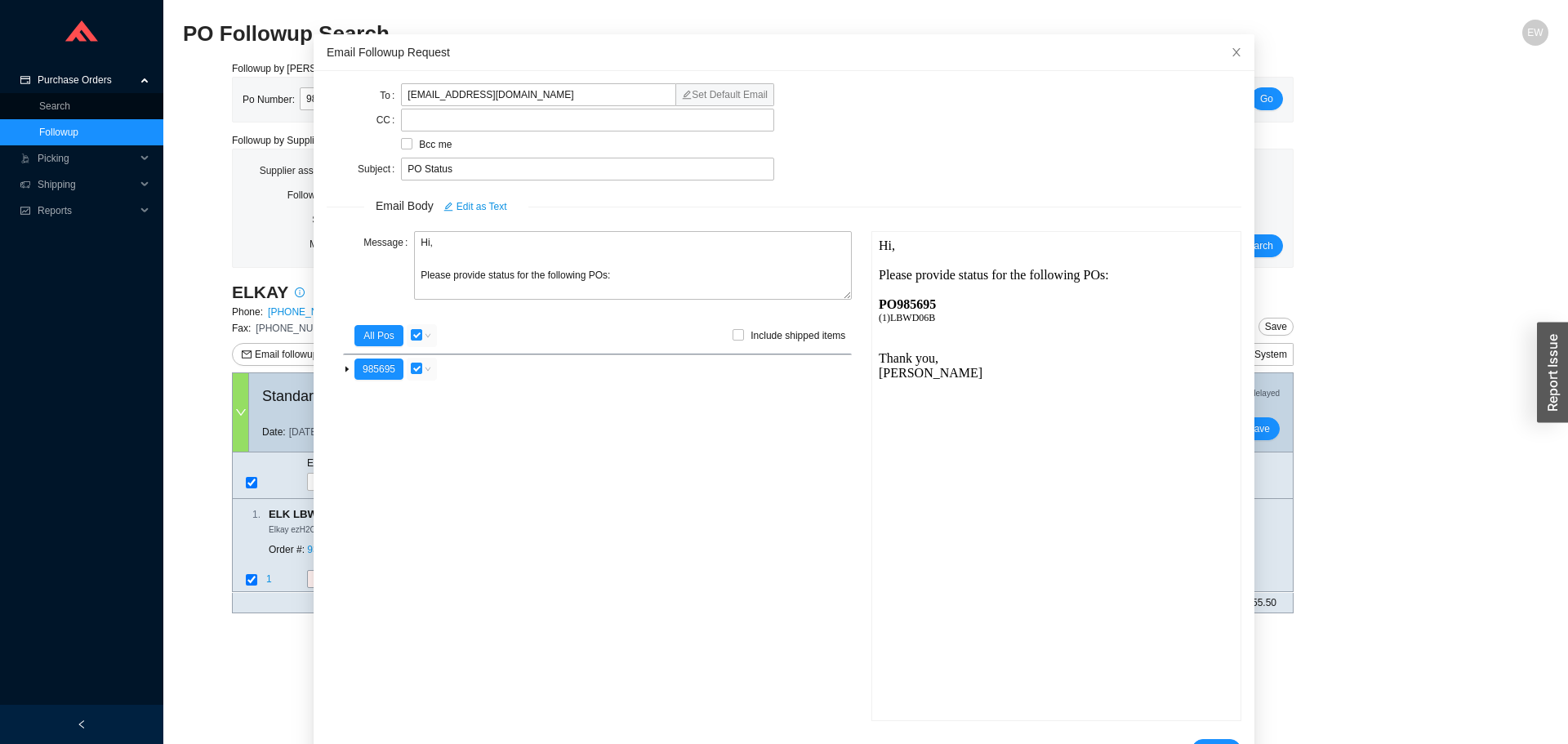
scroll to position [97, 0]
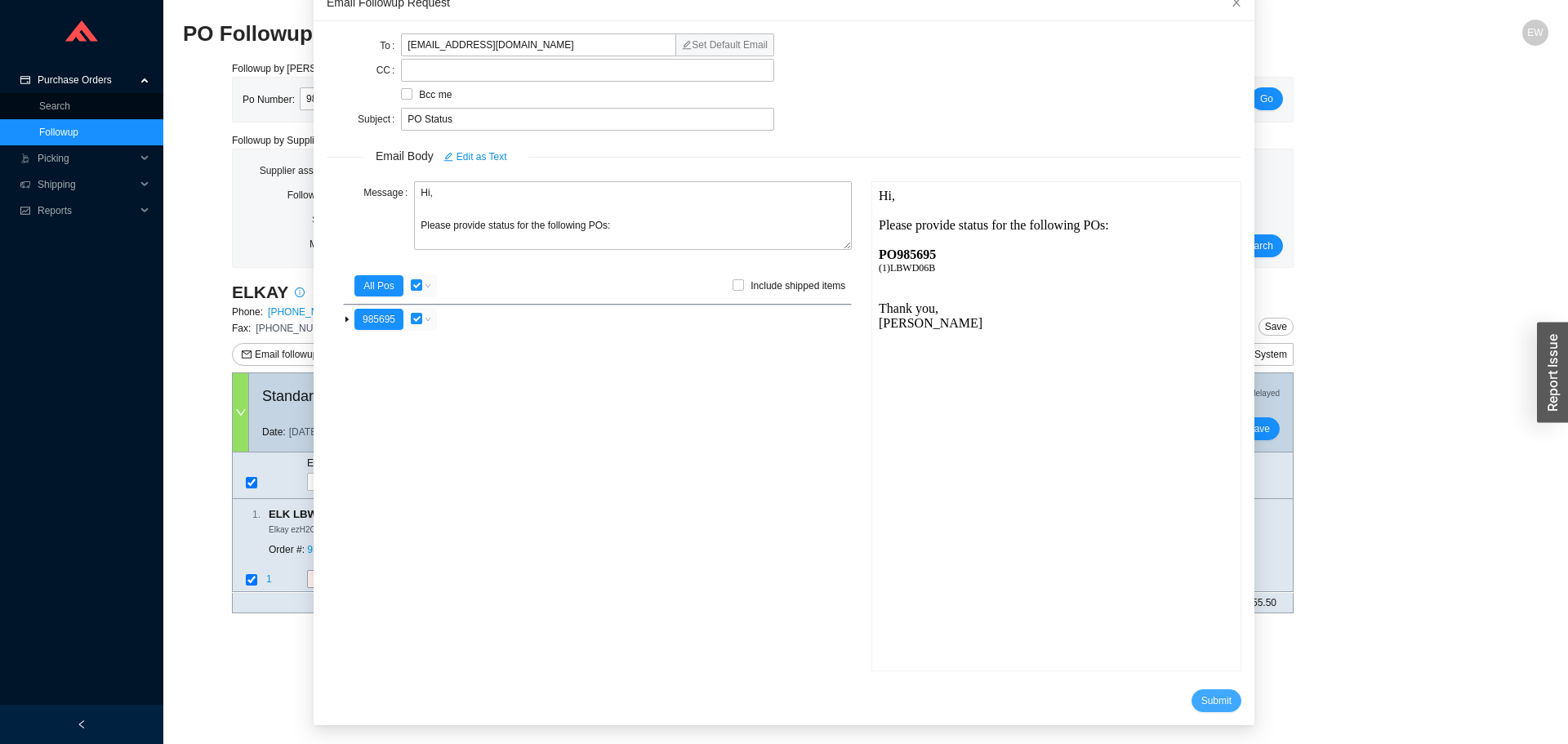
click at [1197, 691] on button "Submit" at bounding box center [1217, 700] width 50 height 23
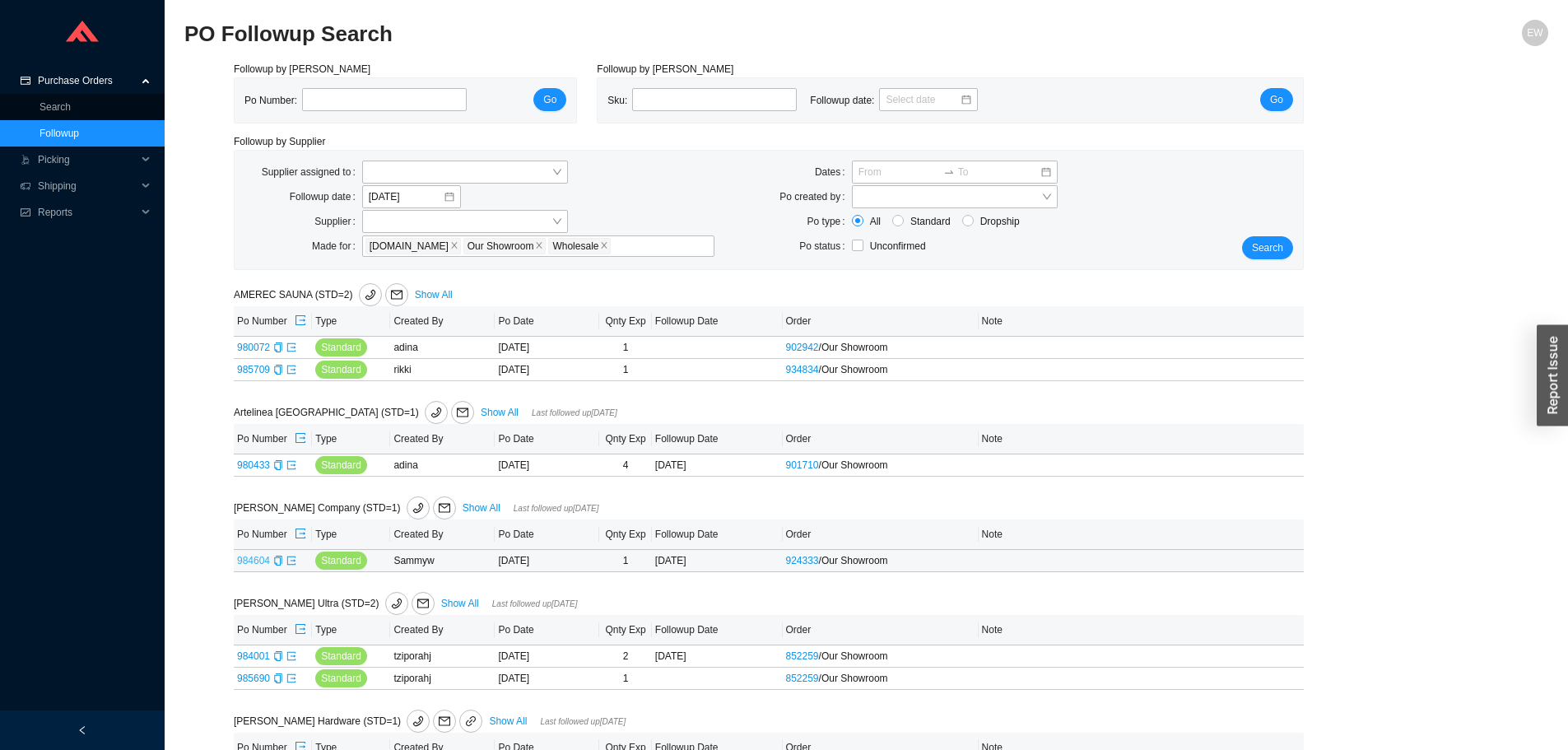
click at [256, 566] on link "984604" at bounding box center [253, 561] width 33 height 12
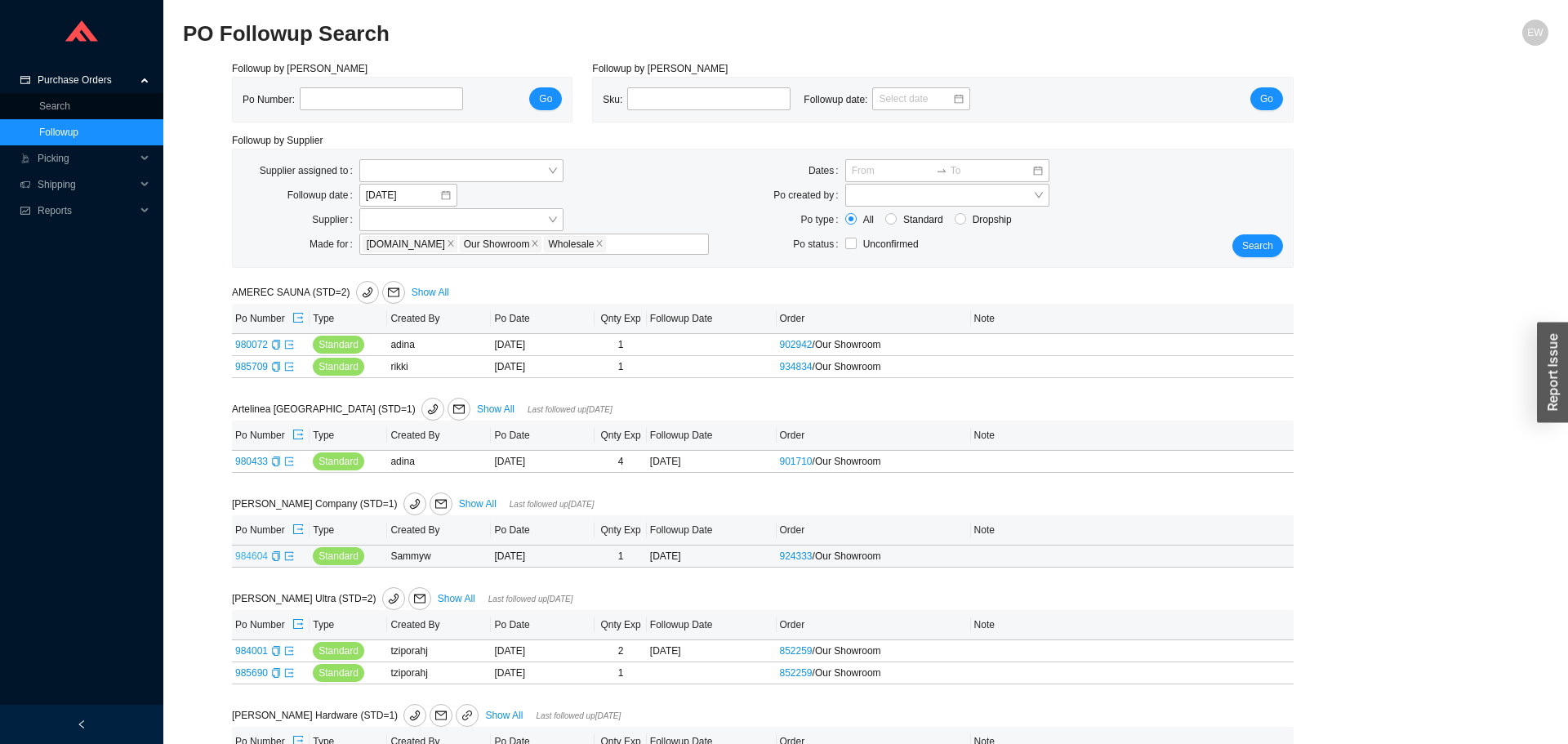
type input "984604"
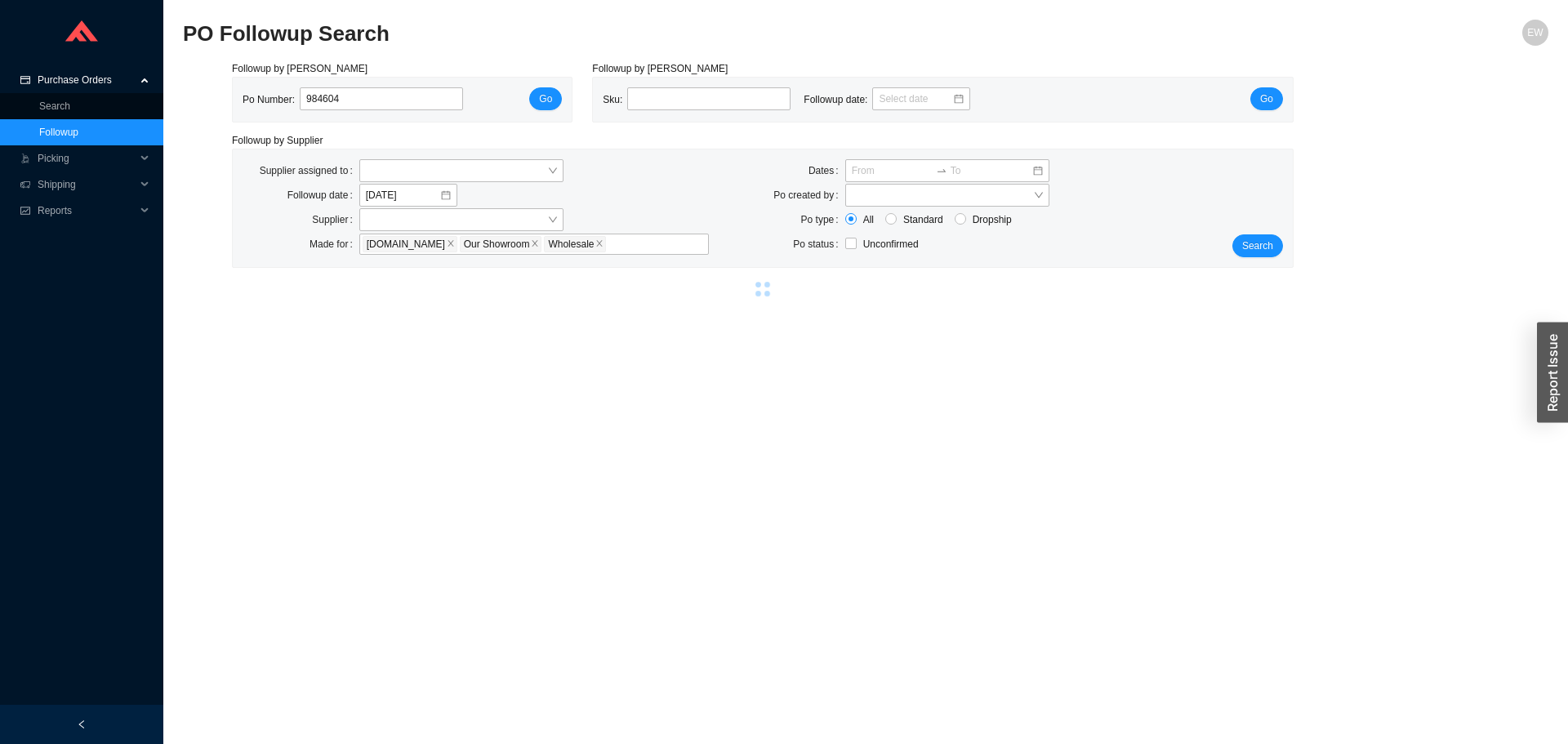
select select "1"
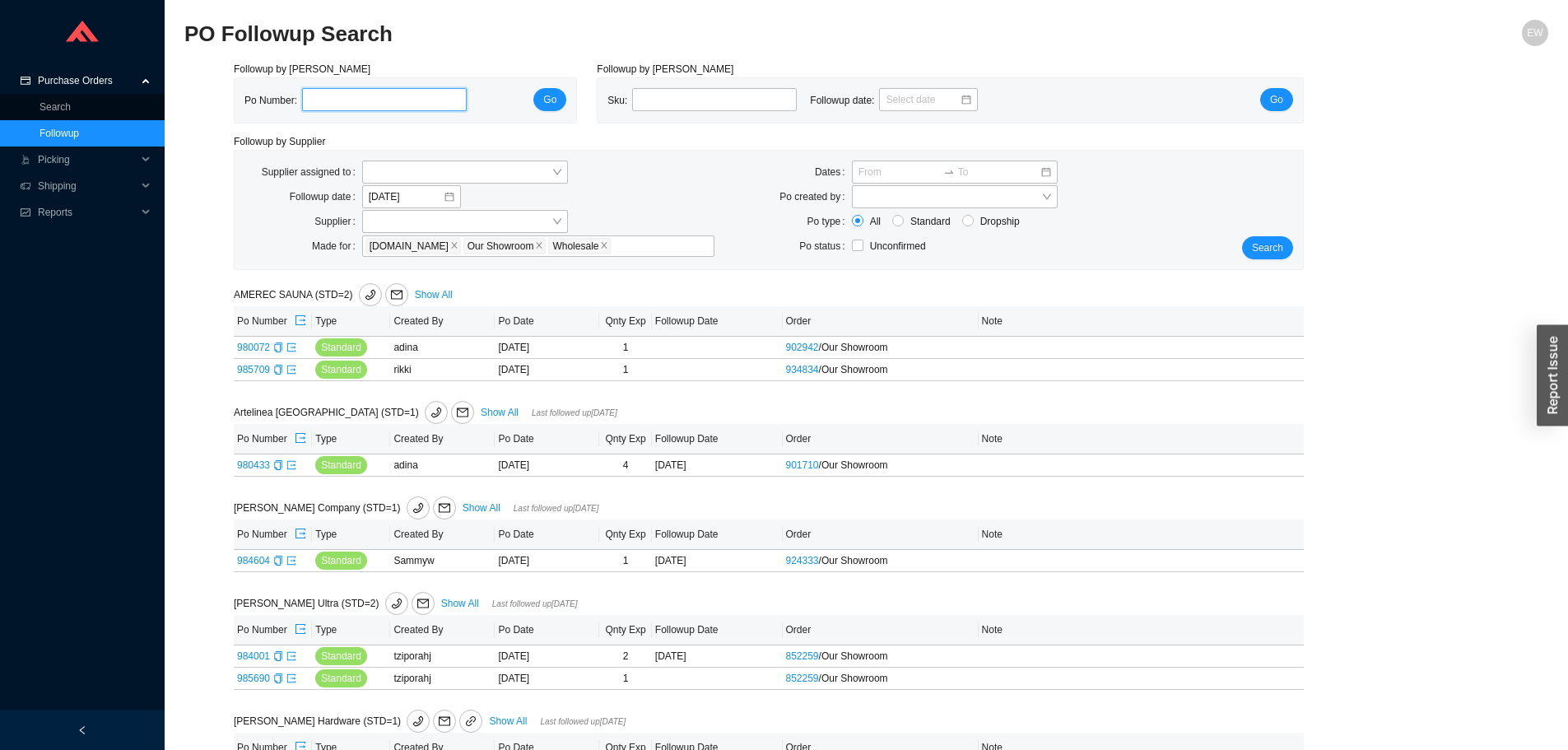
paste input "984001"
type input "984001"
click at [563, 97] on button "Go" at bounding box center [550, 99] width 33 height 23
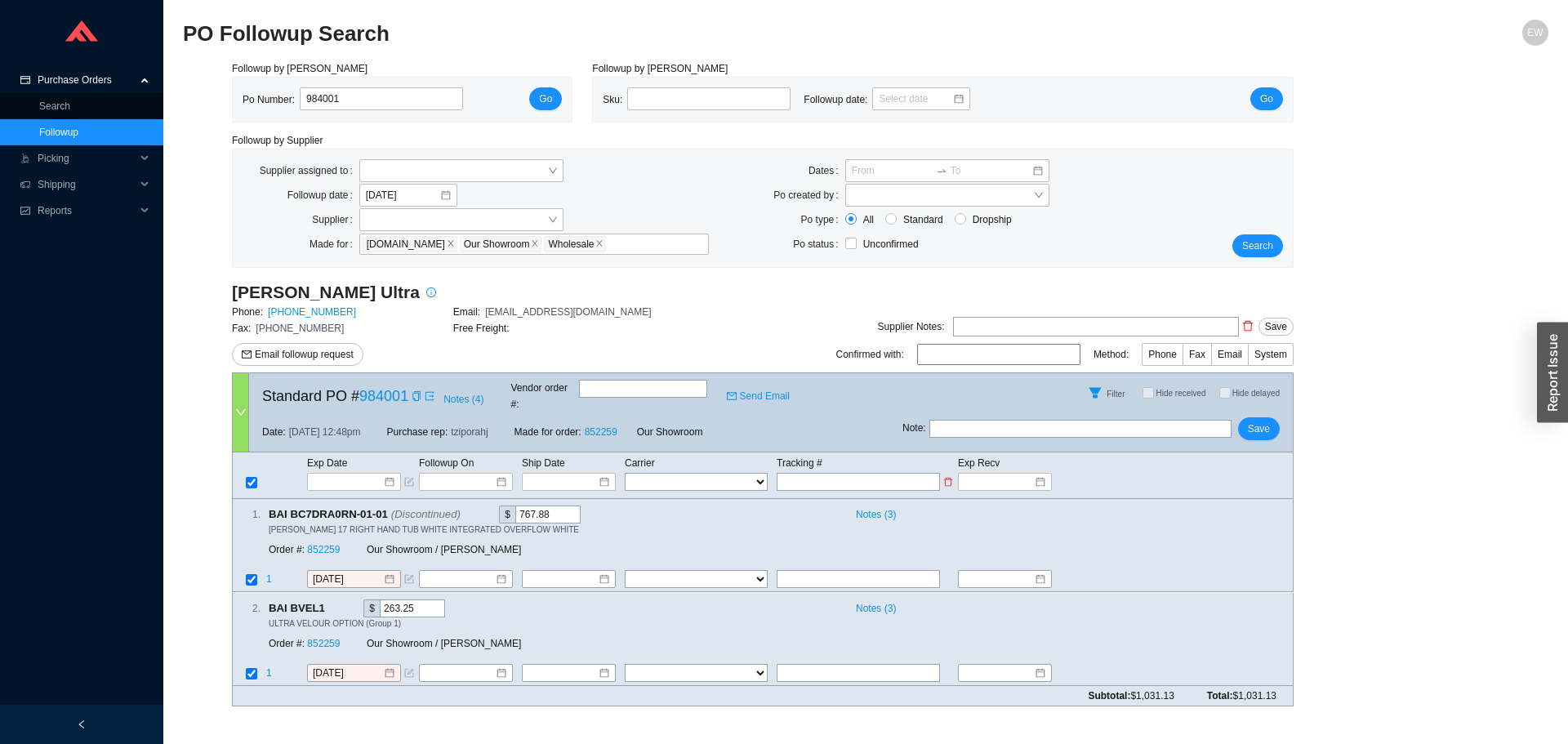
click at [683, 473] on select "FedEx UPS ---------------- 2 Day Transportation INC A&B Freight A. Duie Pyle AA…" at bounding box center [696, 482] width 143 height 18
select select "15"
click at [625, 473] on select "FedEx UPS ---------------- 2 Day Transportation INC A&B Freight A. Duie Pyle AA…" at bounding box center [696, 482] width 143 height 18
select select "15"
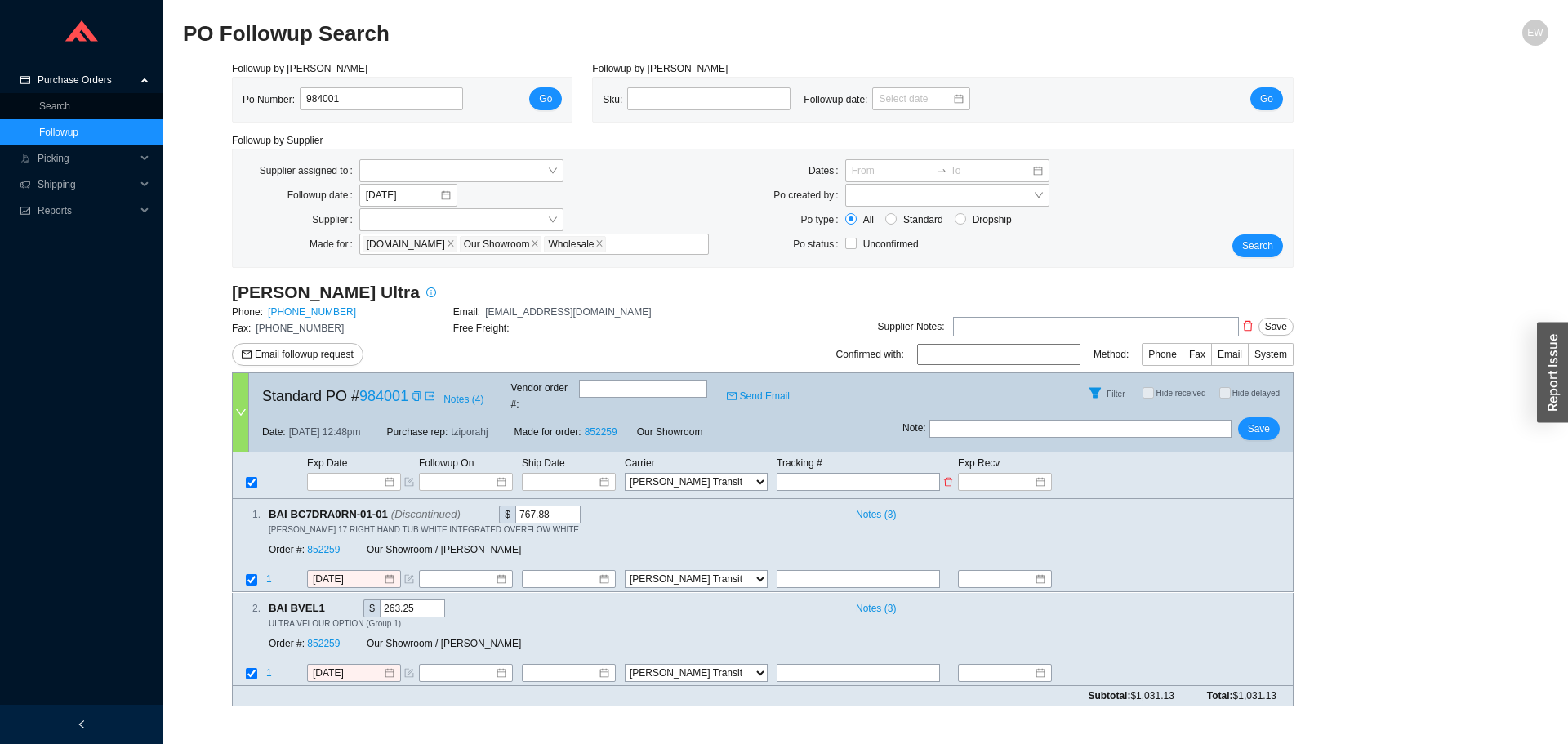
paste input "NT460520"
type input "NT460520"
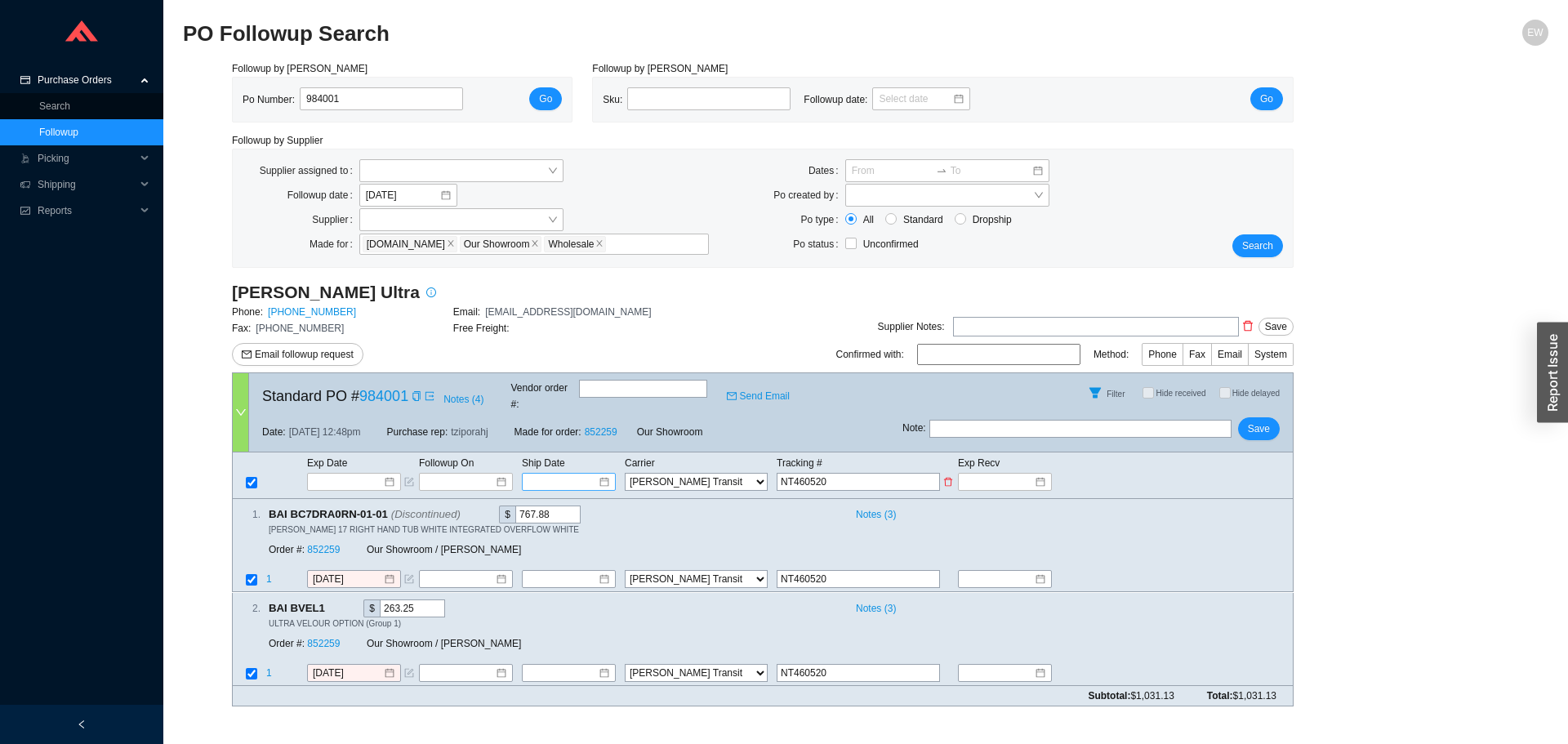
click at [590, 474] on input at bounding box center [563, 482] width 69 height 16
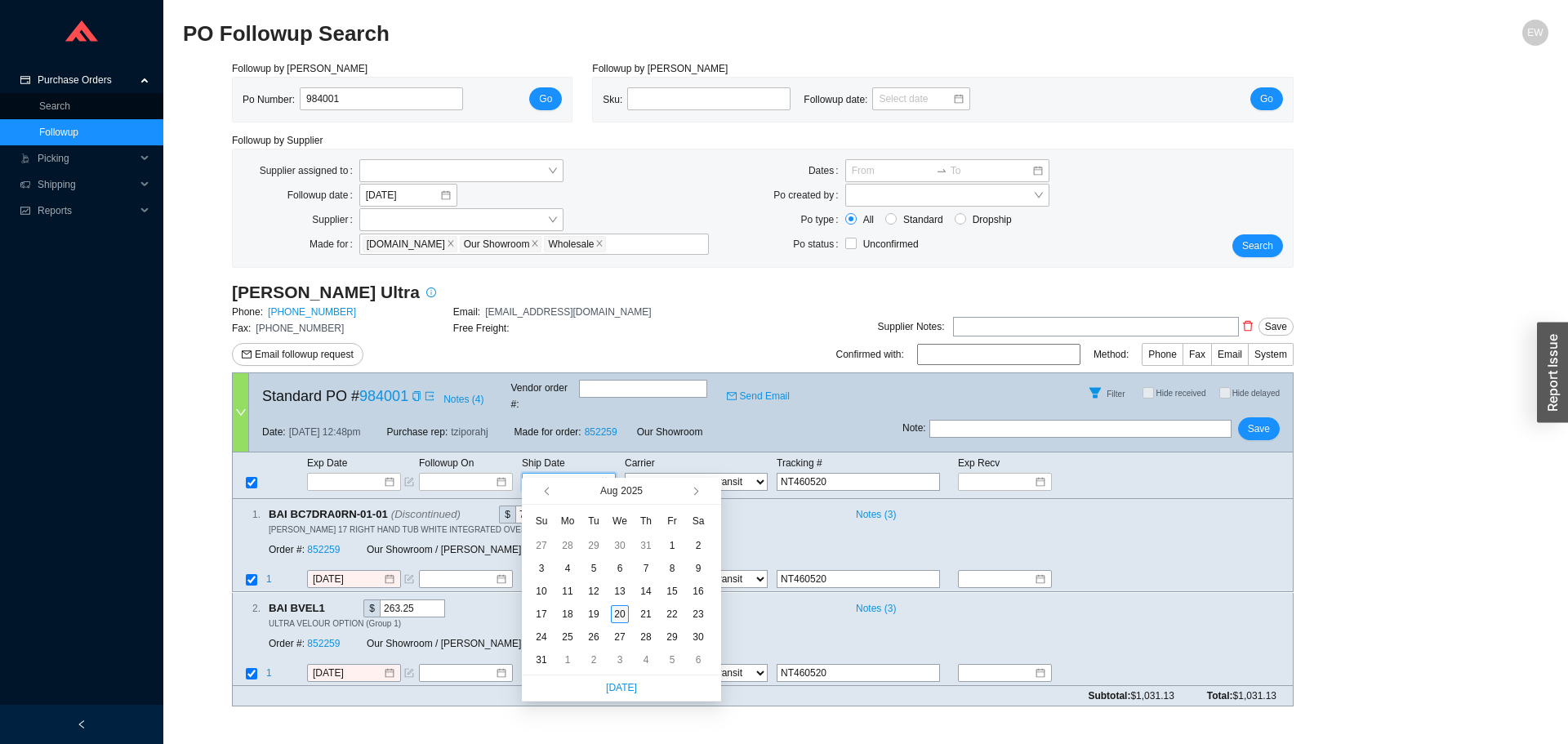
type input "8/20/2025"
click at [623, 615] on div "20" at bounding box center [620, 614] width 18 height 18
type input "8/20/2025"
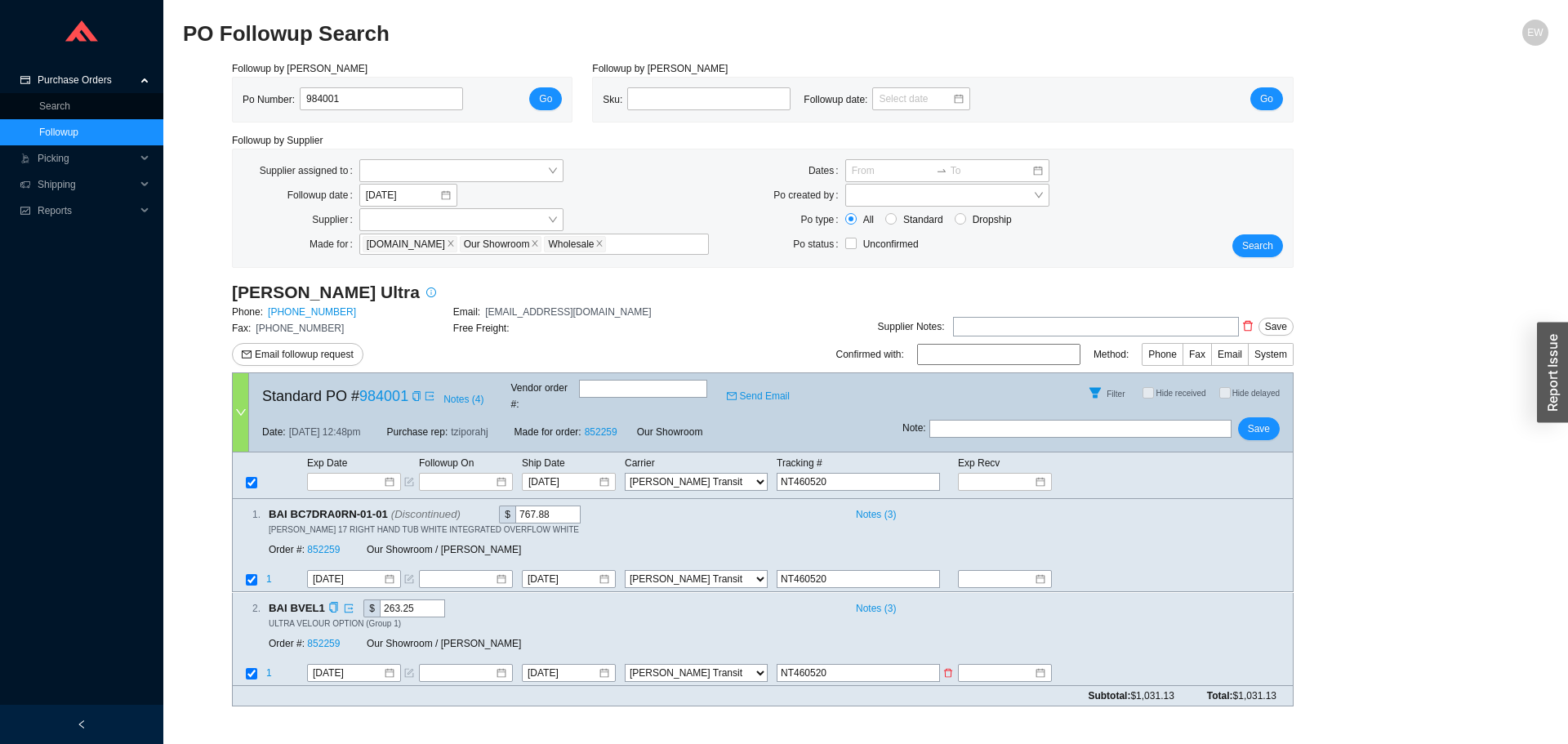
click at [944, 669] on icon "delete" at bounding box center [948, 674] width 10 height 10
select select
click at [1266, 421] on span "Save" at bounding box center [1259, 429] width 22 height 16
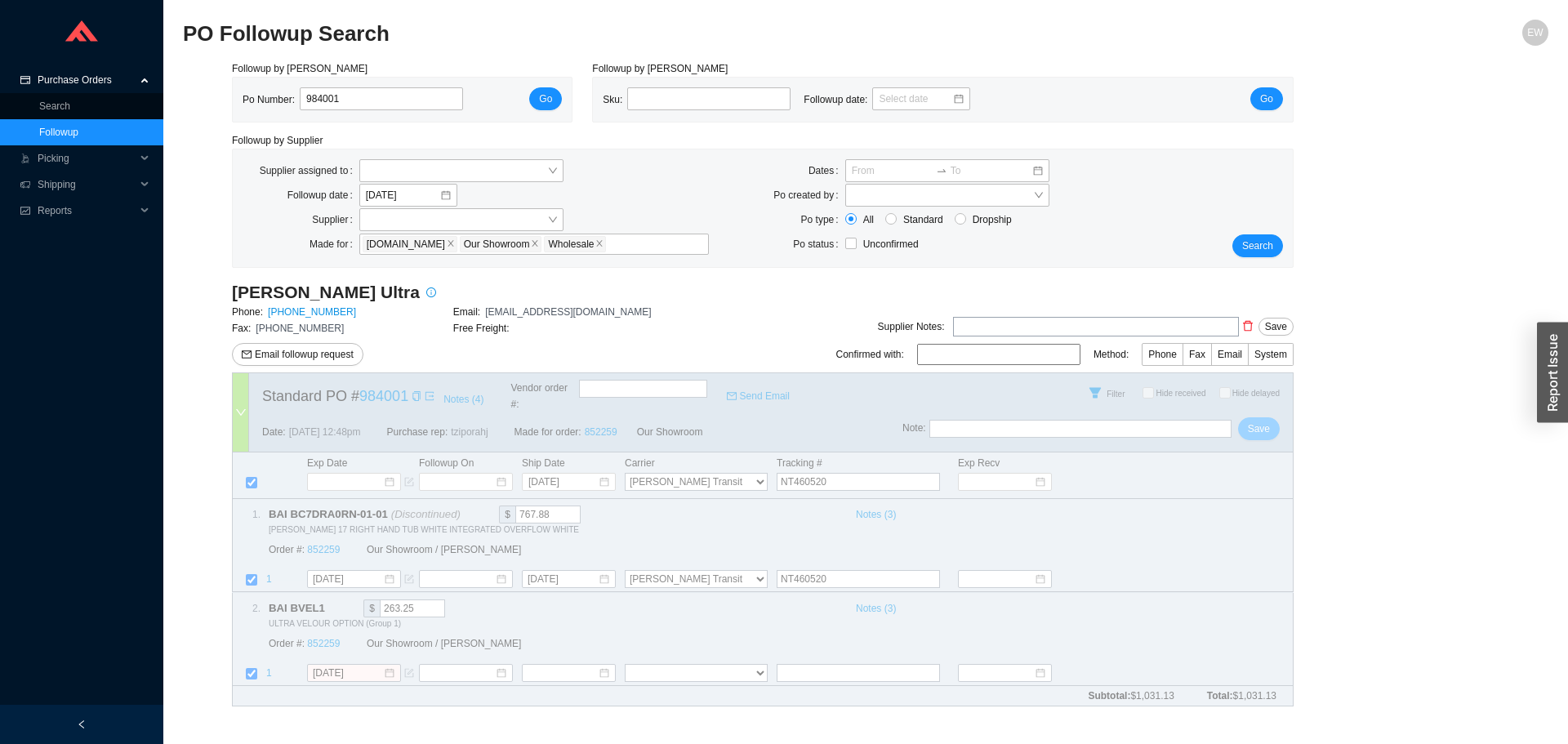
select select "15"
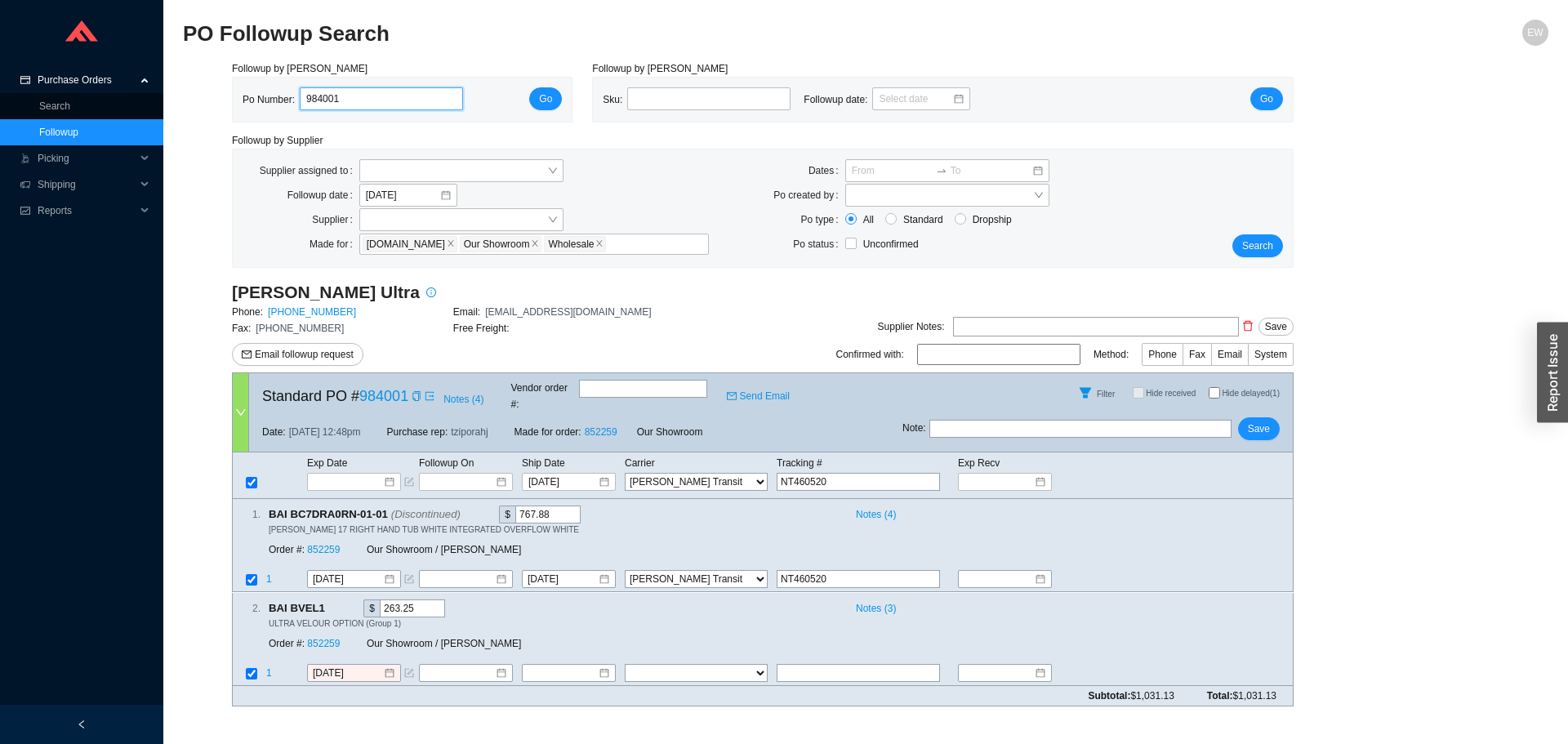
drag, startPoint x: 358, startPoint y: 98, endPoint x: 277, endPoint y: 93, distance: 81.2
click at [277, 95] on div "Po Number: 984001" at bounding box center [360, 99] width 234 height 25
paste input "985690"
type input "985690"
click at [552, 93] on span "Go" at bounding box center [545, 98] width 13 height 16
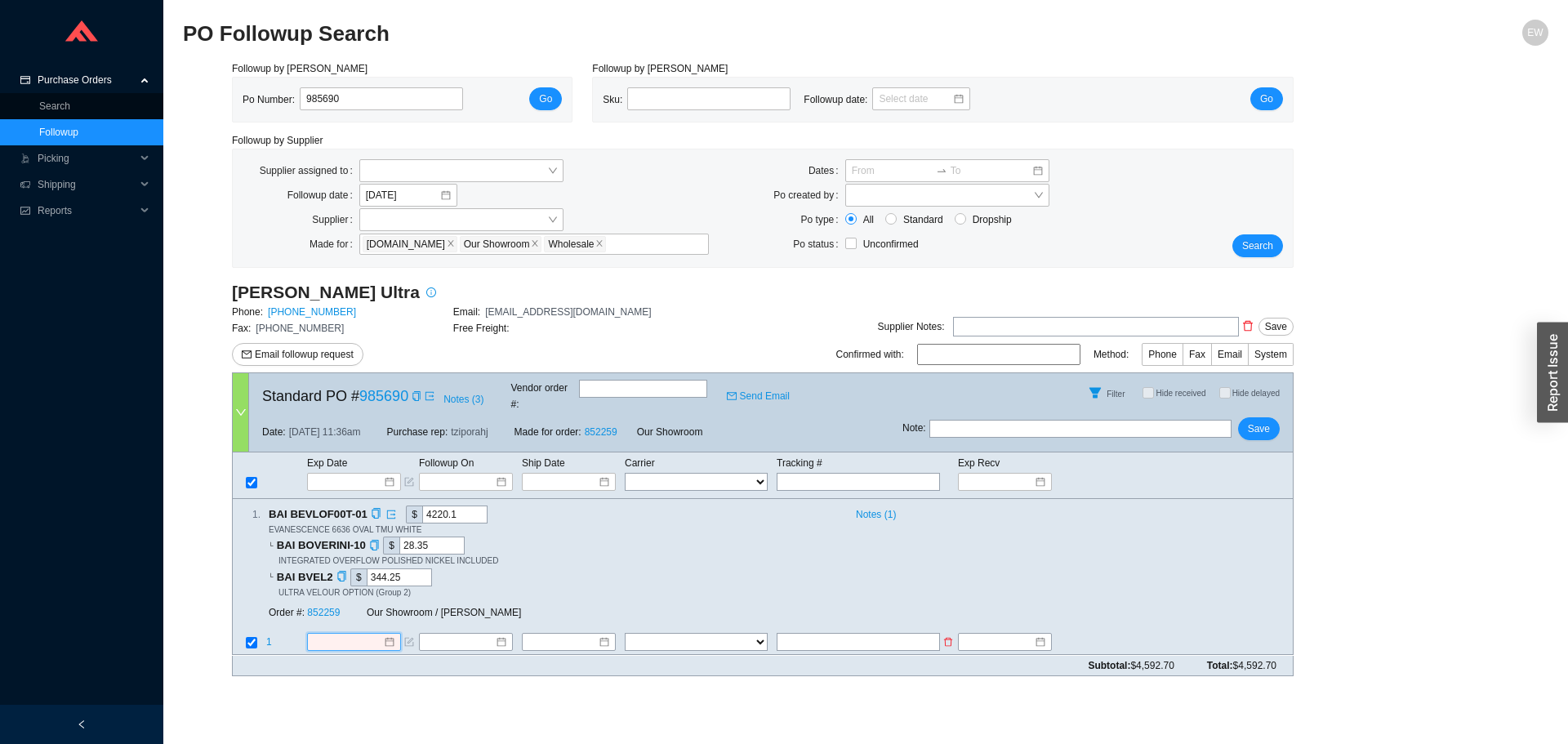
click at [377, 635] on input at bounding box center [347, 643] width 70 height 16
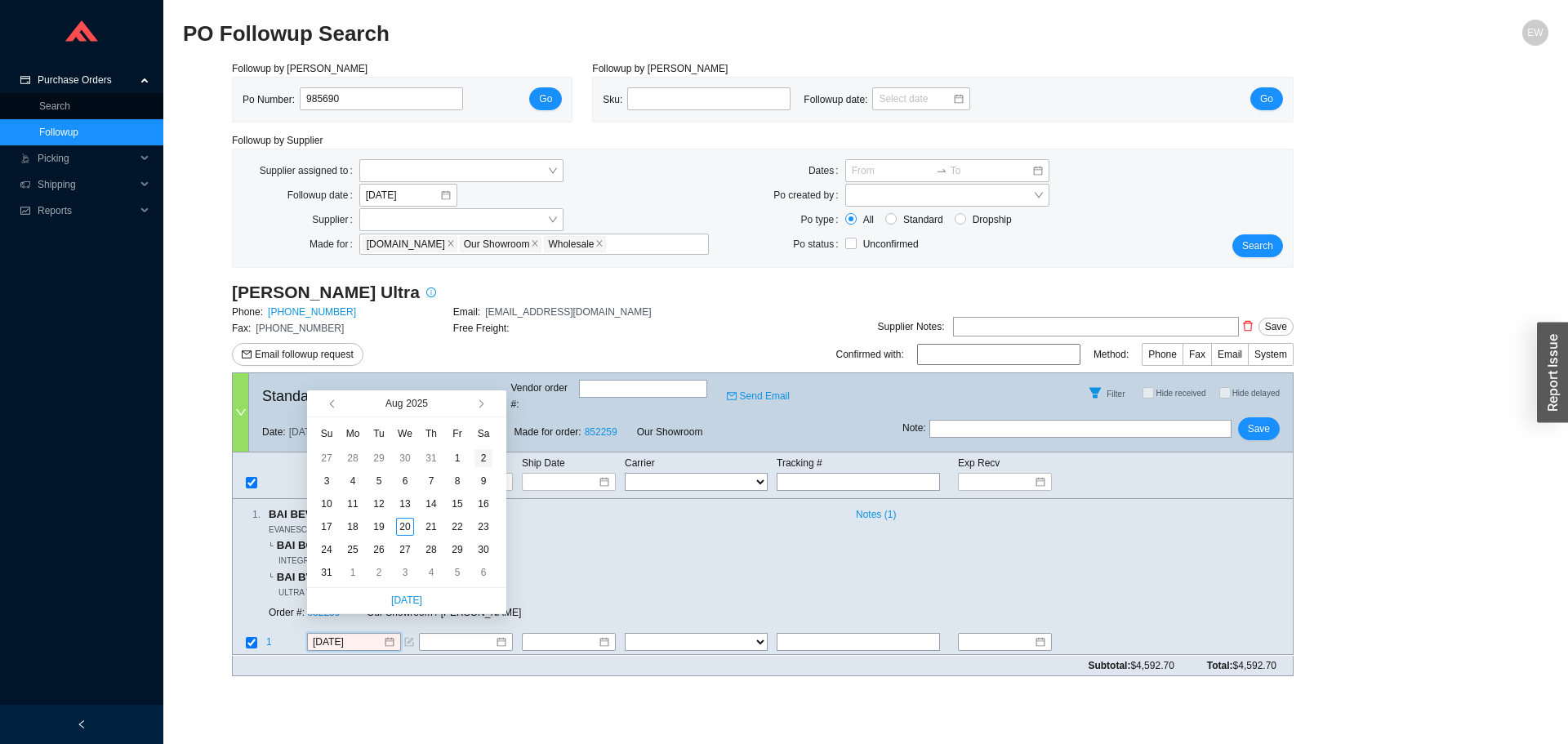
type input "8/2/2025"
click at [473, 411] on button "button" at bounding box center [480, 404] width 16 height 26
type input "9/11/2025"
click at [429, 479] on div "11" at bounding box center [431, 481] width 18 height 18
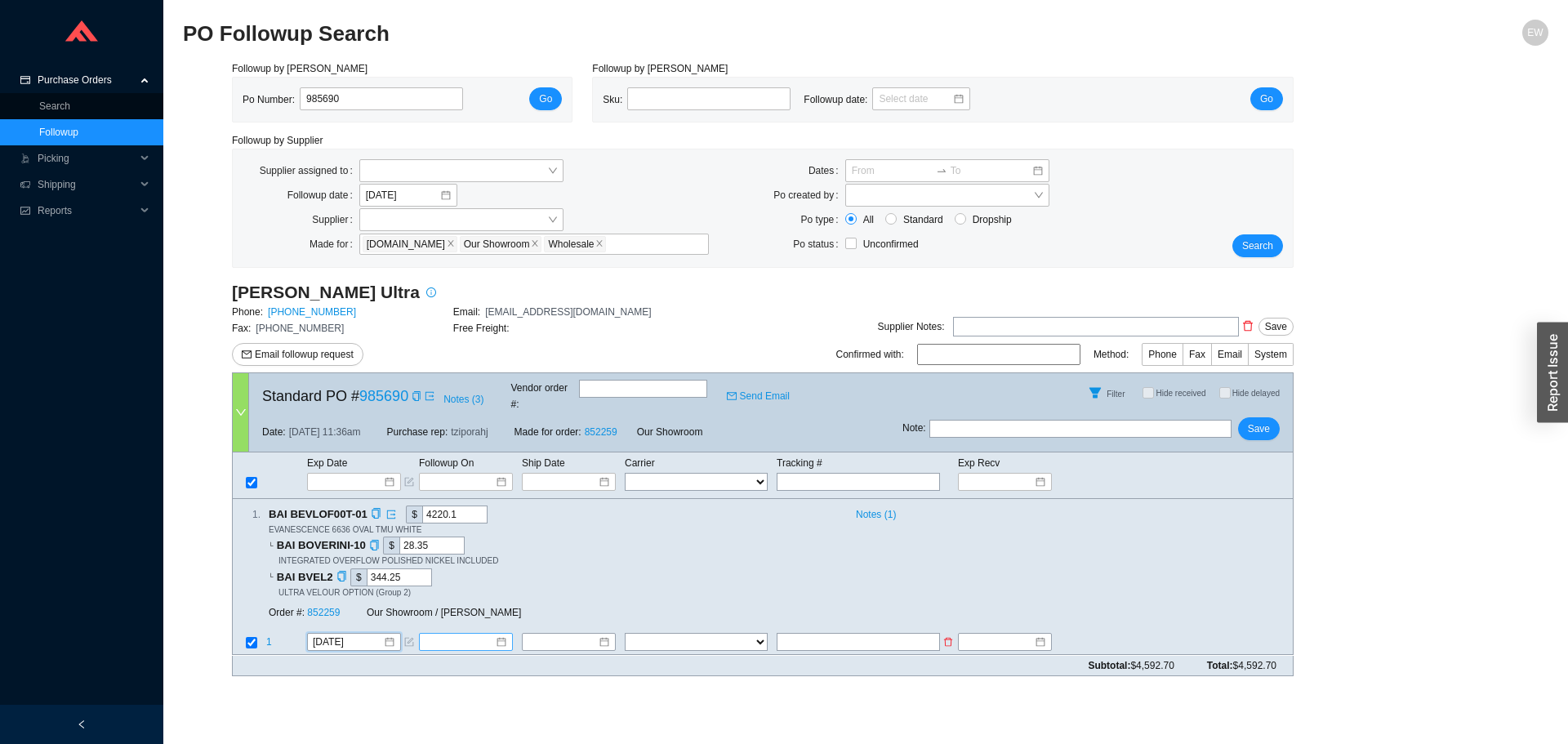
click at [485, 635] on input at bounding box center [459, 643] width 70 height 16
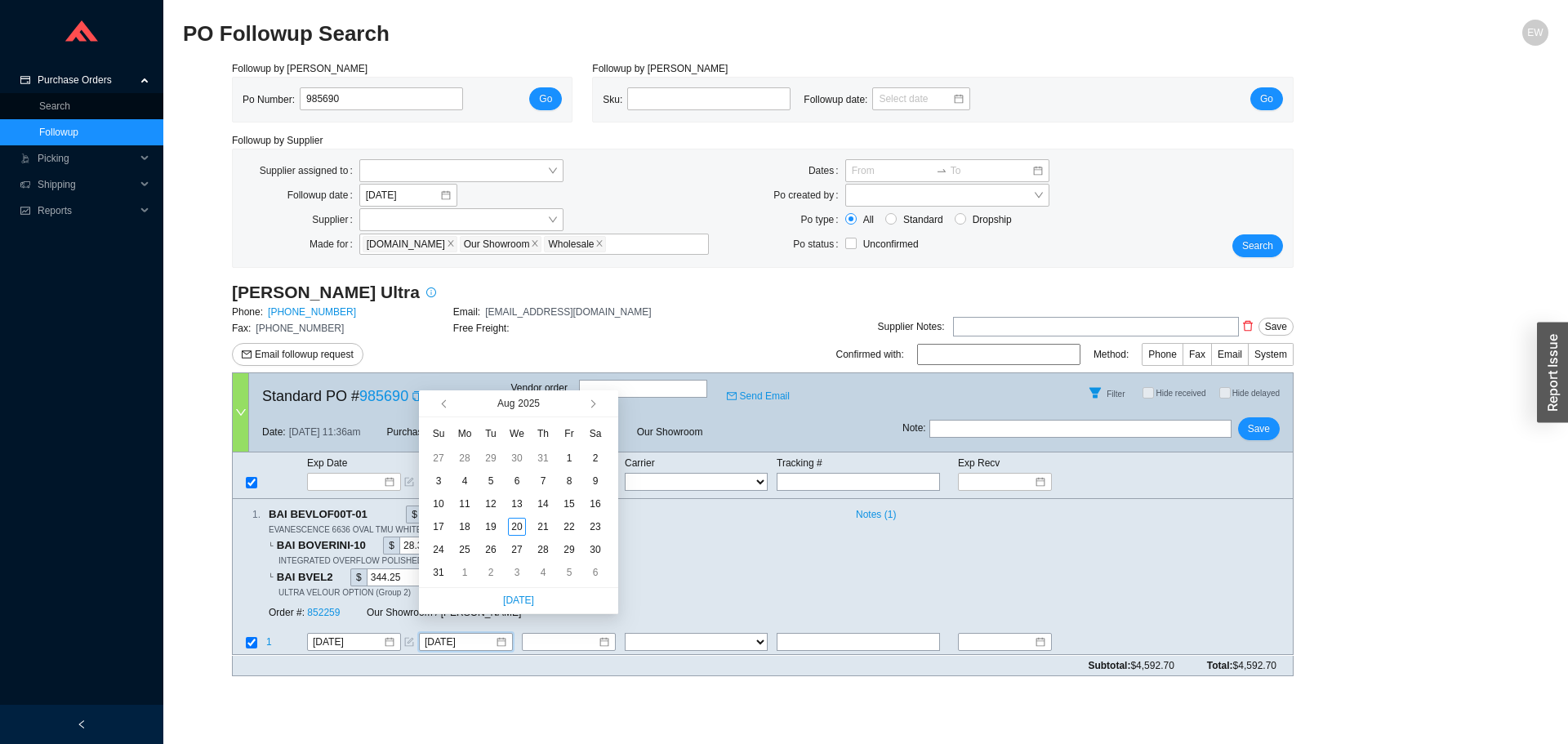
type input "8/2/2025"
click at [593, 404] on span "button" at bounding box center [591, 404] width 8 height 8
type input "10/6/2025"
click at [462, 486] on div "6" at bounding box center [465, 481] width 18 height 18
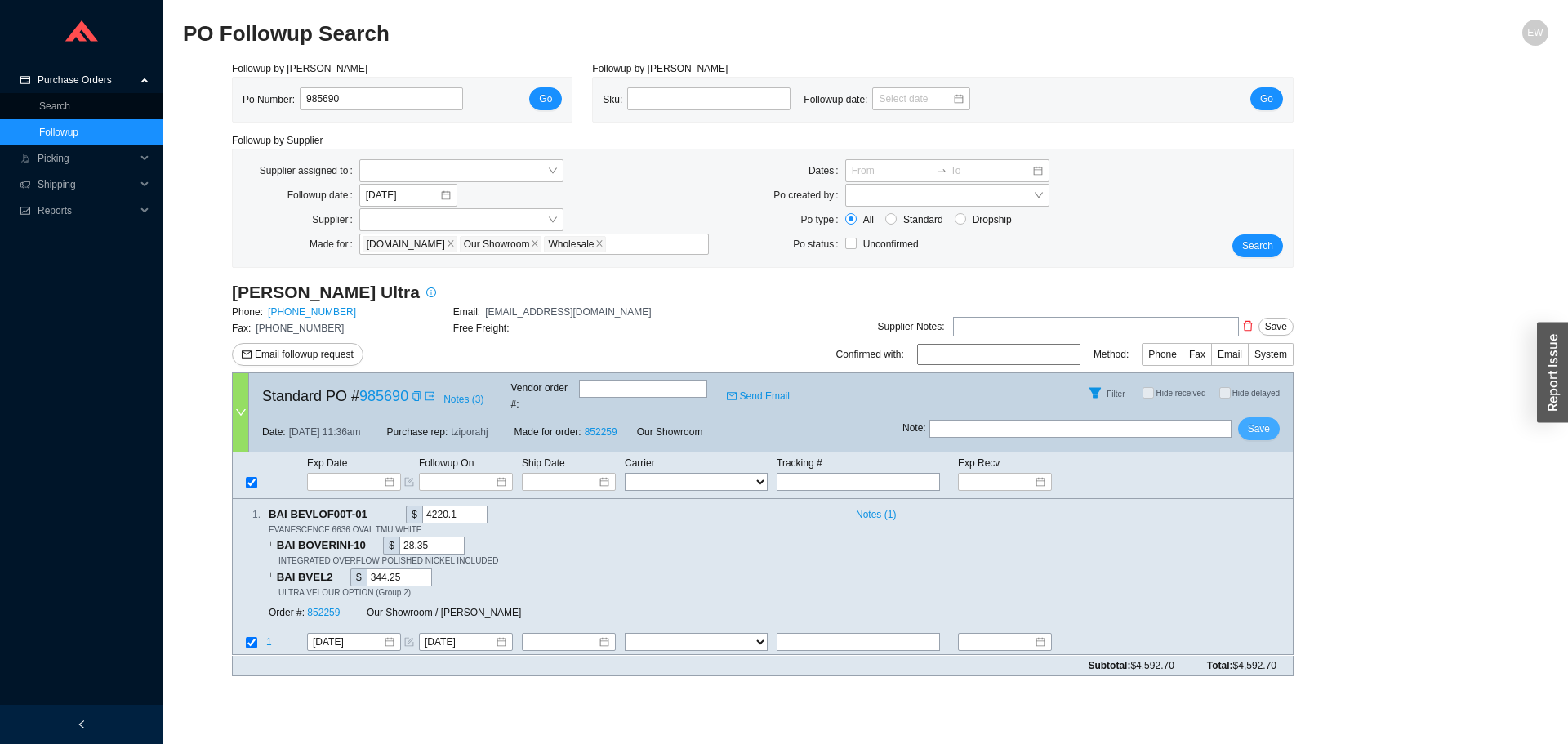
click at [1261, 421] on span "Save" at bounding box center [1259, 429] width 22 height 16
drag, startPoint x: 387, startPoint y: 106, endPoint x: 251, endPoint y: 109, distance: 136.0
click at [251, 109] on div "Po Number: 985690" at bounding box center [360, 99] width 234 height 25
paste input "984001"
type input "984001"
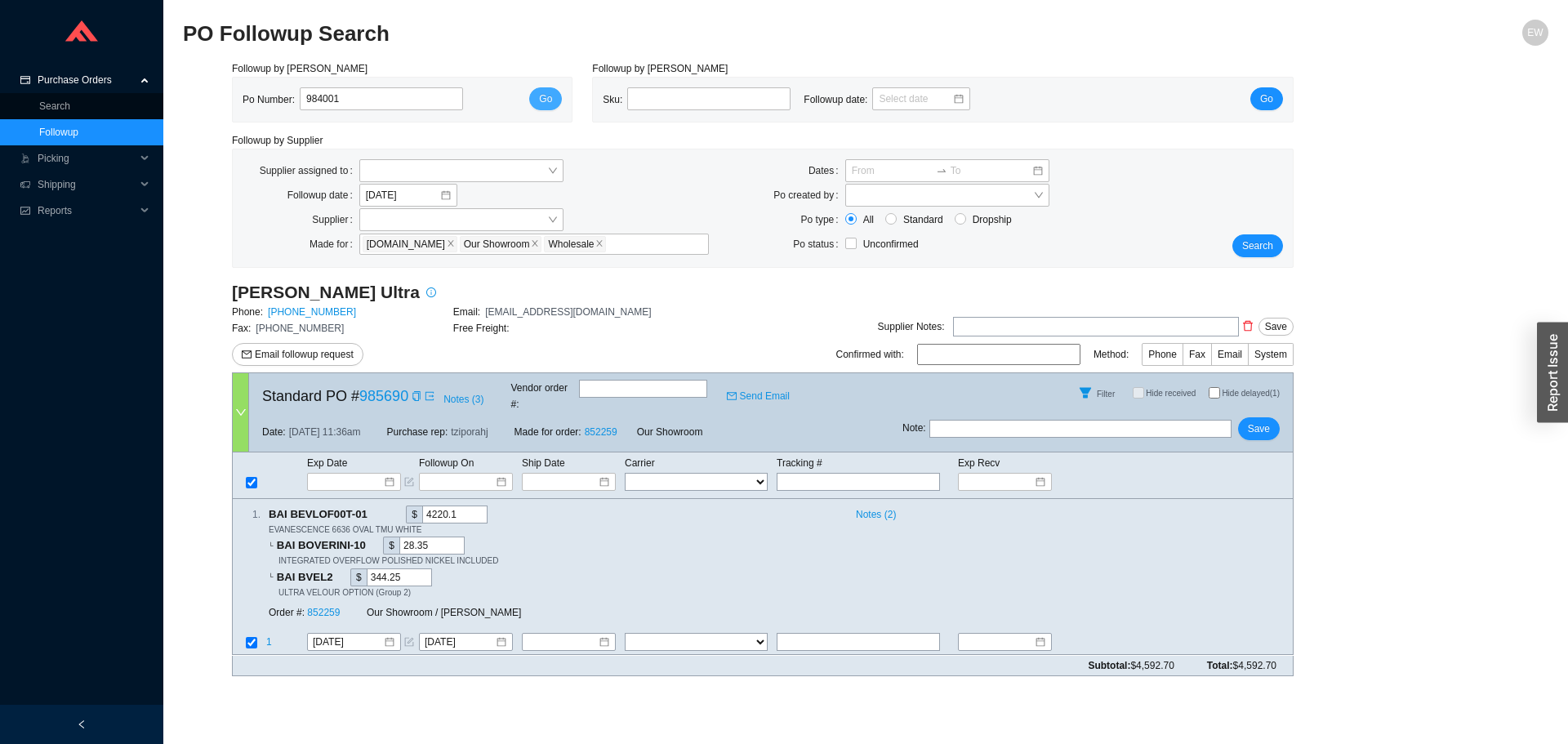
click at [545, 98] on span "Go" at bounding box center [545, 98] width 13 height 16
select select "15"
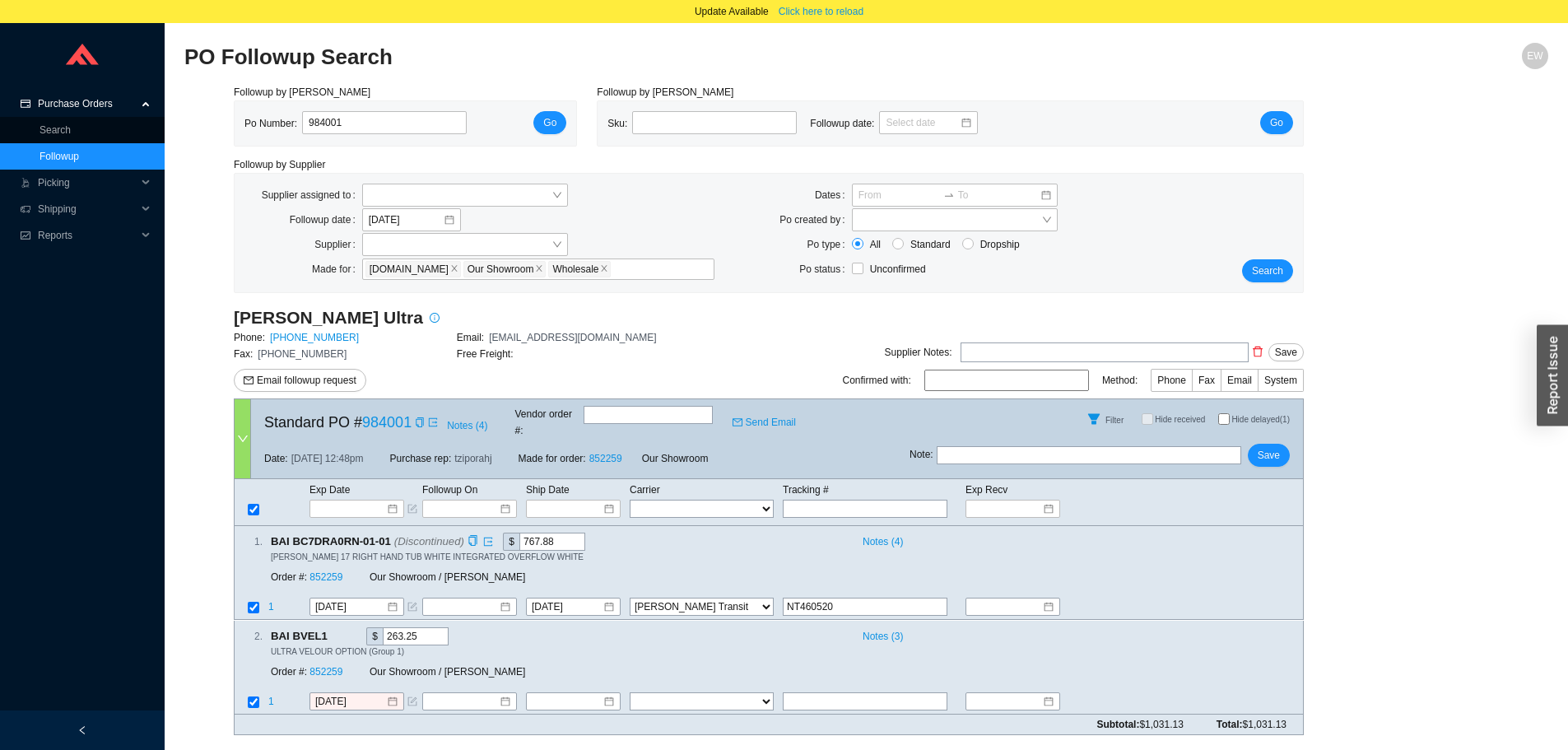
scroll to position [23, 0]
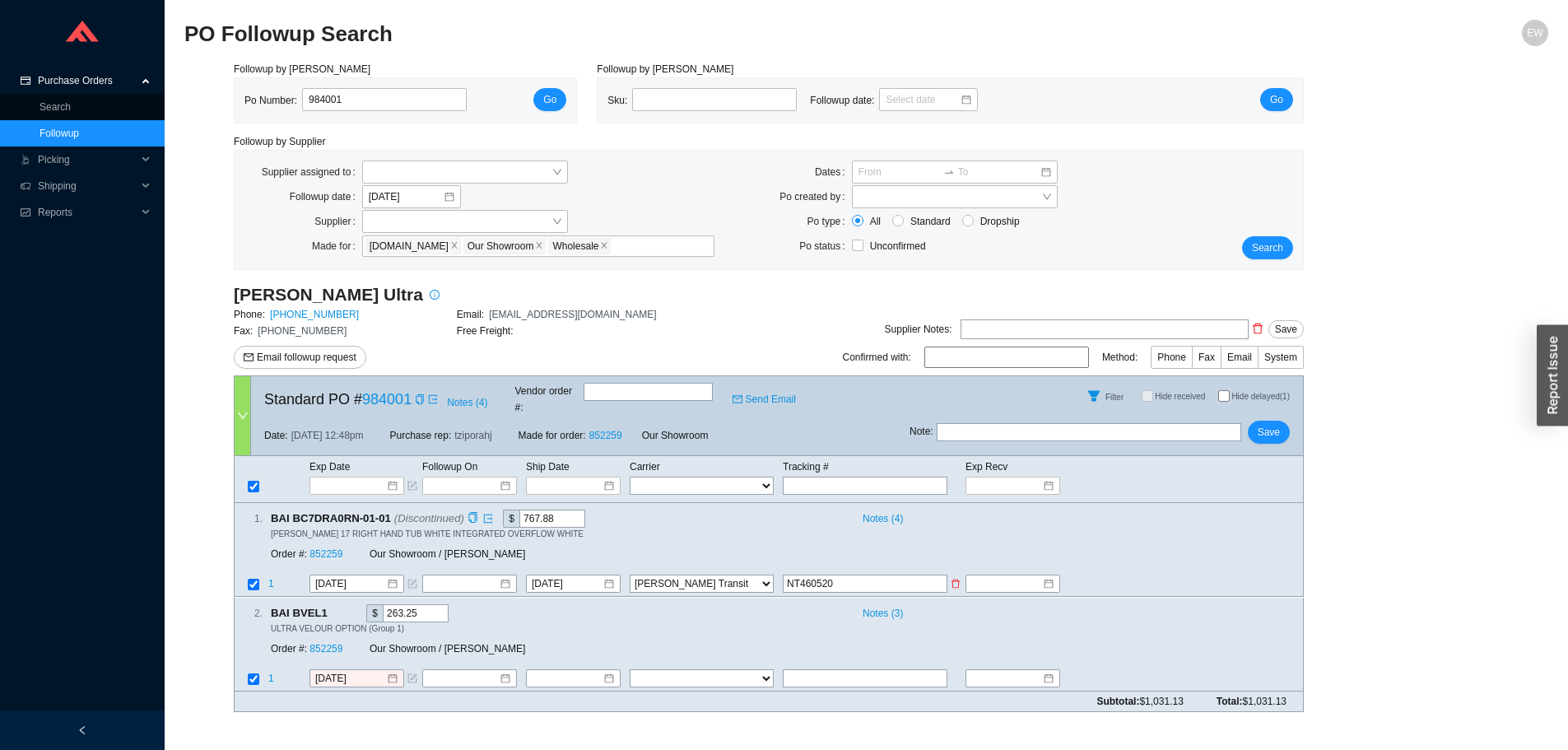
drag, startPoint x: 835, startPoint y: 569, endPoint x: 778, endPoint y: 570, distance: 57.0
click at [778, 575] on tr "1 8/19/2025 8/20/2025 FedEx UPS ---------------- 2 Day Transportation INC A&B F…" at bounding box center [769, 586] width 1068 height 22
paste input "NT460520"
type input "NT460520"
click at [715, 670] on select "FedEx UPS ---------------- 2 Day Transportation INC A&B Freight A. Duie Pyle AA…" at bounding box center [702, 679] width 144 height 18
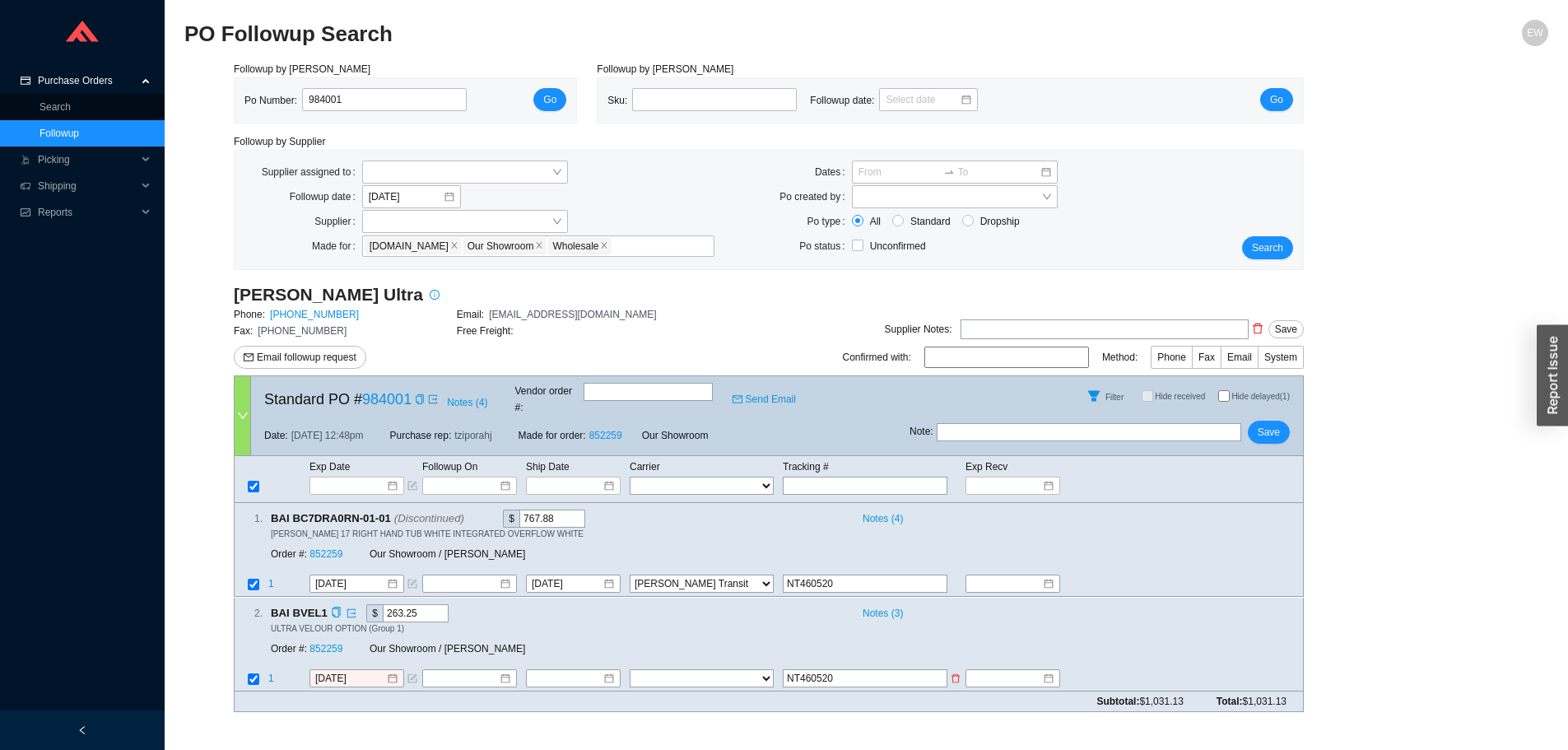
select select "15"
click at [630, 670] on select "FedEx UPS ---------------- 2 Day Transportation INC A&B Freight A. Duie Pyle AA…" at bounding box center [702, 679] width 144 height 18
click at [593, 670] on input at bounding box center [567, 678] width 71 height 16
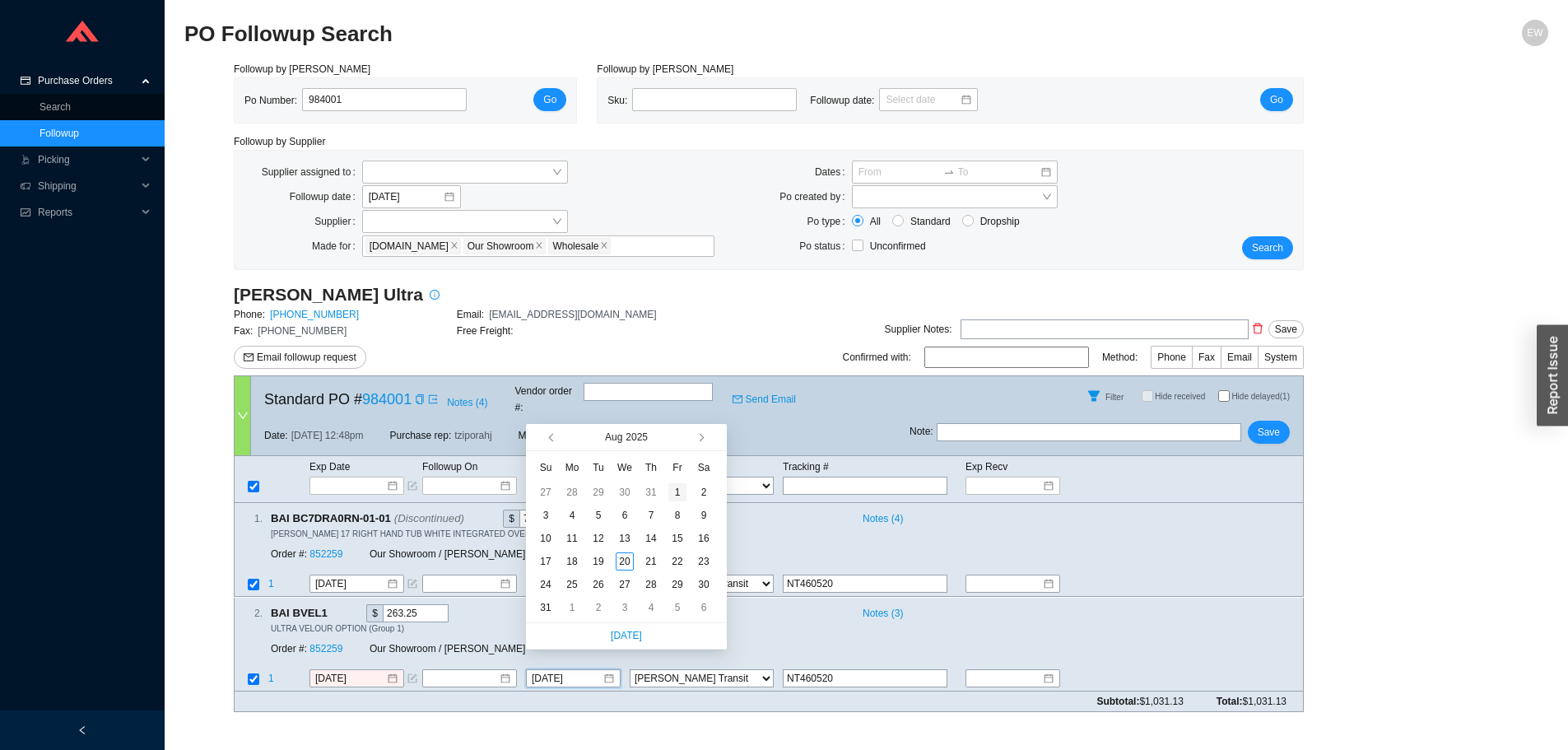
type input "8/1/2025"
type input "8/20/2025"
click at [623, 558] on div "20" at bounding box center [625, 562] width 18 height 18
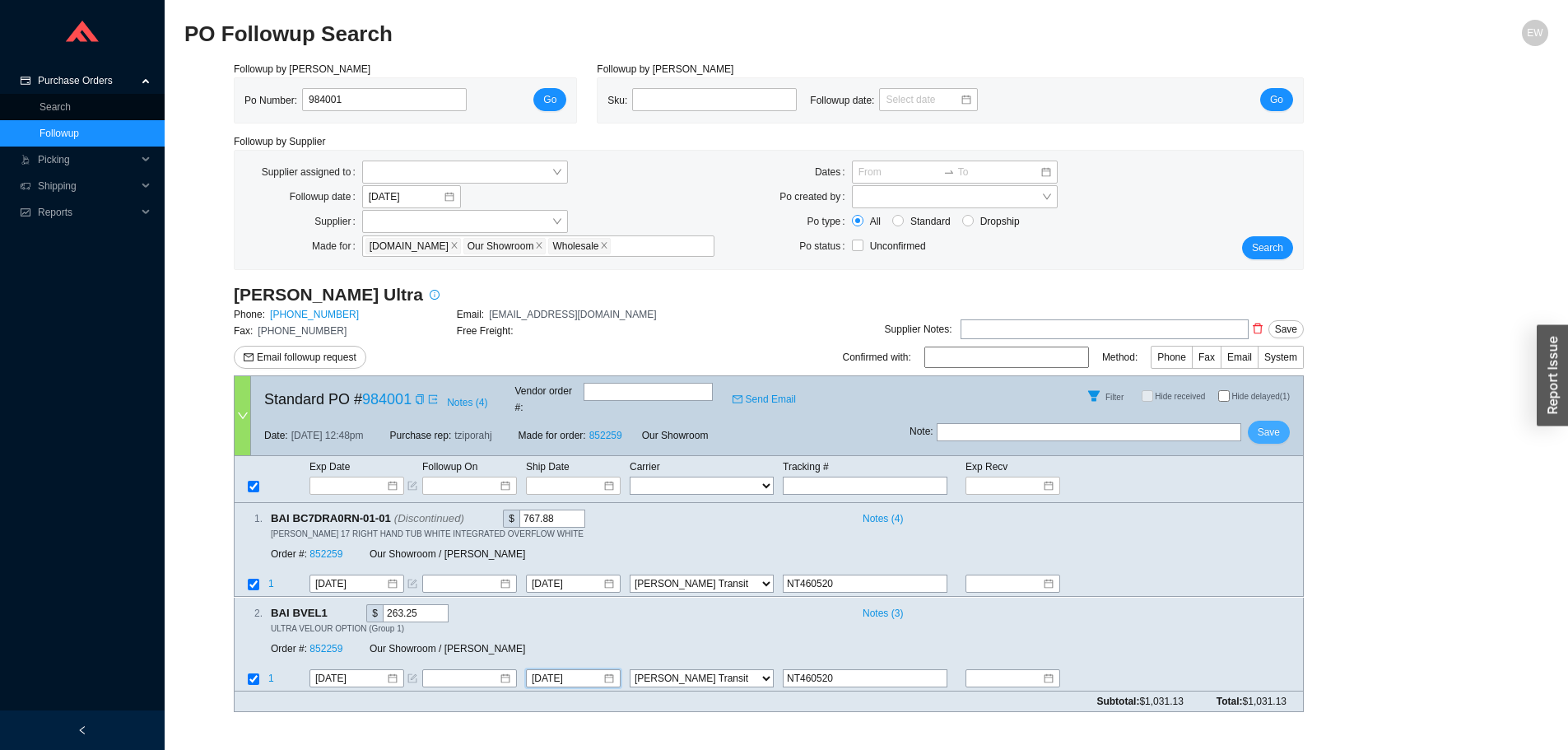
click at [1272, 421] on button "Save" at bounding box center [1269, 432] width 42 height 23
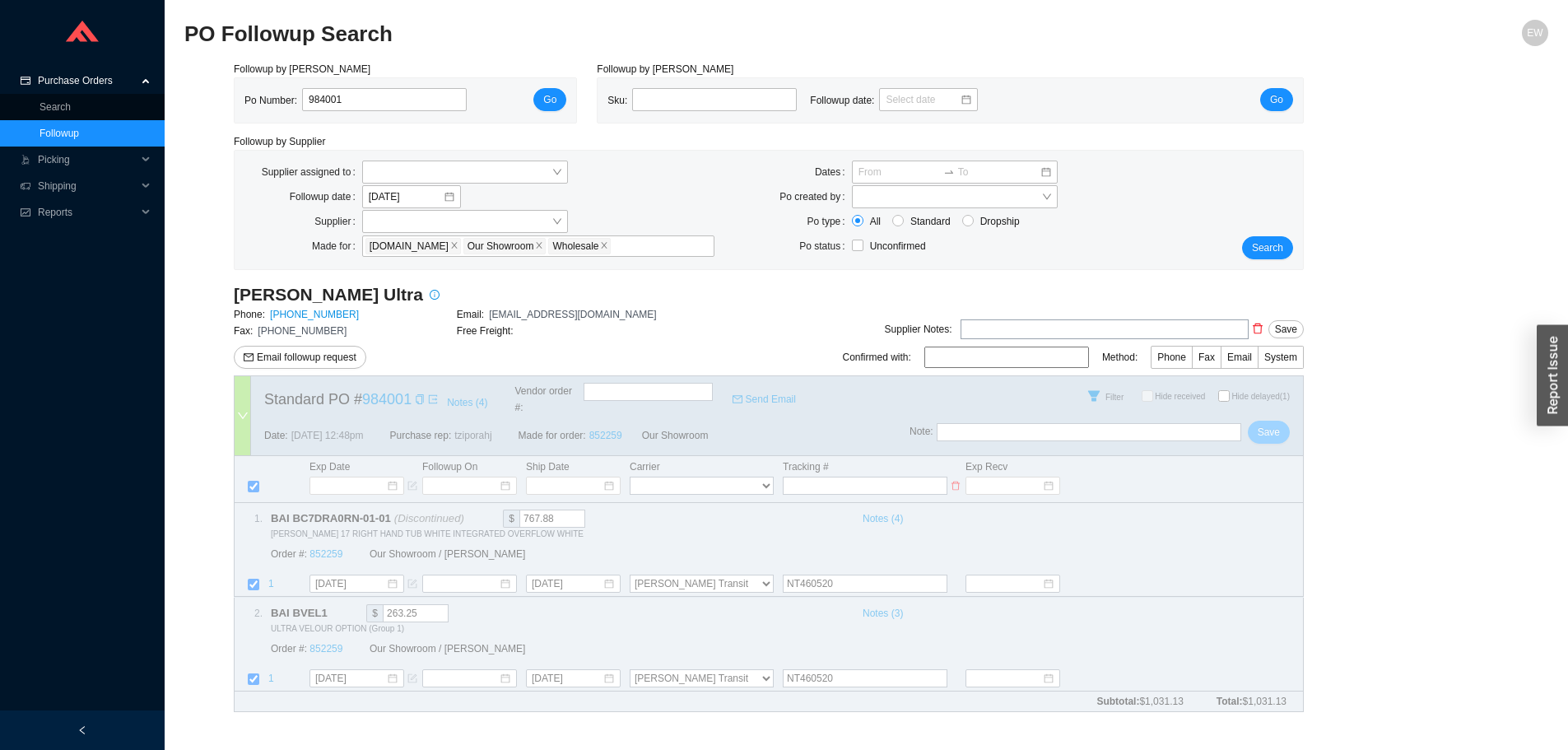
select select "15"
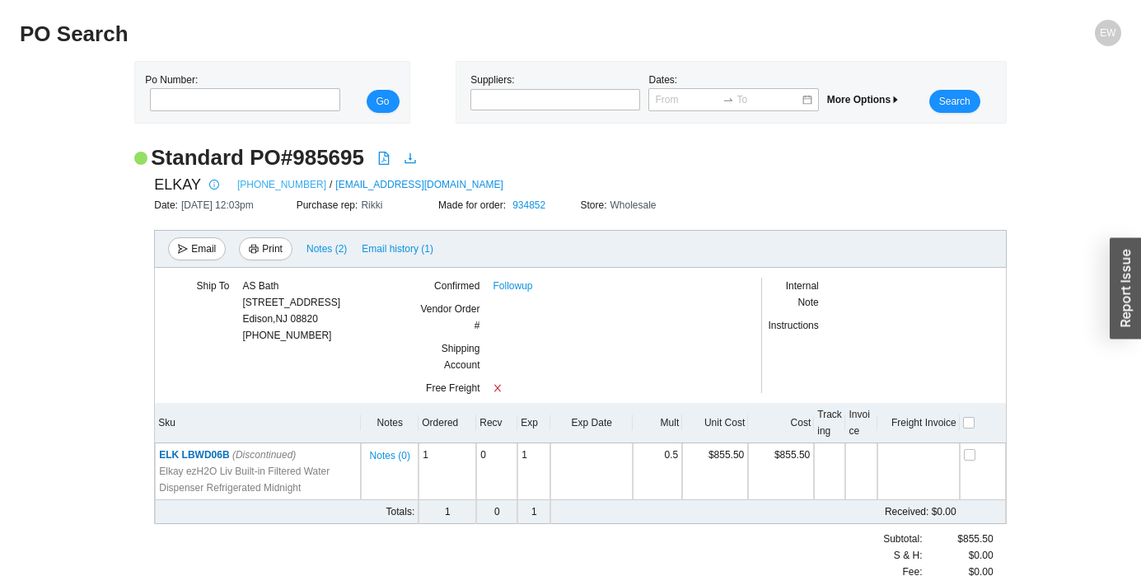
click at [270, 189] on link "[PHONE_NUMBER]" at bounding box center [281, 184] width 89 height 16
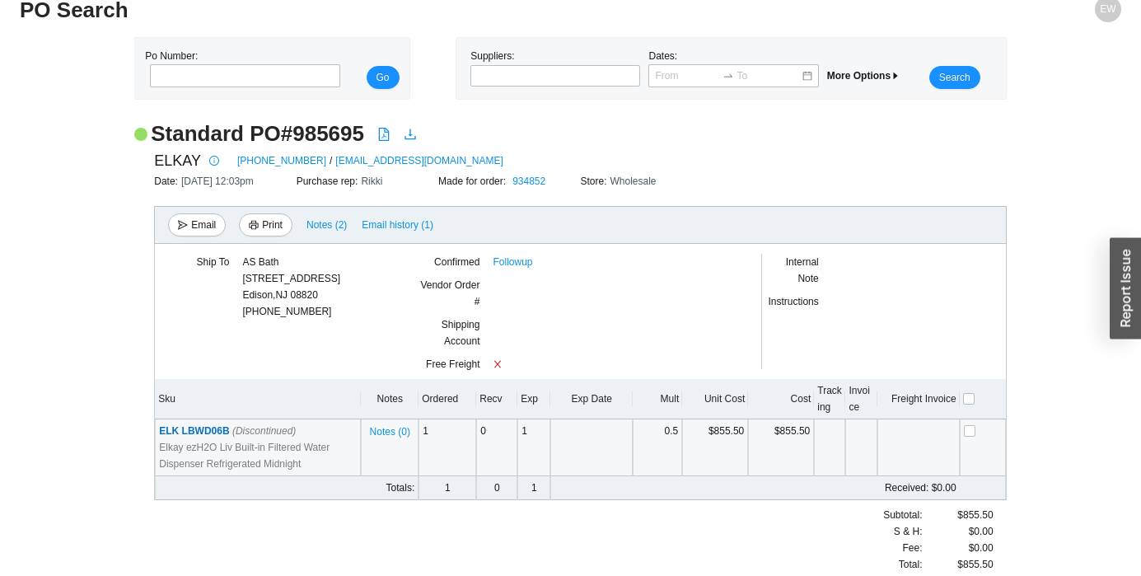
scroll to position [37, 0]
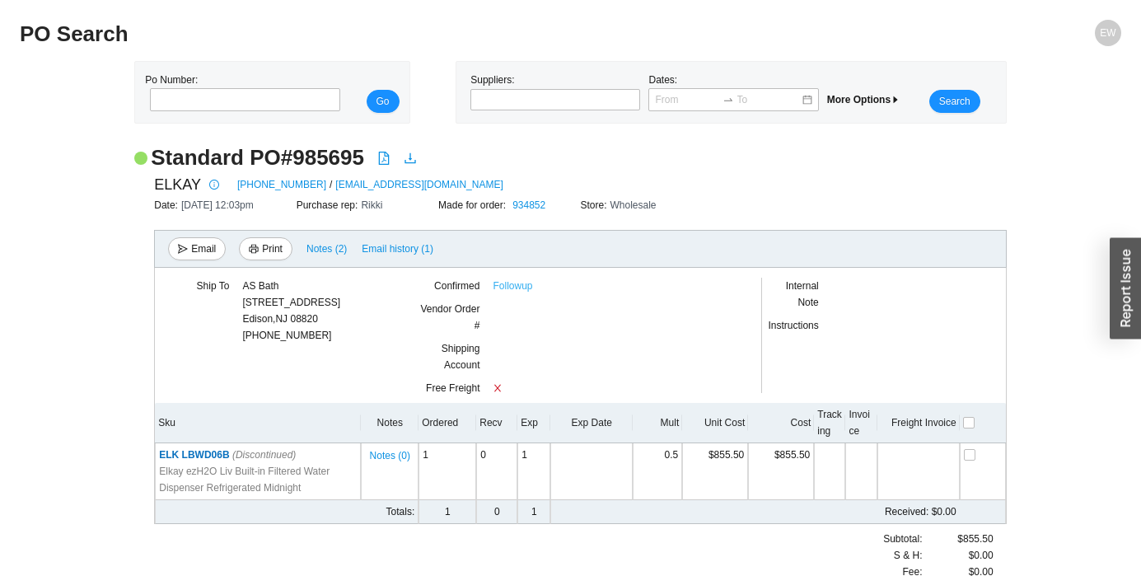
click at [504, 281] on link "Followup" at bounding box center [512, 286] width 40 height 16
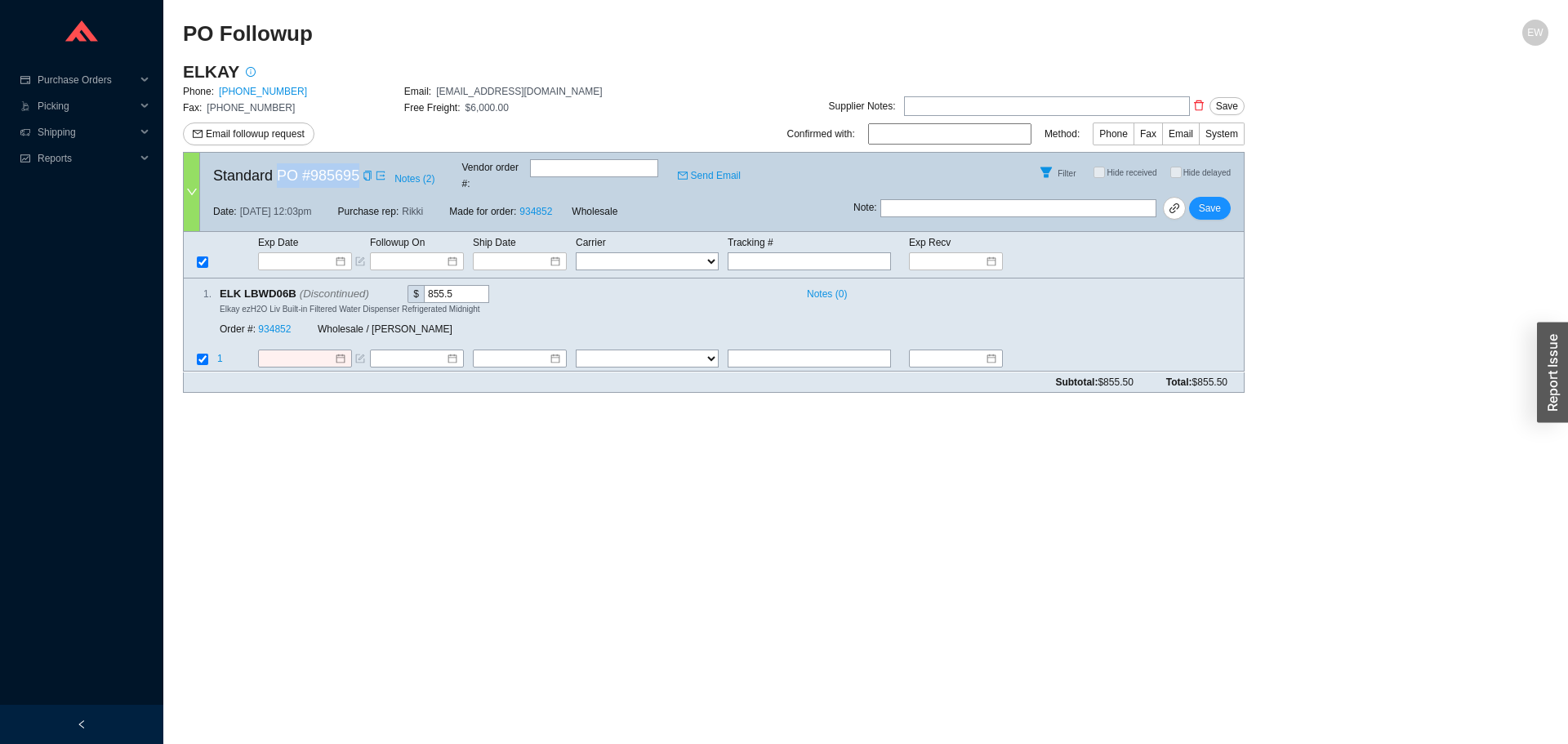
drag, startPoint x: 276, startPoint y: 171, endPoint x: 354, endPoint y: 170, distance: 78.0
click at [354, 170] on span "Standard PO # 985695" at bounding box center [286, 176] width 146 height 25
copy span "PO # 985695"
